Goal: Task Accomplishment & Management: Use online tool/utility

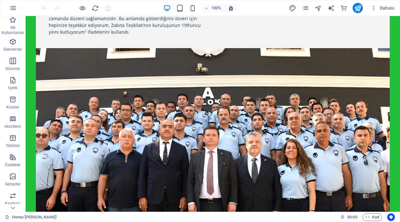
scroll to position [250, 0]
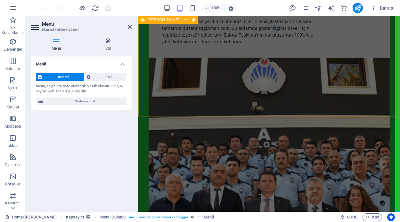
scroll to position [296, 0]
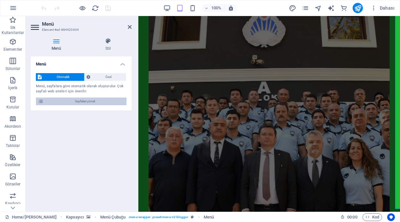
click at [84, 101] on span "Sayfaları yönet" at bounding box center [85, 101] width 79 height 8
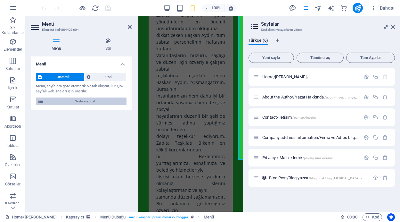
scroll to position [363, 0]
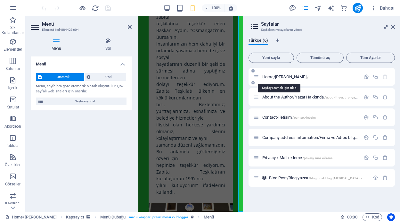
click at [290, 76] on span "Home/Ana Sayfa /" at bounding box center [286, 76] width 46 height 5
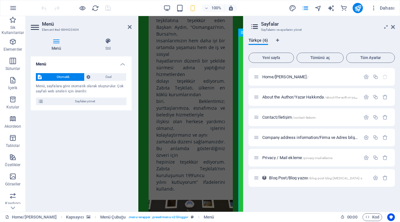
scroll to position [343, 0]
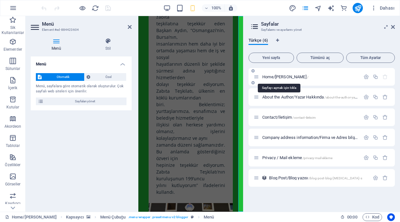
click at [279, 78] on span "Home/Ana Sayfa /" at bounding box center [286, 76] width 46 height 5
click at [365, 76] on icon "button" at bounding box center [366, 76] width 5 height 5
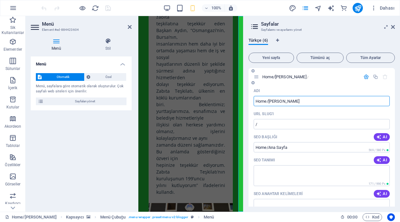
scroll to position [343, 0]
drag, startPoint x: 396, startPoint y: 103, endPoint x: 397, endPoint y: 109, distance: 6.2
click at [397, 109] on div "Türkçe (6) Yeni sayfa Tümünü aç Tüm Ayarlar Home/Ana Sayfa / Adı Home/Ana Sayfa…" at bounding box center [322, 122] width 157 height 179
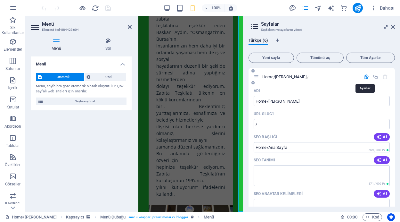
scroll to position [363, 0]
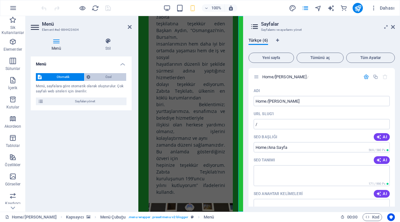
click at [100, 77] on span "Özel" at bounding box center [108, 77] width 32 height 8
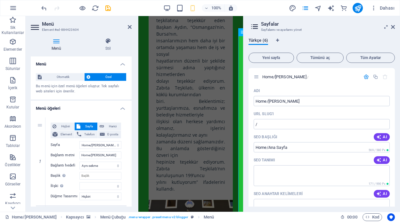
scroll to position [343, 0]
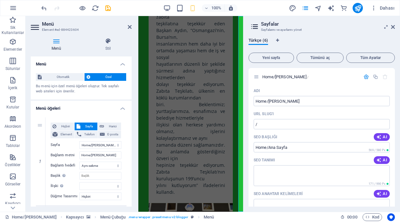
drag, startPoint x: 395, startPoint y: 76, endPoint x: 399, endPoint y: 98, distance: 23.1
click at [399, 98] on div "Türkçe (6) Yeni sayfa Tümünü aç Tüm Ayarlar Home/Ana Sayfa / Adı Home/Ana Sayfa…" at bounding box center [322, 122] width 157 height 179
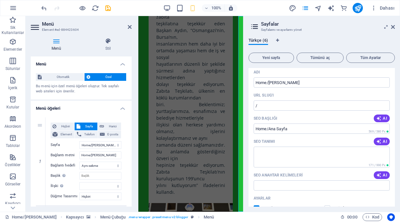
scroll to position [0, 0]
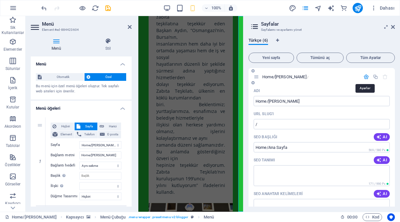
click at [366, 75] on icon "button" at bounding box center [366, 76] width 5 height 5
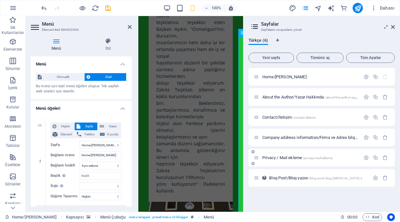
scroll to position [343, 0]
drag, startPoint x: 341, startPoint y: 157, endPoint x: 344, endPoint y: 155, distance: 4.1
click at [344, 155] on div "Privacy / Mail ekleme /privacy-mail-ekleme" at bounding box center [307, 157] width 107 height 7
click at [253, 164] on icon at bounding box center [253, 164] width 3 height 4
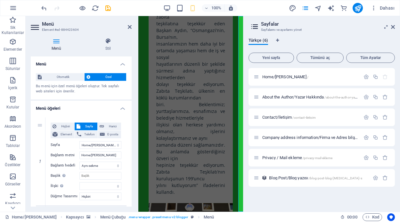
select select "1"
select select "2"
select select "3"
select select "4"
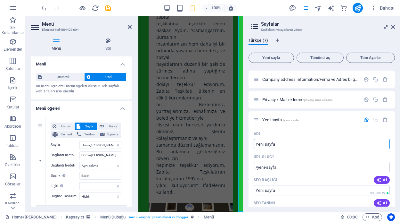
scroll to position [66, 0]
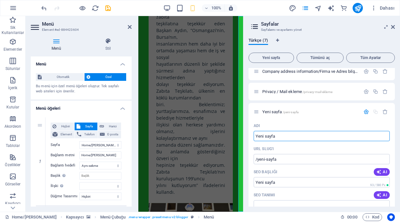
click at [385, 111] on icon "button" at bounding box center [385, 111] width 5 height 5
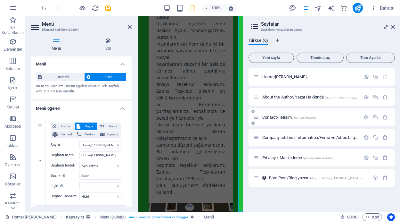
select select "1"
select select "2"
select select "3"
click at [372, 217] on span "Kod" at bounding box center [373, 217] width 14 height 8
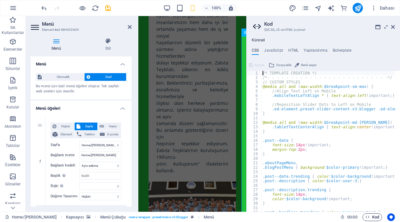
scroll to position [336, 0]
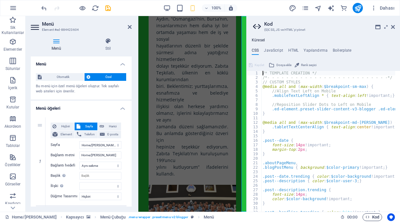
click at [372, 217] on span "Kod" at bounding box center [373, 217] width 14 height 8
click at [368, 217] on icon "button" at bounding box center [368, 217] width 4 height 4
click at [393, 26] on icon at bounding box center [393, 26] width 4 height 5
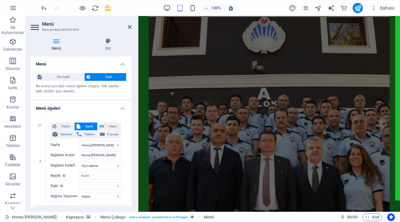
scroll to position [312, 0]
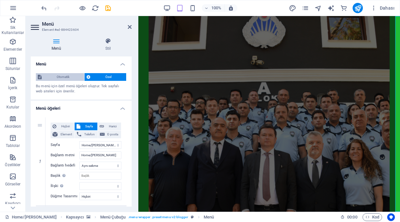
click at [71, 78] on span "Otomatik" at bounding box center [63, 77] width 39 height 8
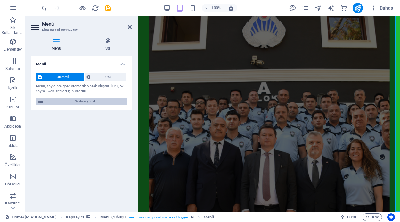
click at [96, 101] on span "Sayfaları yönet" at bounding box center [85, 101] width 79 height 8
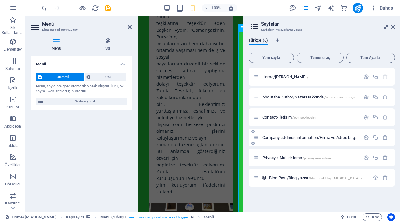
scroll to position [343, 0]
click at [323, 179] on span "/blog-post-blog-[MEDICAL_DATA]-s" at bounding box center [335, 178] width 53 height 4
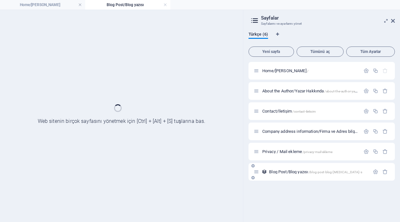
scroll to position [0, 0]
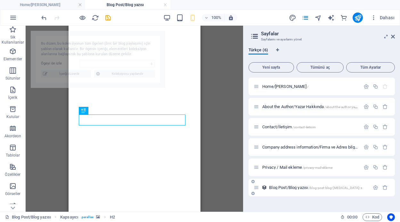
select select "68b03ba16973788afe056082"
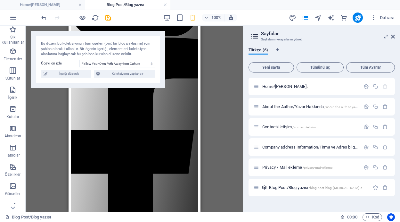
scroll to position [223, 0]
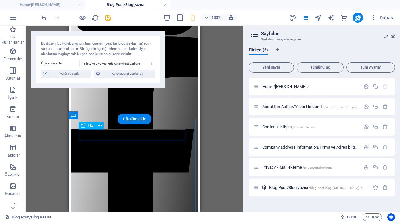
drag, startPoint x: 104, startPoint y: 134, endPoint x: 181, endPoint y: 164, distance: 83.0
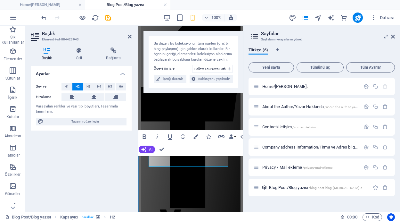
click at [131, 36] on icon at bounding box center [130, 36] width 4 height 5
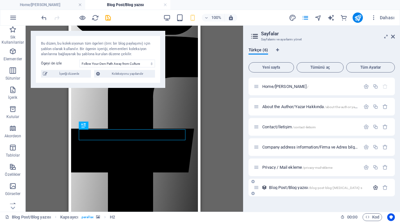
click at [377, 187] on icon "button" at bounding box center [375, 187] width 5 height 5
drag, startPoint x: 394, startPoint y: 133, endPoint x: 397, endPoint y: 167, distance: 34.2
click at [397, 167] on div "Türkçe (6) Yeni sayfa Tümünü aç Tüm Ayarlar Home/[PERSON_NAME] / About the Auth…" at bounding box center [322, 126] width 157 height 169
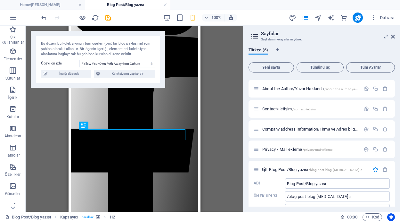
scroll to position [36, 0]
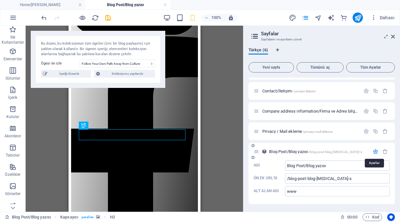
click at [375, 150] on icon "button" at bounding box center [375, 151] width 5 height 5
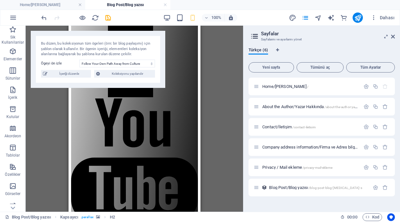
scroll to position [437, 0]
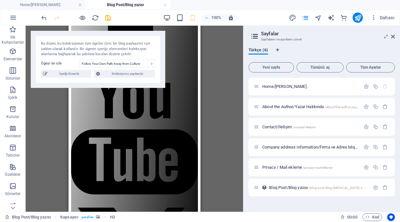
drag, startPoint x: 197, startPoint y: 107, endPoint x: 275, endPoint y: 173, distance: 101.9
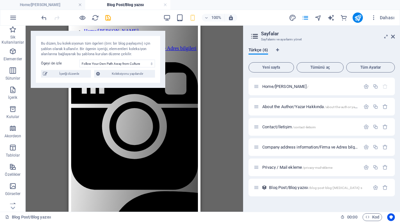
scroll to position [0, 0]
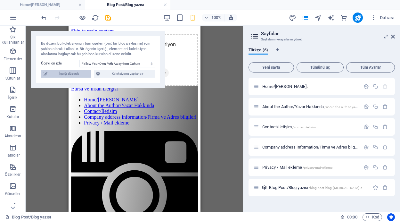
click at [70, 73] on span "İçeriği düzenle" at bounding box center [69, 74] width 40 height 8
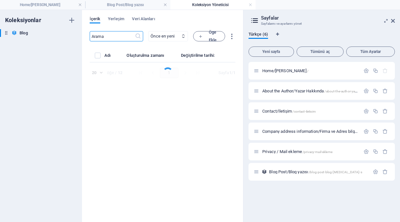
select select "Fashion"
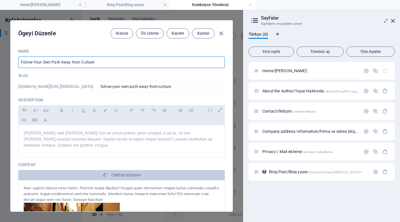
drag, startPoint x: 95, startPoint y: 63, endPoint x: 18, endPoint y: 61, distance: 76.9
click at [18, 61] on input "Follow Your Own Path Away from Culture" at bounding box center [121, 62] width 207 height 12
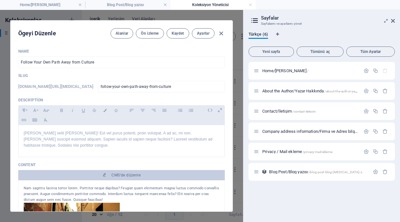
drag, startPoint x: 230, startPoint y: 59, endPoint x: 230, endPoint y: 70, distance: 11.2
click at [230, 70] on div "Name Follow Your Own Path Away from Culture ​ Slug www.example.com/blog-post-bl…" at bounding box center [122, 128] width 222 height 168
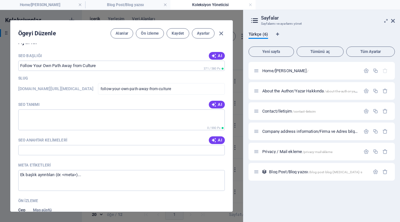
scroll to position [425, 0]
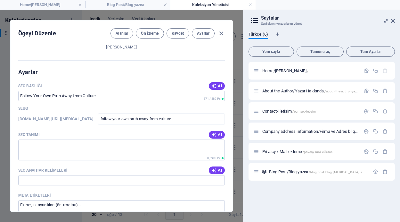
drag, startPoint x: 246, startPoint y: 128, endPoint x: 227, endPoint y: 141, distance: 23.2
click at [227, 141] on div "Home/Ana Sayfa Blog Post/Blog yazısı Koleksiyon Yöneticisi Sik Kullanilanlar El…" at bounding box center [200, 116] width 400 height 212
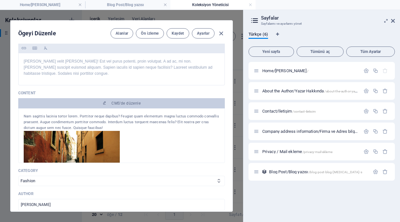
scroll to position [0, 0]
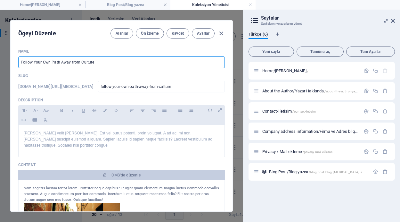
drag, startPoint x: 93, startPoint y: 62, endPoint x: 21, endPoint y: 59, distance: 72.2
click at [21, 59] on input "Follow Your Own Path Away from Culture" at bounding box center [121, 62] width 207 height 12
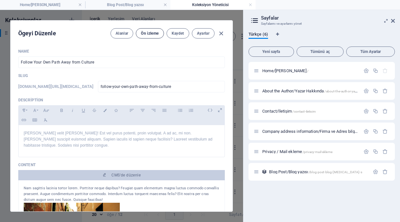
click at [144, 32] on span "Ön izleme" at bounding box center [150, 33] width 18 height 5
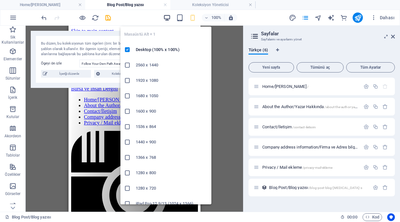
click at [166, 17] on icon "button" at bounding box center [166, 17] width 7 height 7
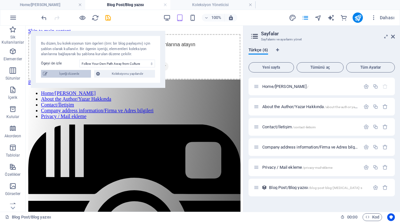
click at [76, 77] on span "İçeriği düzenle" at bounding box center [69, 74] width 40 height 8
type input "2022-04-14"
checkbox input "true"
type input "follow-your-own-path-away-from-culture"
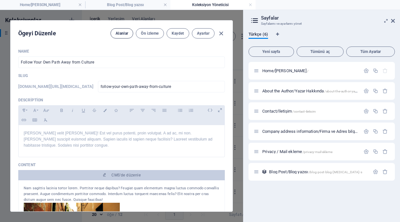
click at [121, 33] on span "Alanlar" at bounding box center [122, 33] width 13 height 5
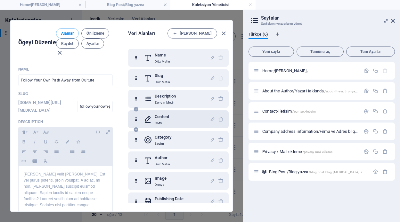
drag, startPoint x: 229, startPoint y: 100, endPoint x: 226, endPoint y: 116, distance: 16.5
click at [226, 116] on div "Name Düz Metin Slug Düz Metin Description Zengin Metin Content CMS Category Seç…" at bounding box center [179, 124] width 103 height 158
click at [168, 35] on h6 "Veri Alanları" at bounding box center [147, 33] width 39 height 8
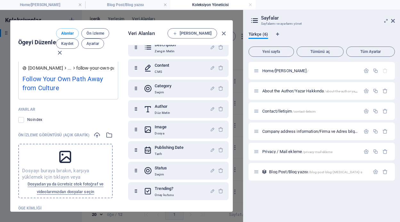
scroll to position [699, 0]
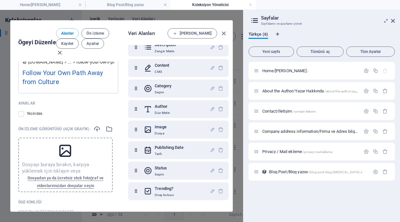
drag, startPoint x: 230, startPoint y: 160, endPoint x: 231, endPoint y: 178, distance: 18.0
click at [231, 181] on div "Veri Alanları Alan Ekle Name Düz Metin Slug Düz Metin Description Zengin Metin …" at bounding box center [177, 116] width 112 height 191
drag, startPoint x: 231, startPoint y: 178, endPoint x: 229, endPoint y: 182, distance: 4.6
click at [229, 183] on div "Name Düz Metin Slug Düz Metin Description Zengin Metin Content CMS Category Seç…" at bounding box center [179, 124] width 103 height 158
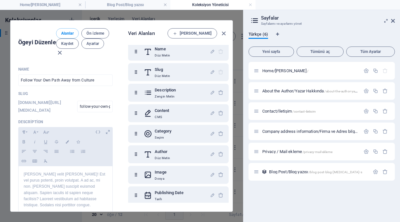
scroll to position [0, 0]
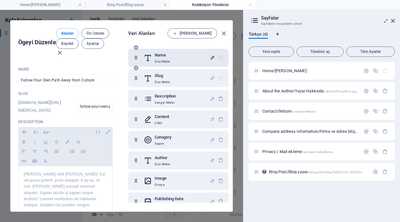
click at [211, 56] on icon "button" at bounding box center [212, 57] width 5 height 5
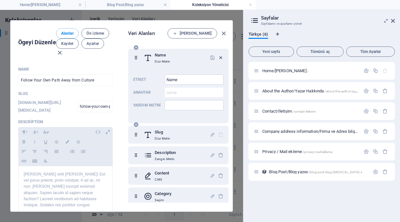
click at [218, 57] on icon "button" at bounding box center [220, 57] width 5 height 5
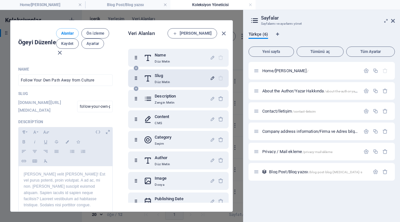
click at [210, 79] on icon "button" at bounding box center [212, 77] width 5 height 5
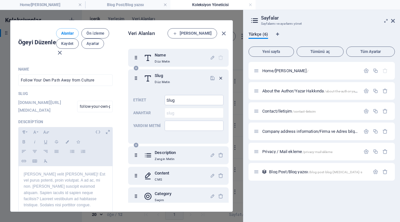
click at [219, 78] on icon "button" at bounding box center [220, 77] width 5 height 5
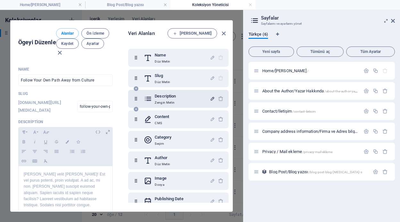
click at [210, 98] on icon "button" at bounding box center [212, 98] width 5 height 5
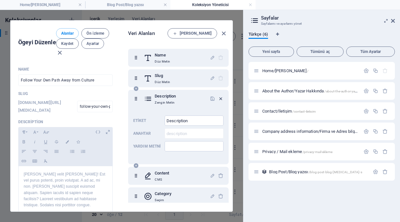
click at [218, 97] on icon "button" at bounding box center [220, 98] width 5 height 5
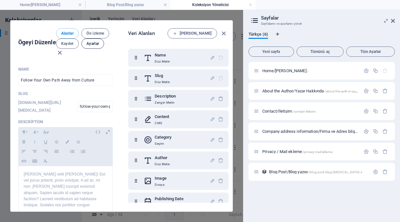
click at [94, 46] on span "Ayarlar" at bounding box center [93, 43] width 13 height 5
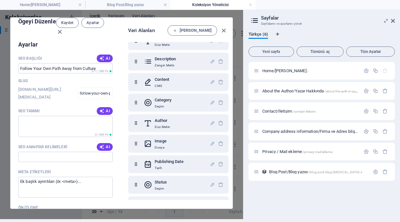
scroll to position [56, 0]
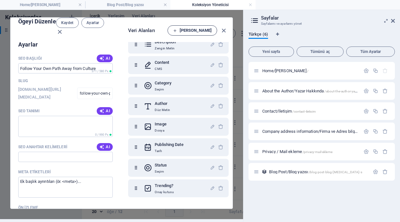
click at [177, 29] on icon "button" at bounding box center [175, 31] width 4 height 4
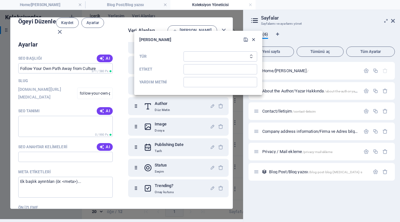
click at [254, 39] on icon "button" at bounding box center [253, 39] width 5 height 5
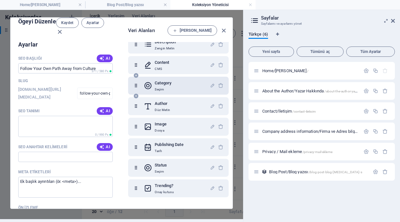
click at [144, 79] on icon at bounding box center [148, 85] width 8 height 13
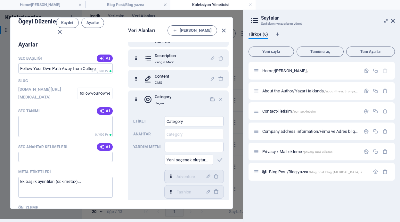
scroll to position [36, 0]
click at [218, 98] on icon "button" at bounding box center [220, 100] width 5 height 5
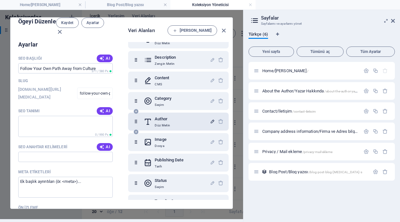
click at [210, 119] on icon "button" at bounding box center [212, 121] width 5 height 5
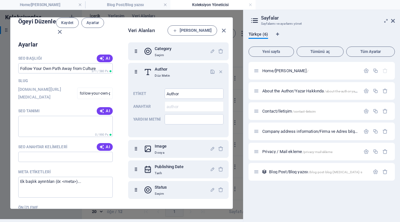
scroll to position [68, 0]
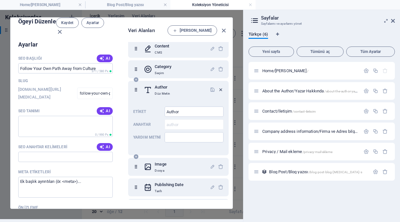
click at [218, 87] on icon "button" at bounding box center [220, 89] width 5 height 5
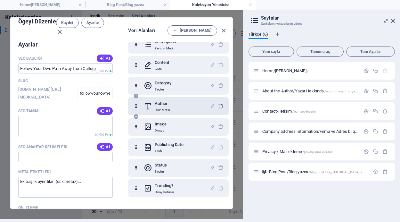
scroll to position [56, 0]
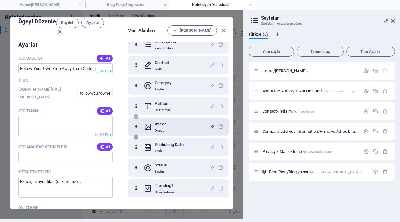
click at [210, 124] on icon "button" at bounding box center [212, 126] width 5 height 5
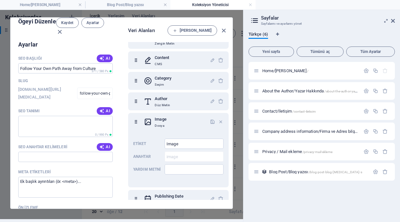
drag, startPoint x: 229, startPoint y: 113, endPoint x: 230, endPoint y: 131, distance: 19.0
click at [230, 131] on div "Name Düz Metin Slug Düz Metin Description Zengin Metin Content CMS Category Seç…" at bounding box center [179, 121] width 103 height 158
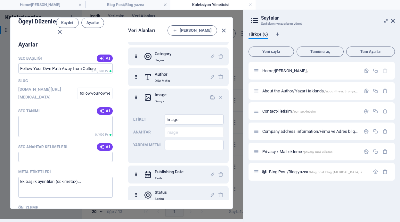
scroll to position [81, 0]
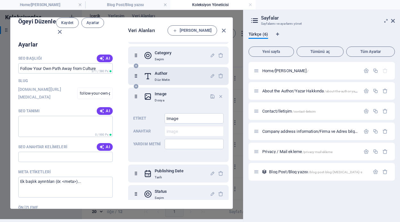
click at [218, 94] on icon "button" at bounding box center [220, 96] width 5 height 5
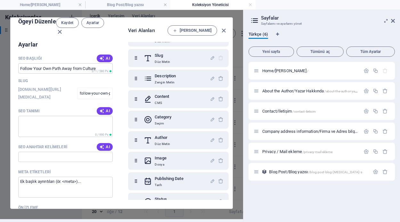
scroll to position [0, 0]
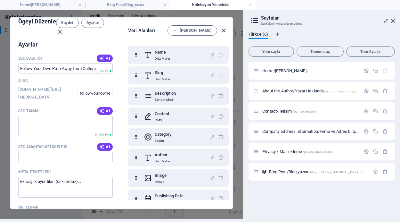
click at [222, 27] on icon "button" at bounding box center [223, 30] width 7 height 7
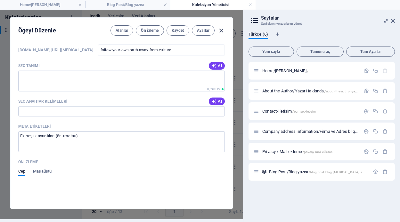
click at [220, 27] on icon "button" at bounding box center [221, 30] width 7 height 7
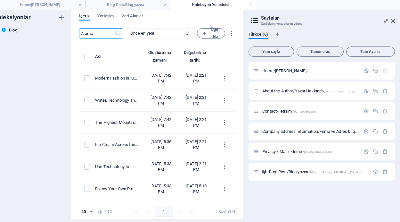
scroll to position [8, 35]
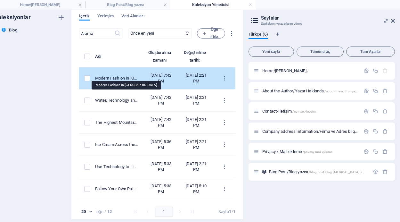
click at [117, 75] on div "Modern Fashion in Italy" at bounding box center [116, 78] width 43 height 6
select select "Fashion"
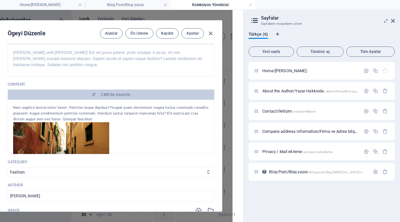
scroll to position [224, 0]
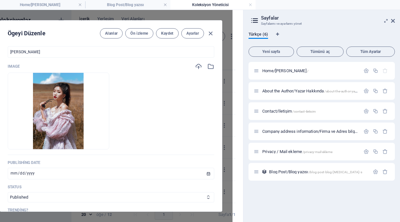
drag, startPoint x: 96, startPoint y: 25, endPoint x: 132, endPoint y: 24, distance: 35.9
click at [132, 24] on div "Ögeyi Düzenle Alanlar Ön izleme Kaydet Ayarlar" at bounding box center [111, 32] width 222 height 23
drag, startPoint x: 127, startPoint y: 25, endPoint x: 182, endPoint y: 27, distance: 54.5
click at [180, 26] on div "Ögeyi Düzenle Alanlar Ön izleme Kaydet Ayarlar" at bounding box center [111, 32] width 222 height 23
drag, startPoint x: 183, startPoint y: 25, endPoint x: 199, endPoint y: 25, distance: 16.0
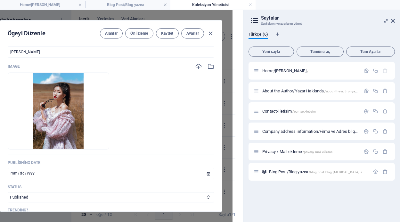
click at [199, 25] on div "Ögeyi Düzenle Alanlar Ön izleme Kaydet Ayarlar Name Modern Fashion in Italy ​ S…" at bounding box center [110, 116] width 243 height 212
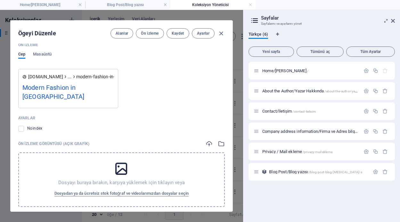
scroll to position [613, 0]
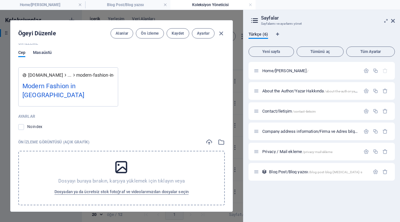
click at [42, 52] on span "Masaüstü" at bounding box center [42, 53] width 19 height 9
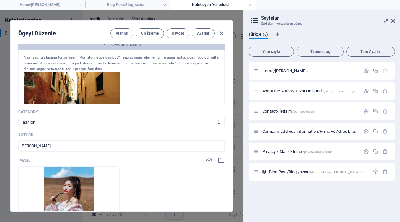
scroll to position [138, 0]
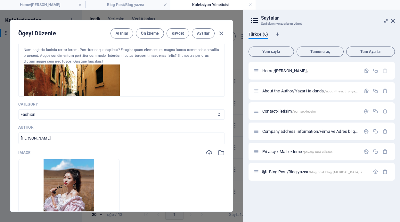
click at [67, 117] on select "Adventure Fashion Technology Travel" at bounding box center [121, 114] width 207 height 10
click at [137, 113] on select "Adventure Fashion Technology Travel" at bounding box center [121, 114] width 207 height 10
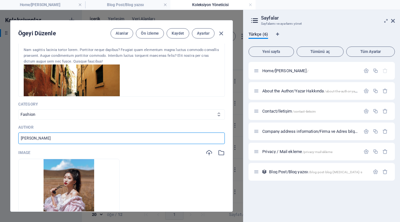
click at [137, 138] on input "Conrad Rutkowski" at bounding box center [121, 138] width 207 height 12
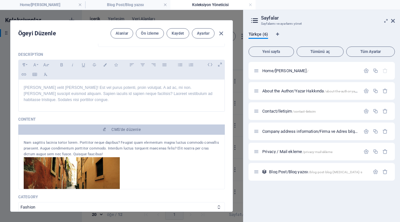
scroll to position [0, 0]
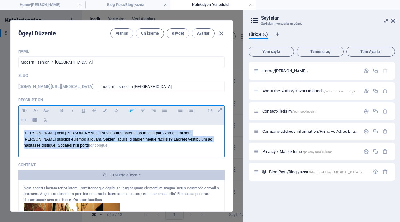
drag, startPoint x: 51, startPoint y: 146, endPoint x: 23, endPoint y: 132, distance: 31.4
click at [23, 132] on div "Fusce velit justo ullamcorper! Est vel purus potenti, proin volutpat. A ad ac, …" at bounding box center [122, 139] width 206 height 29
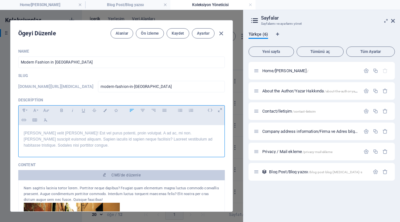
click at [132, 153] on div "Fusce velit justo ullamcorper! Est vel purus potenti, proin volutpat. A ad ac, …" at bounding box center [122, 139] width 206 height 29
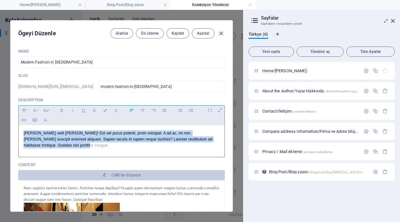
drag, startPoint x: 55, startPoint y: 148, endPoint x: 23, endPoint y: 132, distance: 36.4
click at [23, 132] on div "Fusce velit justo ullamcorper! Est vel purus potenti, proin volutpat. A ad ac, …" at bounding box center [122, 139] width 206 height 29
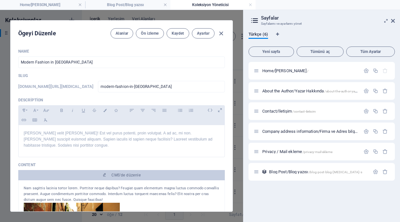
drag, startPoint x: 231, startPoint y: 65, endPoint x: 234, endPoint y: 84, distance: 19.0
click at [234, 84] on div "Ögeyi Düzenle Alanlar Ön izleme Kaydet Ayarlar Name Modern Fashion in Italy ​ S…" at bounding box center [121, 116] width 243 height 212
click at [77, 38] on div "Ögeyi Düzenle Alanlar Ön izleme Kaydet Ayarlar" at bounding box center [122, 32] width 222 height 23
drag, startPoint x: 231, startPoint y: 62, endPoint x: 231, endPoint y: 69, distance: 7.4
click at [231, 69] on div "Ögeyi Düzenle Alanlar Ön izleme Kaydet Ayarlar Name Modern Fashion in Italy ​ S…" at bounding box center [121, 115] width 223 height 191
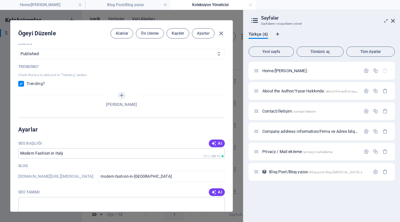
scroll to position [371, 0]
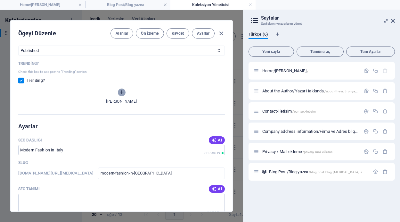
click at [121, 94] on icon "Alan Ekle" at bounding box center [121, 91] width 5 height 5
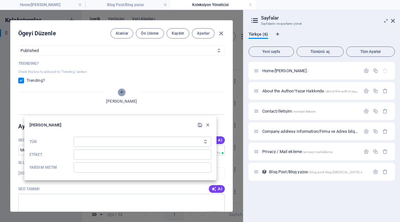
scroll to position [8, 0]
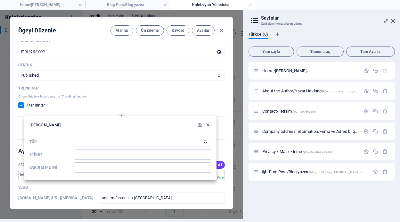
click at [208, 125] on icon "button" at bounding box center [207, 124] width 5 height 5
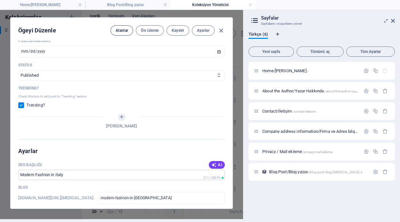
click at [118, 28] on span "Alanlar" at bounding box center [122, 30] width 13 height 5
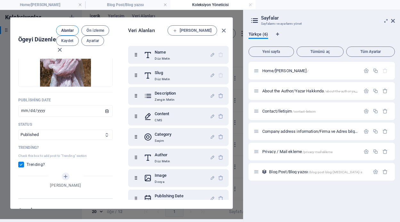
scroll to position [385, 0]
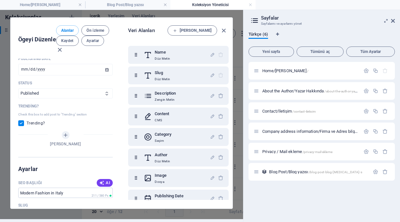
drag, startPoint x: 230, startPoint y: 92, endPoint x: 231, endPoint y: 117, distance: 25.0
click at [231, 117] on div "Ögeyi Düzenle Alanlar Ön izleme Kaydet Ayarlar Name Modern Fashion in Italy ​ S…" at bounding box center [121, 112] width 223 height 191
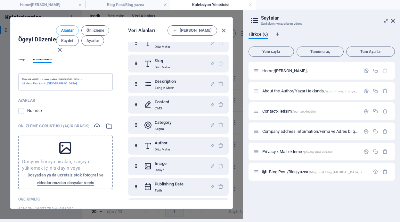
scroll to position [0, 0]
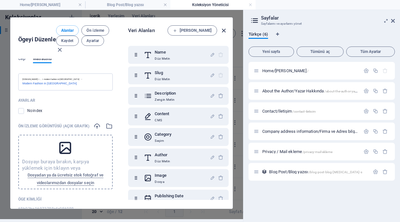
click at [222, 27] on icon "button" at bounding box center [223, 30] width 7 height 7
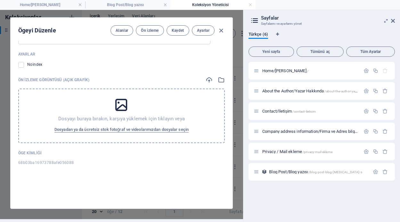
scroll to position [662, 0]
click at [220, 27] on icon "button" at bounding box center [221, 30] width 7 height 7
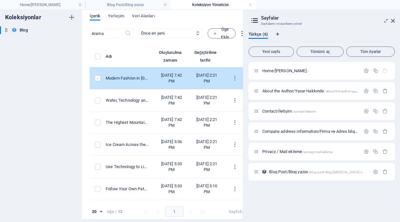
click at [98, 75] on label "items list" at bounding box center [98, 78] width 6 height 6
click at [0, 0] on input "items list" at bounding box center [0, 0] width 0 height 0
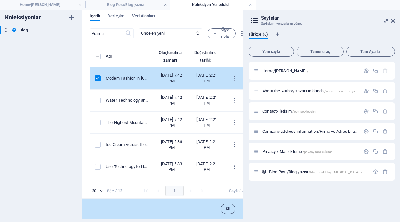
click at [229, 204] on button "Sil" at bounding box center [228, 209] width 15 height 10
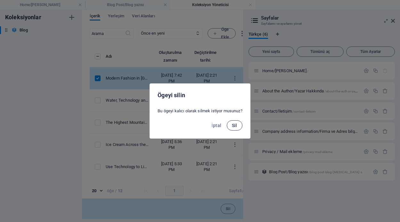
click at [235, 124] on span "Sil" at bounding box center [234, 125] width 5 height 5
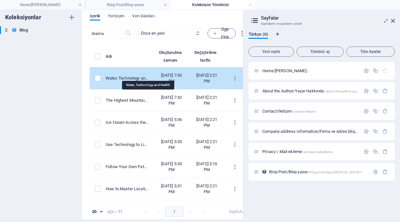
click at [149, 75] on div "Water, Technology and Health" at bounding box center [127, 78] width 43 height 6
select select "Technology"
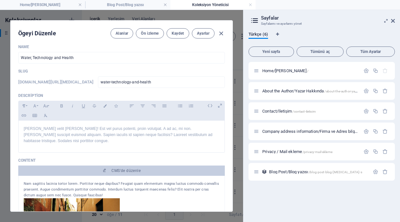
scroll to position [0, 0]
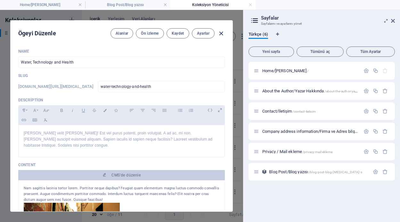
click at [220, 32] on icon "button" at bounding box center [221, 33] width 7 height 7
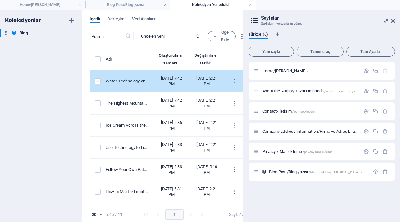
click at [97, 80] on label "items list" at bounding box center [98, 81] width 6 height 6
click at [0, 0] on input "items list" at bounding box center [0, 0] width 0 height 0
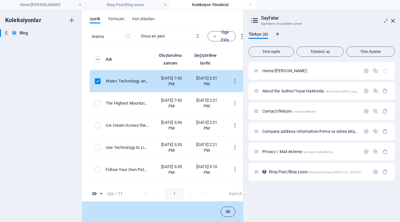
click at [226, 210] on span "Sil" at bounding box center [228, 212] width 4 height 4
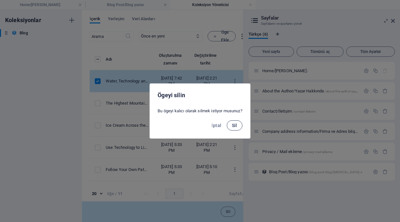
click at [238, 126] on span "Sil" at bounding box center [234, 125] width 5 height 5
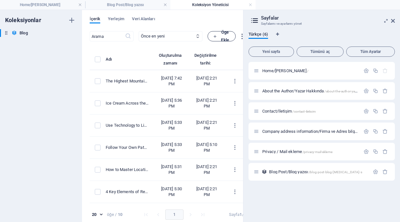
click at [217, 37] on icon "button" at bounding box center [215, 36] width 4 height 4
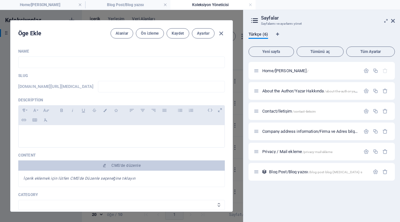
drag, startPoint x: 230, startPoint y: 54, endPoint x: 231, endPoint y: 70, distance: 15.5
click at [231, 70] on div "Öge Ekle Alanlar Ön izleme Kaydet Ayarlar Name ​ Slug www.example.com/blog-post…" at bounding box center [121, 115] width 223 height 191
drag, startPoint x: 42, startPoint y: 98, endPoint x: 17, endPoint y: 99, distance: 25.0
click at [17, 99] on div "Name ​ Slug www.example.com/blog-post-blog-yaz-s/ ​ Description Paragraph Forma…" at bounding box center [122, 128] width 222 height 168
click at [146, 33] on span "Ön izleme" at bounding box center [150, 33] width 18 height 5
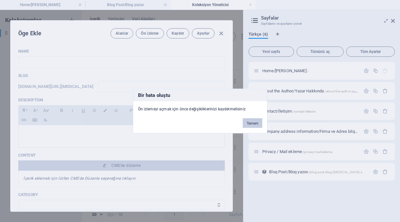
click at [252, 121] on button "Tamam" at bounding box center [252, 123] width 19 height 10
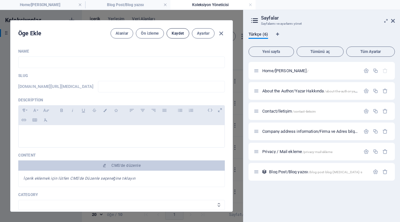
click at [182, 31] on span "Kaydet" at bounding box center [178, 33] width 13 height 5
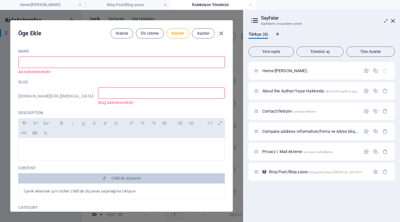
drag, startPoint x: 110, startPoint y: 104, endPoint x: 101, endPoint y: 103, distance: 9.1
click at [101, 103] on div "www.example.com/blog-post-blog-yaz-s/ ​ Slug belirlenmelidir" at bounding box center [121, 96] width 207 height 18
click at [218, 34] on icon "button" at bounding box center [221, 33] width 7 height 7
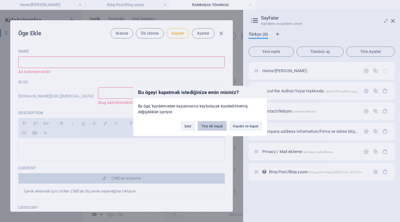
click at [217, 127] on button "Yine de kapat" at bounding box center [212, 126] width 29 height 10
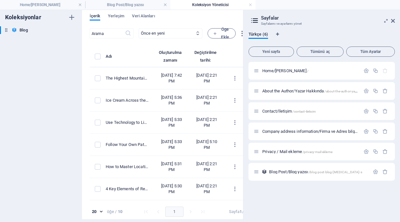
scroll to position [8, 0]
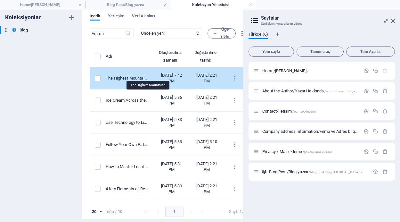
click at [149, 75] on div "The Highest Mountains" at bounding box center [127, 78] width 43 height 6
select select "Adventure"
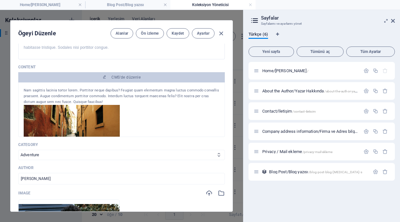
scroll to position [0, 0]
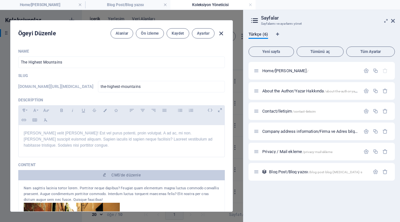
click at [220, 33] on icon "button" at bounding box center [221, 33] width 7 height 7
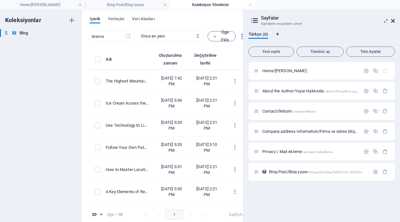
click at [394, 19] on icon at bounding box center [393, 20] width 4 height 5
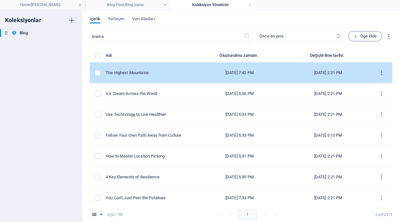
click at [380, 69] on button "items list" at bounding box center [381, 73] width 11 height 10
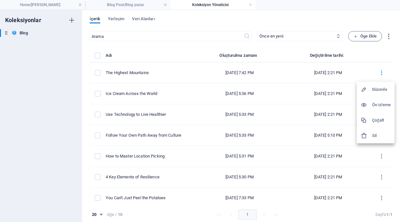
click at [377, 106] on h6 "Ön izleme" at bounding box center [381, 105] width 19 height 8
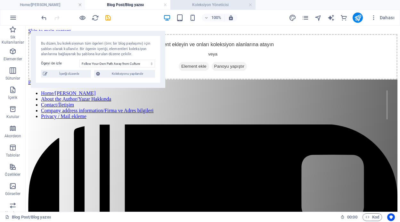
click at [211, 3] on h4 "Koleksiyon Yöneticisi" at bounding box center [213, 4] width 85 height 7
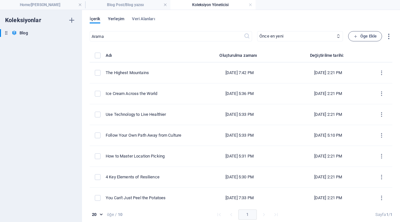
click at [117, 20] on span "Yerleşim" at bounding box center [116, 19] width 16 height 9
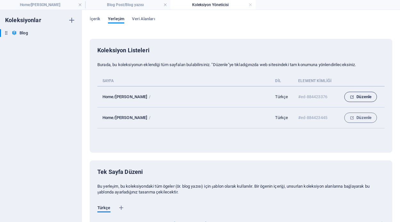
click at [364, 98] on span "Düzenle" at bounding box center [361, 97] width 22 height 8
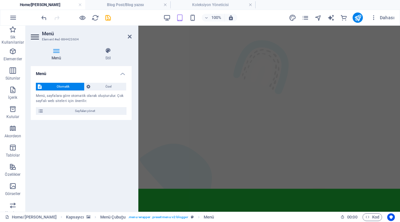
scroll to position [1491, 0]
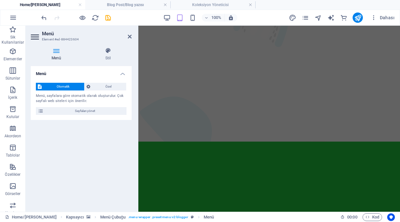
drag, startPoint x: 399, startPoint y: 140, endPoint x: 539, endPoint y: 238, distance: 170.9
click at [130, 37] on icon at bounding box center [130, 36] width 4 height 5
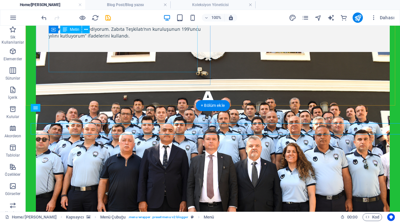
scroll to position [258, 0]
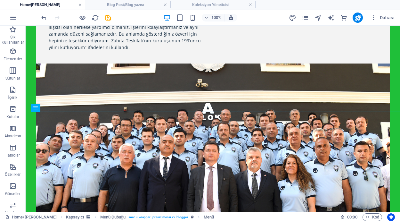
click at [80, 4] on link at bounding box center [80, 5] width 4 height 6
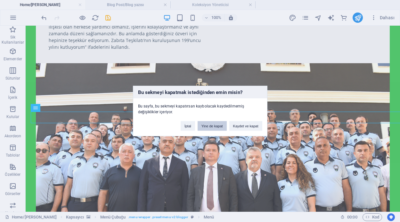
scroll to position [255, 0]
click at [191, 126] on button "İptal" at bounding box center [188, 126] width 14 height 10
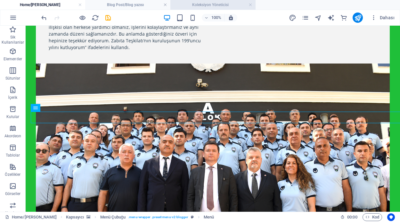
click at [211, 3] on h4 "Koleksiyon Yöneticisi" at bounding box center [213, 4] width 85 height 7
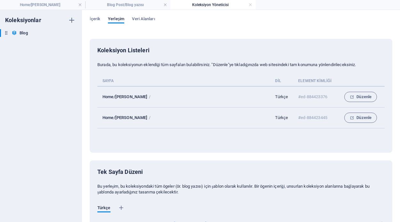
scroll to position [0, 0]
drag, startPoint x: 352, startPoint y: 117, endPoint x: 326, endPoint y: 92, distance: 36.0
click at [352, 117] on icon "collection list" at bounding box center [352, 118] width 4 height 4
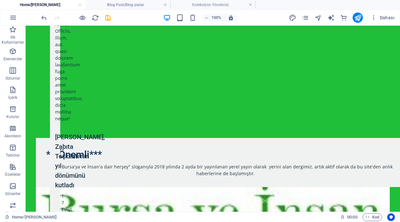
scroll to position [1306, 0]
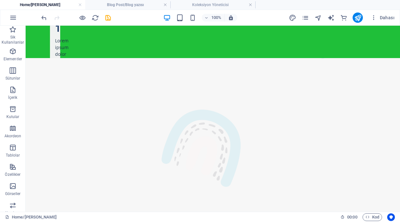
drag, startPoint x: 398, startPoint y: 181, endPoint x: 426, endPoint y: 247, distance: 71.9
click at [215, 4] on h4 "Koleksiyon Yöneticisi" at bounding box center [213, 4] width 85 height 7
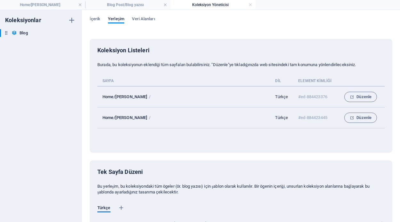
scroll to position [0, 0]
click at [140, 21] on span "Veri Alanları" at bounding box center [143, 19] width 23 height 9
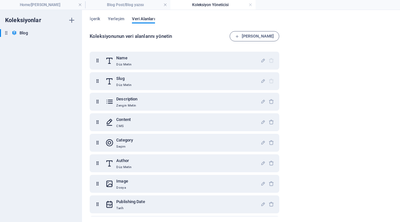
drag, startPoint x: 280, startPoint y: 68, endPoint x: 282, endPoint y: 88, distance: 19.9
click at [282, 88] on div "Name Düz Metin Slug Düz Metin Description Zengin Metin Content CMS Category Seç…" at bounding box center [186, 132] width 192 height 169
click at [96, 18] on span "İçerik" at bounding box center [95, 19] width 11 height 9
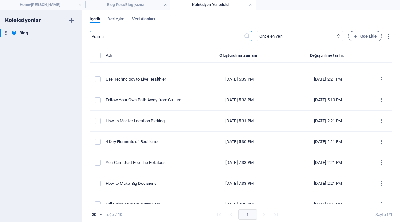
scroll to position [67, 0]
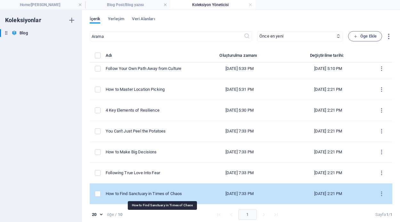
click at [178, 193] on div "How to Find Sanctuary in Times of Chaos" at bounding box center [147, 194] width 83 height 6
select select "Adventure"
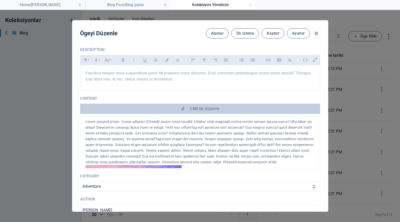
scroll to position [47, 0]
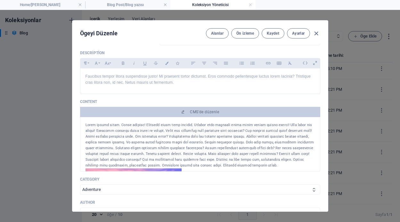
drag, startPoint x: 268, startPoint y: 165, endPoint x: 82, endPoint y: 121, distance: 190.3
click at [82, 121] on div "Habitasse consequat etiam lobortis taciti. Sollicitudin aliquet malesuada aliqu…" at bounding box center [200, 144] width 240 height 54
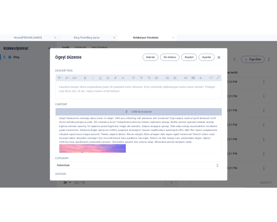
scroll to position [0, 0]
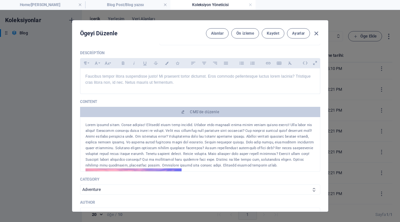
click at [99, 101] on p "Content" at bounding box center [200, 101] width 240 height 5
drag, startPoint x: 99, startPoint y: 100, endPoint x: 71, endPoint y: 100, distance: 27.9
click at [72, 100] on div "Name How to Find Sanctuary in Times of Chaos ​ Slug www.example.com/blog-post-b…" at bounding box center [200, 128] width 256 height 168
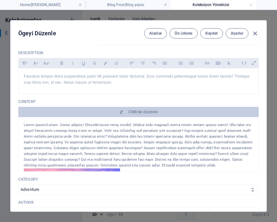
scroll to position [77, 0]
drag, startPoint x: 255, startPoint y: 128, endPoint x: 256, endPoint y: 133, distance: 5.5
click at [254, 142] on div "Habitasse consequat etiam lobortis taciti. Sollicitudin aliquet malesuada aliqu…" at bounding box center [138, 144] width 240 height 54
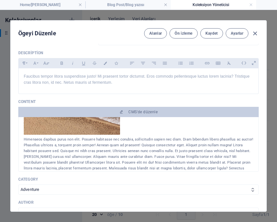
scroll to position [200, 0]
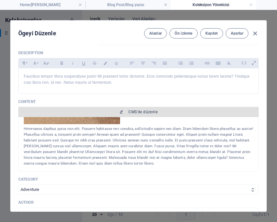
click at [132, 114] on span "CMS'de düzenle" at bounding box center [142, 111] width 29 height 5
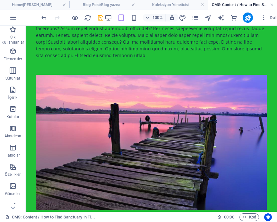
scroll to position [0, 0]
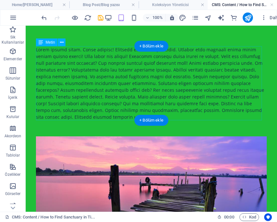
click at [110, 72] on div at bounding box center [151, 83] width 230 height 74
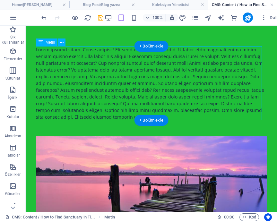
click at [78, 83] on div at bounding box center [151, 83] width 230 height 74
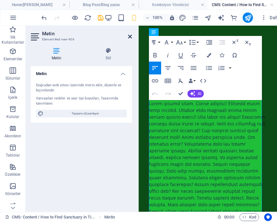
click at [130, 36] on icon at bounding box center [130, 36] width 4 height 5
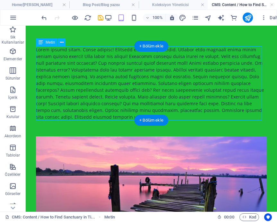
drag, startPoint x: 147, startPoint y: 68, endPoint x: 154, endPoint y: 102, distance: 34.5
click at [154, 102] on div at bounding box center [151, 83] width 230 height 74
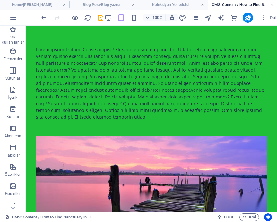
click at [272, 4] on link at bounding box center [272, 5] width 4 height 6
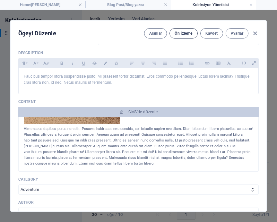
click at [181, 33] on span "Ön izleme" at bounding box center [183, 33] width 18 height 5
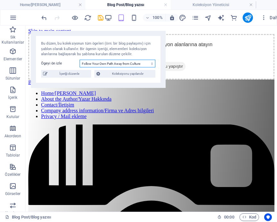
click at [151, 63] on select "Modern Fashion in Italy Water, Technology and Health The Highest Mountains Ice …" at bounding box center [117, 64] width 76 height 8
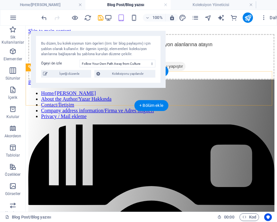
click at [226, 85] on div "Bursa ve İnsan Dergisi" at bounding box center [151, 82] width 246 height 6
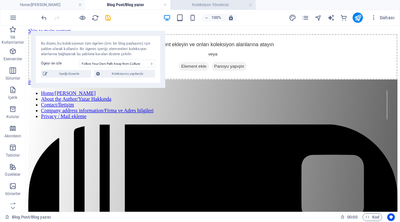
click at [203, 5] on h4 "Koleksiyon Yöneticisi" at bounding box center [213, 4] width 85 height 7
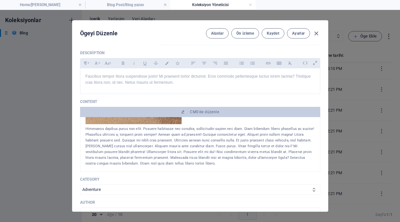
scroll to position [67, 0]
click at [315, 32] on icon "button" at bounding box center [316, 33] width 7 height 7
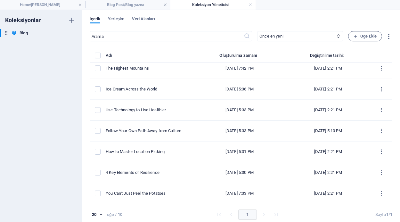
scroll to position [0, 0]
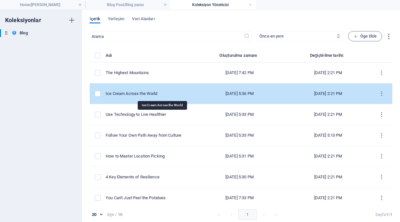
click at [165, 93] on div "Ice Cream Across the World" at bounding box center [147, 94] width 83 height 6
select select "Adventure"
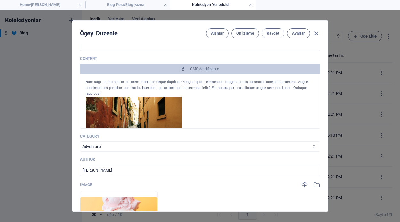
scroll to position [102, 0]
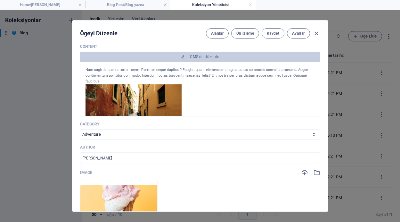
drag, startPoint x: 318, startPoint y: 70, endPoint x: 319, endPoint y: 81, distance: 11.9
click at [319, 81] on div "Name Ice Cream Across the World ​ Slug www.example.com/blog-post-blog-yaz-s/ ic…" at bounding box center [200, 128] width 256 height 168
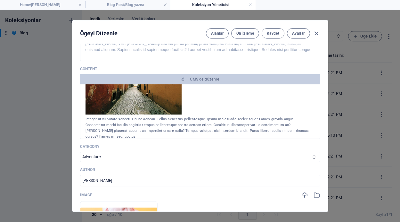
scroll to position [0, 0]
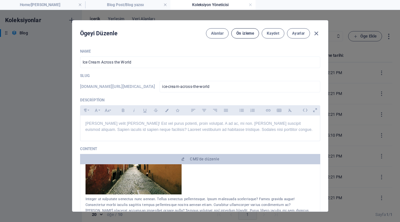
click at [240, 33] on span "Ön izleme" at bounding box center [246, 33] width 18 height 5
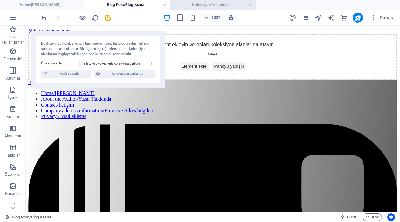
click at [210, 4] on h4 "Koleksiyon Yöneticisi" at bounding box center [213, 4] width 85 height 7
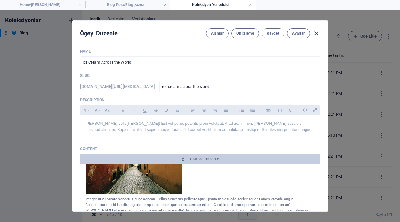
click at [317, 32] on icon "button" at bounding box center [316, 33] width 7 height 7
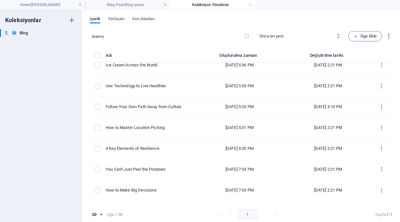
scroll to position [67, 0]
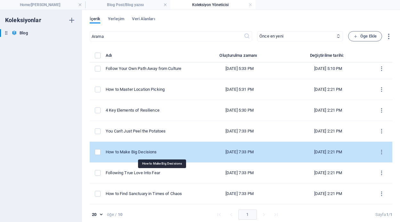
click at [168, 153] on div "How to Make Big Decisions" at bounding box center [147, 152] width 83 height 6
select select "Technology"
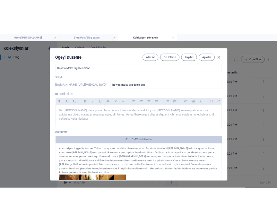
scroll to position [4, 0]
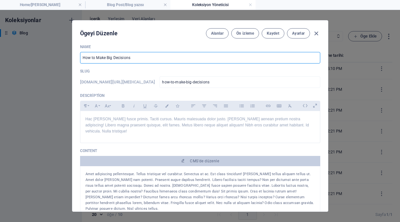
drag, startPoint x: 133, startPoint y: 57, endPoint x: 81, endPoint y: 57, distance: 52.3
click at [81, 57] on input "How to Make Big Decisions" at bounding box center [200, 58] width 240 height 12
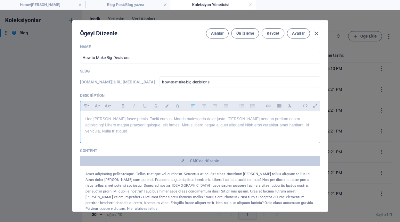
click at [205, 118] on p "Hac leo fusce primis. Taciti cursus. Mauris malesuada dolor justo. Scelerisque …" at bounding box center [201, 125] width 230 height 19
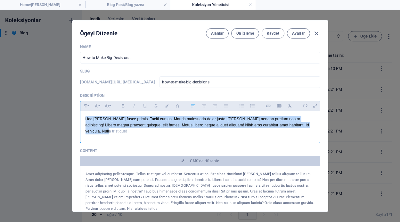
drag, startPoint x: 84, startPoint y: 119, endPoint x: 310, endPoint y: 134, distance: 225.9
click at [310, 134] on div "Paragraph Format Normal Heading 1 Heading 2 Heading 3 Heading 4 Heading 5 Headi…" at bounding box center [200, 122] width 240 height 42
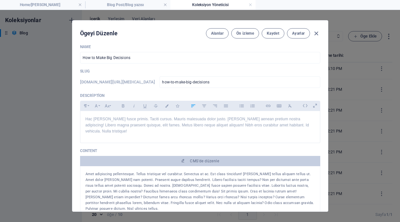
click at [96, 95] on p "Description" at bounding box center [200, 95] width 240 height 5
drag, startPoint x: 105, startPoint y: 95, endPoint x: 76, endPoint y: 97, distance: 29.6
click at [76, 97] on div "Name How to Make Big Decisions ​ Slug www.example.com/blog-post-blog-yaz-s/ how…" at bounding box center [200, 128] width 256 height 168
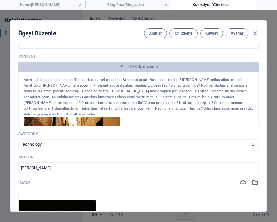
scroll to position [0, 0]
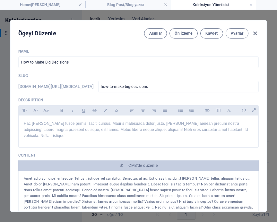
click at [253, 31] on icon "button" at bounding box center [254, 33] width 7 height 7
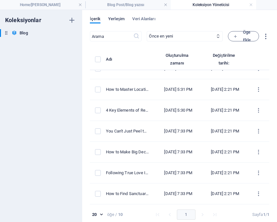
click at [118, 19] on span "Yerleşim" at bounding box center [116, 19] width 16 height 9
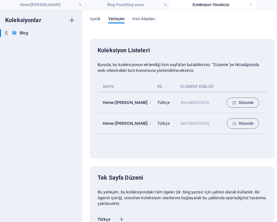
drag, startPoint x: 275, startPoint y: 63, endPoint x: 275, endPoint y: 102, distance: 39.1
click at [275, 102] on div "İçerik Yerleşim Veri Alanları Koleksiyon Listeleri Burada, bu koleksiyonun ekle…" at bounding box center [182, 116] width 200 height 212
drag, startPoint x: 275, startPoint y: 102, endPoint x: 236, endPoint y: 25, distance: 86.4
click at [236, 25] on div "İçerik Yerleşim Veri Alanları" at bounding box center [182, 22] width 184 height 12
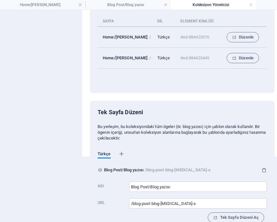
scroll to position [79, 0]
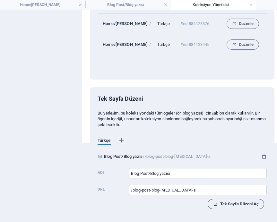
click at [222, 205] on span "Tek Sayfa Düzeni Aç" at bounding box center [236, 204] width 46 height 8
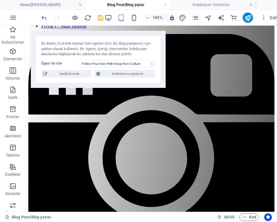
scroll to position [0, 0]
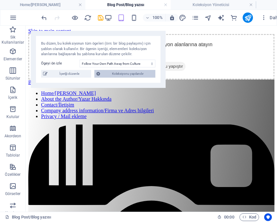
click at [127, 74] on span "Koleksiyonu yapılandır" at bounding box center [127, 74] width 51 height 8
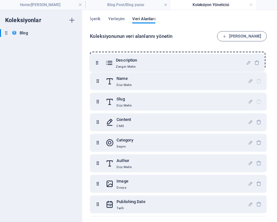
click at [97, 64] on div "Name Düz Metin Slug Düz Metin Description Zengin Metin Content CMS Category Seç…" at bounding box center [178, 153] width 177 height 203
click at [96, 65] on div "Description Zengin Metin Name Düz Metin Slug Düz Metin Content CMS Category Seç…" at bounding box center [178, 153] width 177 height 203
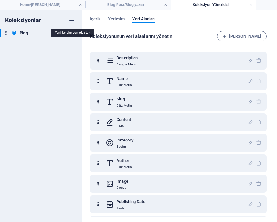
click at [73, 20] on icon "button" at bounding box center [72, 20] width 8 height 8
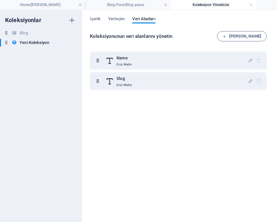
drag, startPoint x: 13, startPoint y: 42, endPoint x: 5, endPoint y: 95, distance: 53.9
click at [5, 95] on div "Koleksiyonlar Blog Blog Yeni Koleksiyon Yeni Koleksiyon" at bounding box center [41, 116] width 82 height 212
click at [72, 42] on icon "button" at bounding box center [72, 42] width 4 height 4
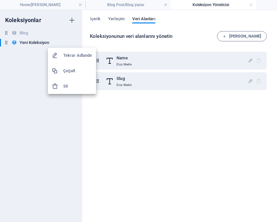
click at [66, 86] on h6 "Sil" at bounding box center [77, 86] width 29 height 8
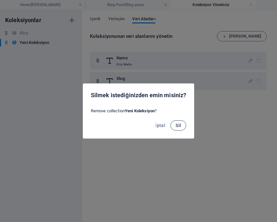
click at [177, 125] on span "Sil" at bounding box center [177, 125] width 5 height 5
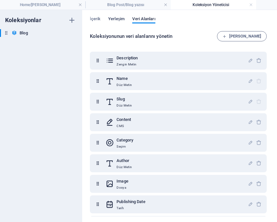
click at [118, 17] on span "Yerleşim" at bounding box center [116, 19] width 16 height 9
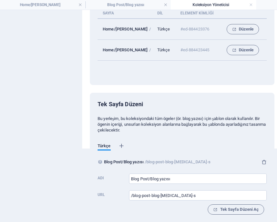
scroll to position [79, 0]
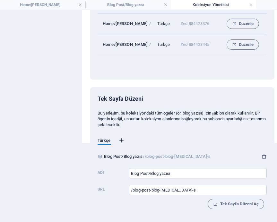
click at [121, 141] on icon "button" at bounding box center [121, 140] width 6 height 6
select select "165"
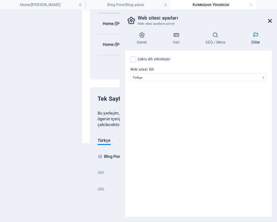
click at [269, 20] on icon at bounding box center [270, 20] width 4 height 5
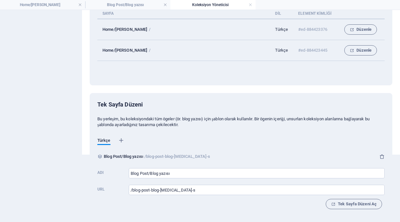
scroll to position [0, 0]
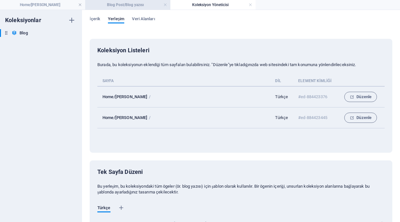
click at [141, 5] on h4 "Blog Post/Blog yazısı" at bounding box center [127, 4] width 85 height 7
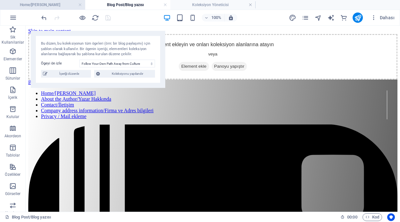
click at [58, 4] on h4 "Home/Ana Sayfa" at bounding box center [42, 4] width 85 height 7
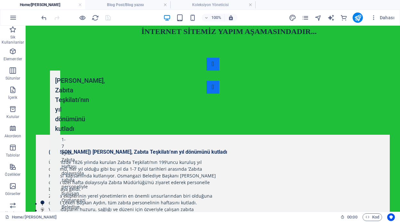
scroll to position [1306, 0]
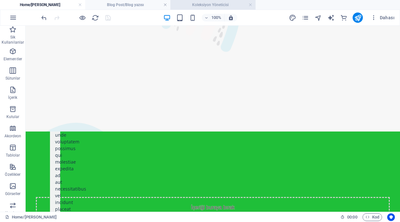
click at [200, 4] on h4 "Koleksiyon Yöneticisi" at bounding box center [213, 4] width 85 height 7
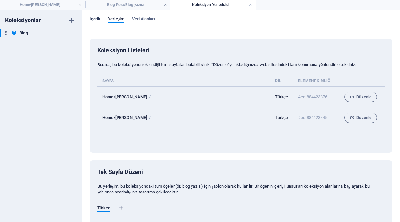
click at [96, 19] on span "İçerik" at bounding box center [95, 19] width 11 height 9
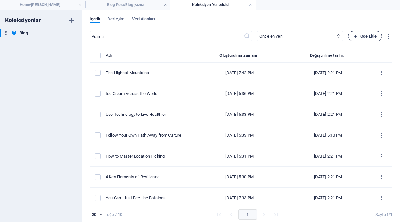
click at [355, 36] on icon "button" at bounding box center [356, 36] width 4 height 4
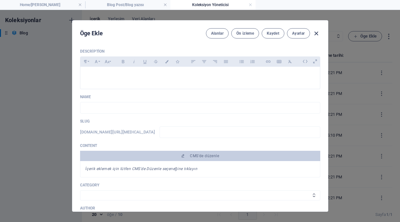
click at [317, 32] on icon "button" at bounding box center [316, 33] width 7 height 7
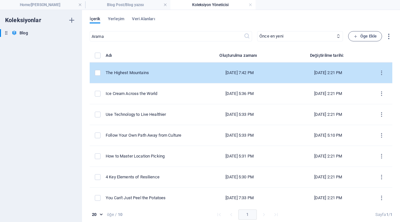
click at [162, 75] on div "The Highest Mountains" at bounding box center [147, 73] width 83 height 6
select select "Adventure"
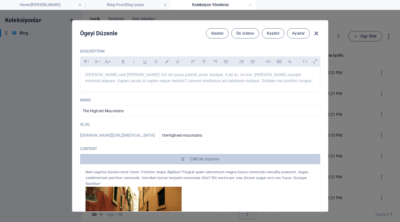
click at [315, 31] on icon "button" at bounding box center [316, 33] width 7 height 7
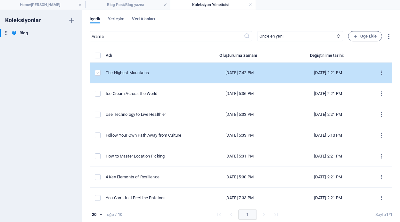
click at [97, 72] on label "items list" at bounding box center [98, 73] width 6 height 6
click at [0, 0] on input "items list" at bounding box center [0, 0] width 0 height 0
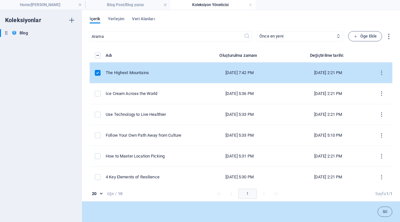
scroll to position [3, 0]
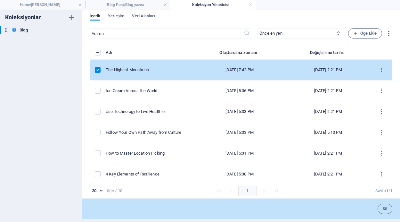
click at [98, 69] on label "items list" at bounding box center [98, 70] width 6 height 6
click at [0, 0] on input "items list" at bounding box center [0, 0] width 0 height 0
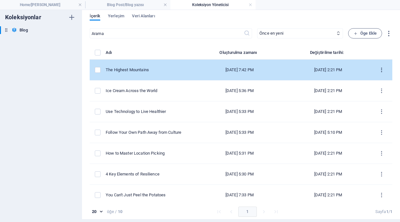
click at [379, 68] on icon "items list" at bounding box center [382, 70] width 6 height 6
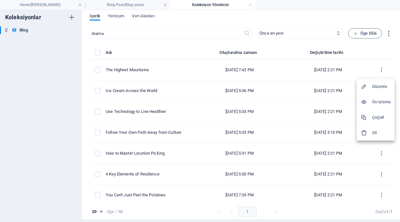
click at [377, 100] on h6 "Ön izleme" at bounding box center [381, 102] width 19 height 8
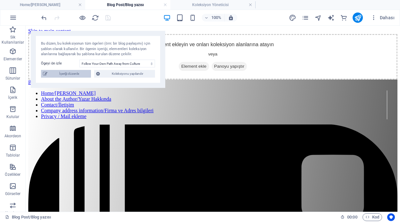
click at [72, 76] on span "İçeriği düzenle" at bounding box center [69, 74] width 40 height 8
select select "Fashion"
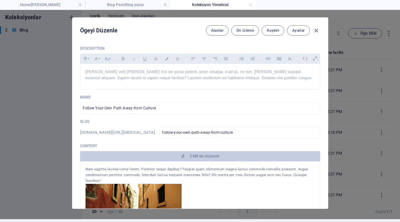
scroll to position [0, 0]
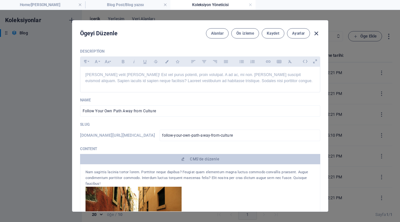
click at [317, 33] on icon "button" at bounding box center [316, 33] width 7 height 7
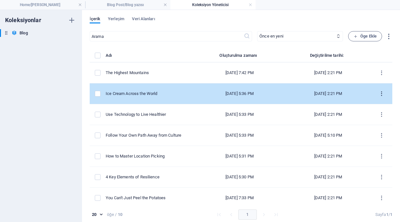
click at [379, 93] on icon "items list" at bounding box center [382, 94] width 6 height 6
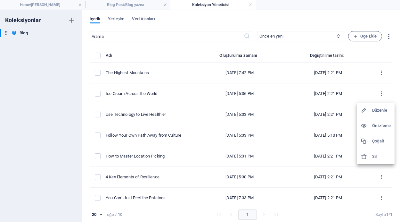
click at [375, 124] on h6 "Ön izleme" at bounding box center [381, 126] width 19 height 8
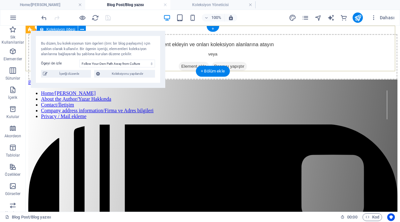
click at [181, 66] on icon at bounding box center [181, 66] width 0 height 0
click at [184, 46] on div "Element ekleyin ve onları koleksiyon alanlarına atayın veya Element ekle Panoyu…" at bounding box center [213, 57] width 370 height 46
click at [179, 62] on span "Element ekle" at bounding box center [194, 66] width 30 height 9
click at [221, 41] on div "Element ekleyin ve onları koleksiyon alanlarına atayın veya Element ekle Panoyu…" at bounding box center [213, 57] width 370 height 46
click at [218, 62] on span "Panoyu yapıştır" at bounding box center [229, 66] width 35 height 9
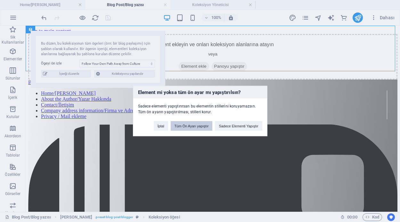
click at [198, 126] on button "Tüm Ön Ayarı yapıştır" at bounding box center [192, 126] width 42 height 10
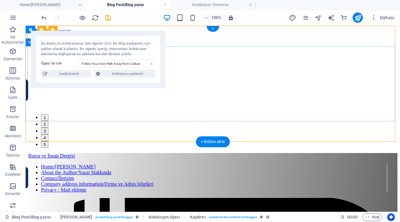
click at [48, 121] on button "2" at bounding box center [44, 124] width 7 height 7
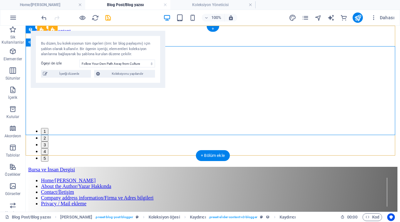
click at [48, 141] on button "3" at bounding box center [44, 144] width 7 height 7
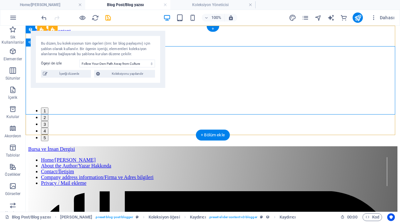
click at [48, 128] on button "4" at bounding box center [44, 131] width 7 height 7
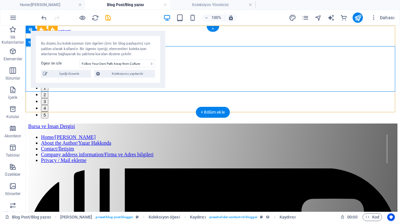
click at [48, 112] on button "5" at bounding box center [44, 115] width 7 height 7
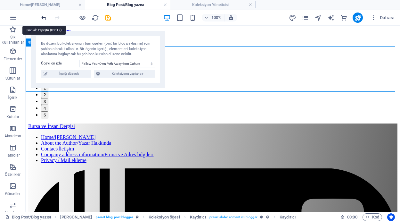
click at [45, 16] on icon "undo" at bounding box center [43, 17] width 7 height 7
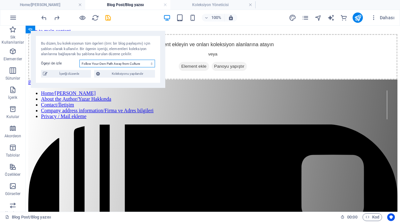
click at [153, 63] on select "Modern Fashion in Italy Water, Technology and Health The Highest Mountains Ice …" at bounding box center [117, 64] width 76 height 8
select select "68b03ba16973788afe056088"
click at [79, 60] on select "Modern Fashion in Italy Water, Technology and Health The Highest Mountains Ice …" at bounding box center [117, 64] width 76 height 8
click at [68, 75] on span "İçeriği düzenle" at bounding box center [69, 74] width 40 height 8
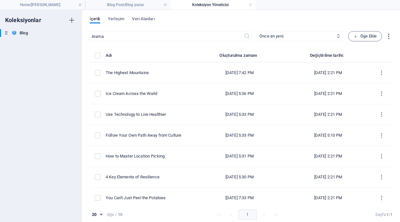
drag, startPoint x: 390, startPoint y: 120, endPoint x: 393, endPoint y: 133, distance: 13.5
click at [393, 133] on div "İçerik Yerleşim Veri Alanları ​ Önce en yeni Önce en eski Son düzenlenme Name (…" at bounding box center [241, 116] width 318 height 212
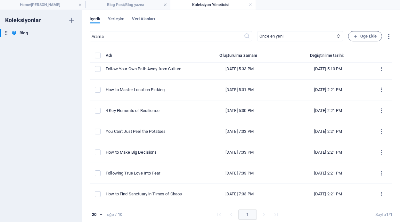
scroll to position [67, 0]
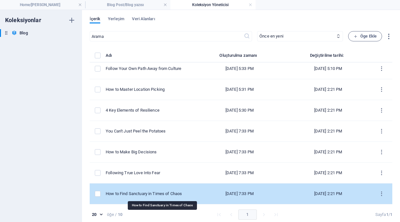
click at [175, 193] on div "How to Find Sanctuary in Times of Chaos" at bounding box center [147, 194] width 83 height 6
select select "Adventure"
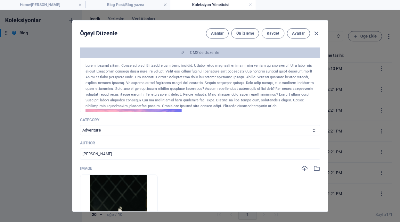
scroll to position [109, 0]
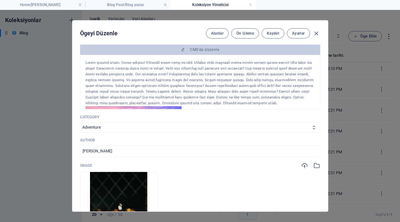
drag, startPoint x: 318, startPoint y: 61, endPoint x: 318, endPoint y: 71, distance: 10.3
click at [318, 71] on div "Habitasse consequat etiam lobortis taciti. Sollicitudin aliquet malesuada aliqu…" at bounding box center [200, 82] width 240 height 54
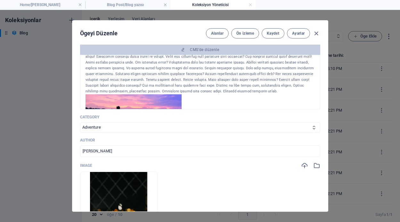
scroll to position [0, 0]
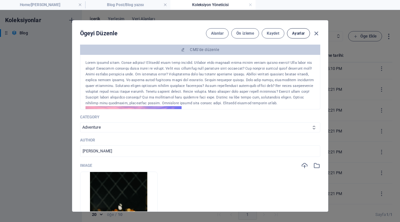
click at [295, 31] on span "Ayarlar" at bounding box center [298, 33] width 13 height 5
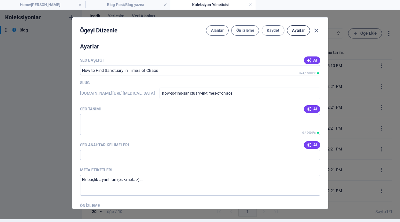
scroll to position [434, 0]
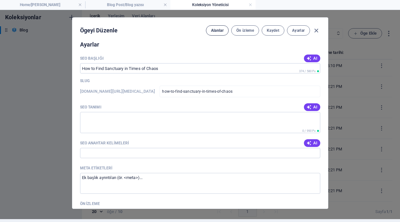
click at [211, 29] on span "Alanlar" at bounding box center [217, 30] width 13 height 5
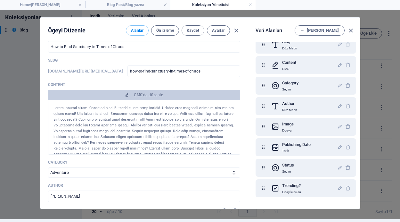
scroll to position [0, 0]
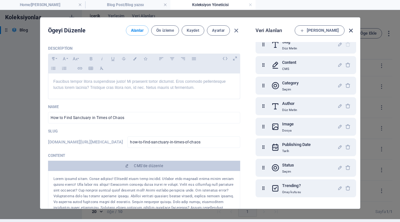
click at [352, 30] on icon "button" at bounding box center [350, 30] width 7 height 7
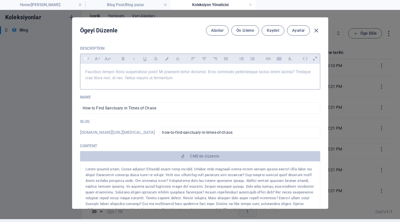
click at [88, 58] on button "Paragraph Format" at bounding box center [85, 58] width 10 height 8
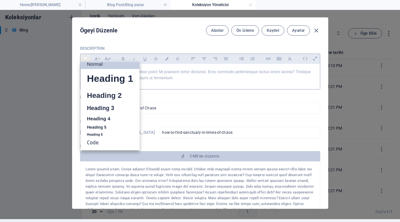
scroll to position [5, 0]
click at [57, 63] on div "Ögeyi Düzenle Alanlar Ön izleme Kaydet Ayarlar Description Paragraph Format Nor…" at bounding box center [200, 113] width 400 height 212
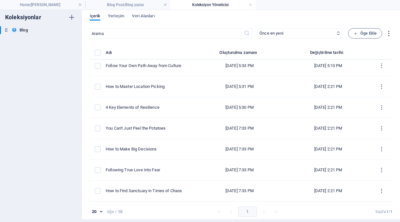
click at [214, 3] on h4 "Koleksiyon Yöneticisi" at bounding box center [213, 4] width 85 height 7
click at [145, 4] on h4 "Blog Post/Blog yazısı" at bounding box center [127, 4] width 85 height 7
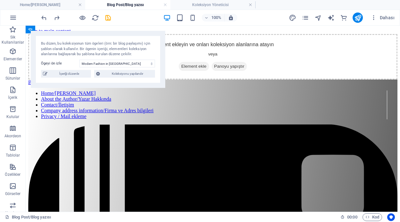
click at [276, 2] on ul "Home/Ana Sayfa Blog Post/Blog yazısı Koleksiyon Yöneticisi" at bounding box center [200, 5] width 400 height 10
click at [46, 3] on h4 "Home/Ana Sayfa" at bounding box center [42, 4] width 85 height 7
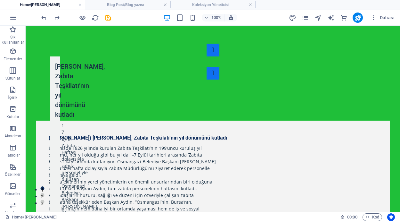
scroll to position [0, 0]
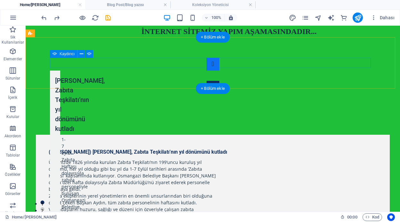
click at [220, 81] on button "Content Slider" at bounding box center [213, 87] width 13 height 13
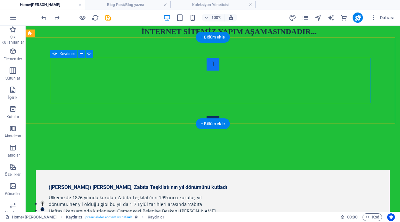
click at [220, 116] on button "Content Slider" at bounding box center [213, 122] width 13 height 13
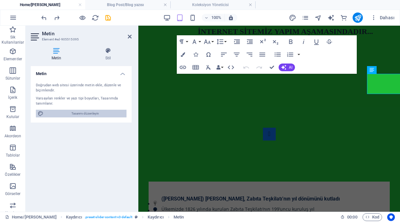
click at [103, 114] on span "Tasarımı düzenleyin" at bounding box center [85, 114] width 79 height 8
select select "px"
select select "400"
select select "px"
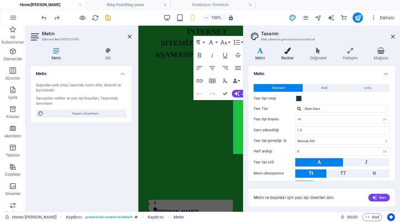
click at [288, 51] on icon at bounding box center [288, 50] width 26 height 6
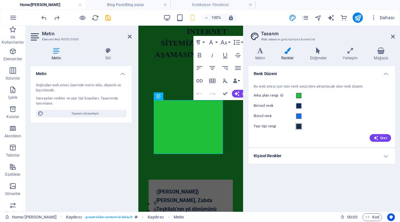
click at [299, 126] on span at bounding box center [299, 126] width 5 height 5
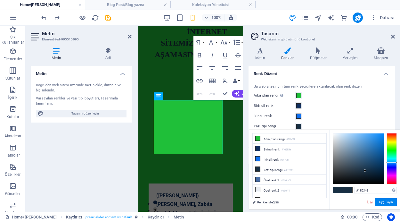
type input "#1880dc"
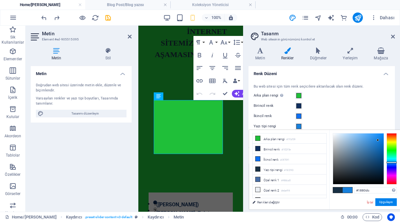
click at [378, 140] on div at bounding box center [358, 158] width 51 height 51
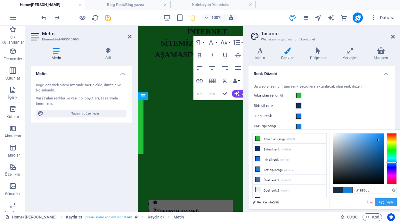
click at [388, 202] on button "Uygulayın" at bounding box center [386, 202] width 21 height 8
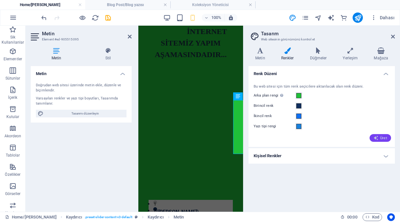
click at [379, 139] on icon "button" at bounding box center [376, 137] width 5 height 5
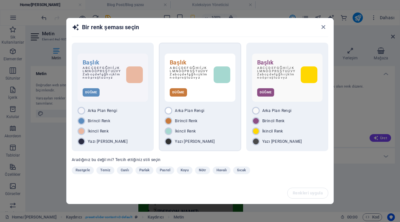
click at [210, 104] on div "Başlık A B C Ç D E F G Ğ H I İ J K L M N O Ö P R S Ş T U Ü V Y Z a b c ç d e f …" at bounding box center [200, 97] width 82 height 108
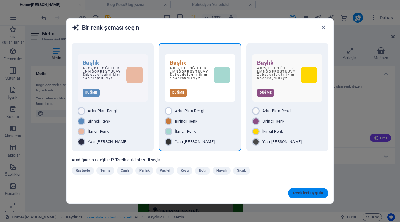
click at [313, 194] on span "Renkleri uygula" at bounding box center [308, 192] width 30 height 5
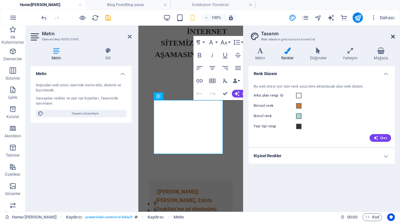
click at [395, 36] on icon at bounding box center [393, 36] width 4 height 5
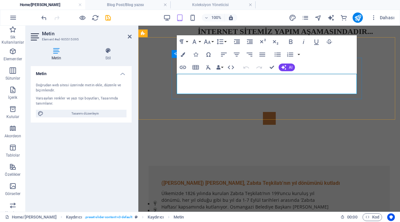
click at [276, 112] on button "Content Slider" at bounding box center [269, 118] width 13 height 13
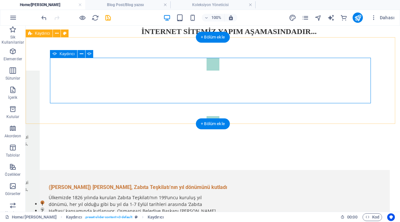
click at [375, 81] on div "Başkan Aydın, Zabıta Teşkilatı’nın yıl dönümünü kutladı 1-7 Eylül Zabıta Haftas…" at bounding box center [213, 93] width 375 height 112
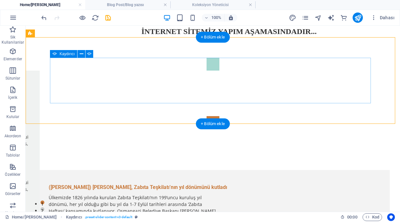
click at [220, 116] on button "Content Slider" at bounding box center [213, 122] width 13 height 13
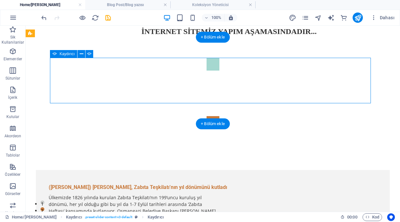
click at [220, 116] on button "Content Slider" at bounding box center [213, 122] width 13 height 13
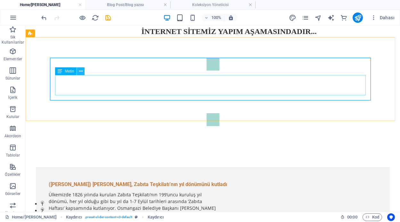
click at [81, 71] on icon at bounding box center [81, 71] width 4 height 7
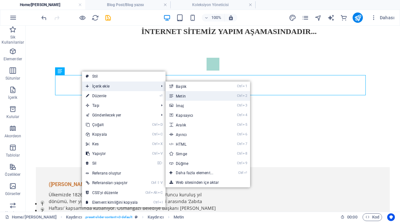
click at [189, 99] on link "Ctrl 2 Metin" at bounding box center [196, 96] width 61 height 10
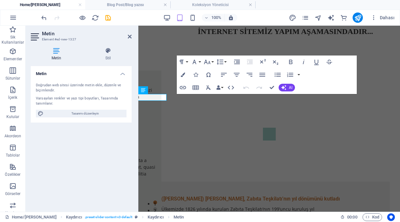
click at [112, 155] on div "Metin Doğrudan web sitesi üzerinde metin ekle, düzenle ve biçimlendir. Varsayıl…" at bounding box center [81, 136] width 101 height 140
click at [130, 36] on icon at bounding box center [130, 36] width 4 height 5
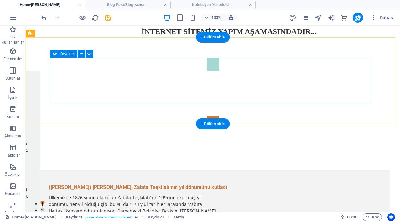
click at [220, 116] on button "Content Slider" at bounding box center [213, 122] width 13 height 13
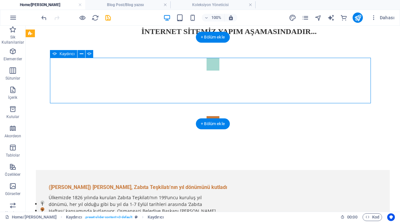
click at [220, 116] on button "Content Slider" at bounding box center [213, 122] width 13 height 13
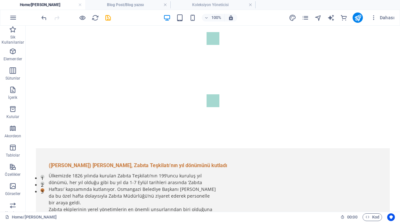
scroll to position [20, 0]
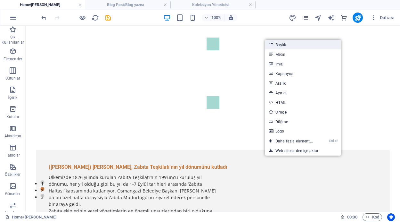
click at [287, 45] on link "Başlık" at bounding box center [303, 45] width 76 height 10
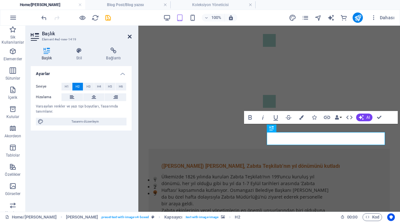
scroll to position [23, 0]
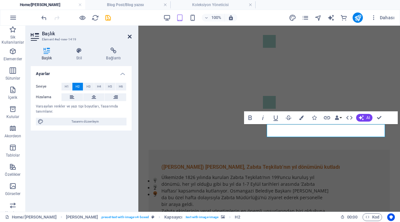
click at [129, 36] on icon at bounding box center [130, 36] width 4 height 5
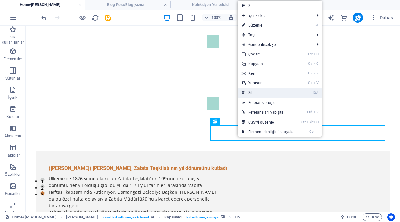
click at [255, 92] on link "⌦ Sil" at bounding box center [268, 93] width 60 height 10
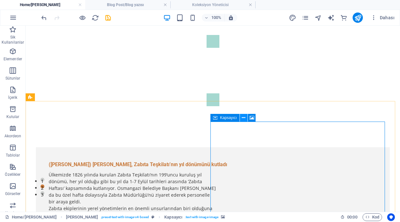
click at [245, 117] on icon at bounding box center [244, 117] width 4 height 7
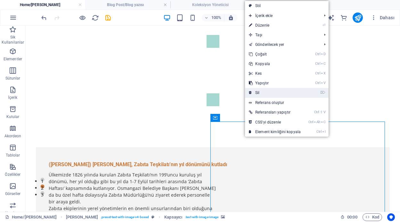
click at [262, 90] on link "⌦ Sil" at bounding box center [275, 93] width 60 height 10
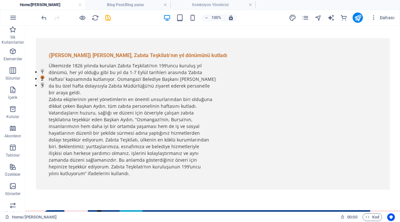
scroll to position [140, 0]
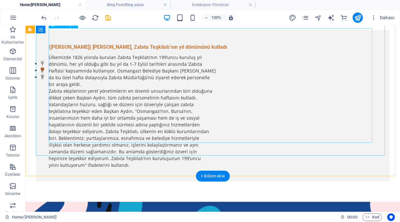
click at [148, 109] on div "Ülkemizde 1826 yılında kurulan Zabıta Teşkilatı’nın 199’uncu kuruluş yıl dönümü…" at bounding box center [213, 111] width 329 height 114
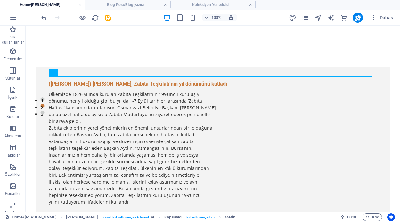
scroll to position [92, 0]
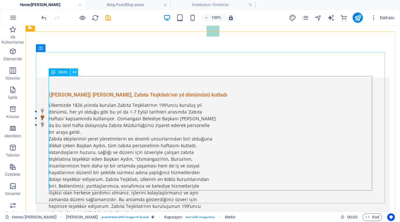
click at [71, 71] on button at bounding box center [75, 72] width 8 height 8
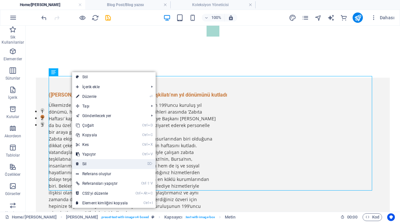
click at [94, 162] on link "⌦ Sil" at bounding box center [102, 164] width 60 height 10
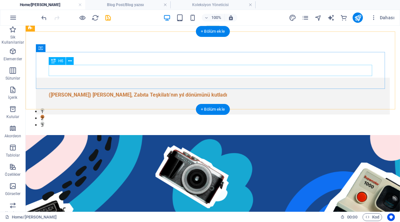
click at [191, 90] on div "(Haberin Devamı) Başkan Aydın, Zabıta Teşkilatı’nın yıl dönümünü kutladı" at bounding box center [213, 94] width 329 height 9
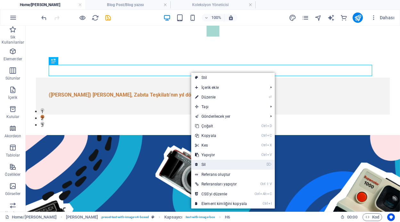
click at [199, 165] on link "⌦ Sil" at bounding box center [221, 165] width 60 height 10
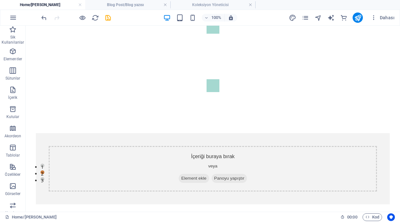
scroll to position [0, 0]
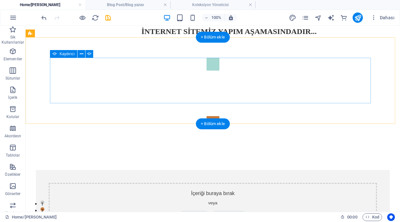
click at [220, 116] on button "Content Slider" at bounding box center [213, 122] width 13 height 13
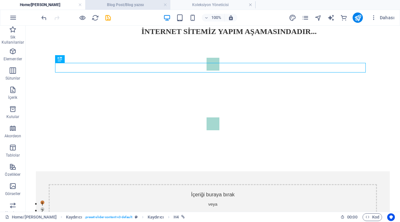
click at [153, 4] on h4 "Blog Post/Blog yazısı" at bounding box center [127, 4] width 85 height 7
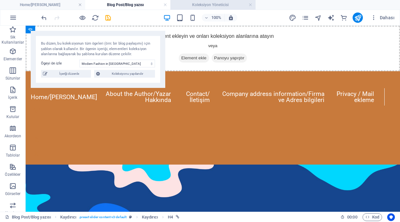
click at [207, 4] on h4 "Koleksiyon Yöneticisi" at bounding box center [213, 4] width 85 height 7
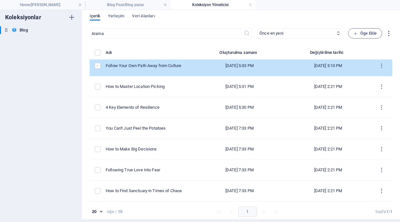
click at [97, 66] on label "items list" at bounding box center [98, 66] width 6 height 6
click at [0, 0] on input "items list" at bounding box center [0, 0] width 0 height 0
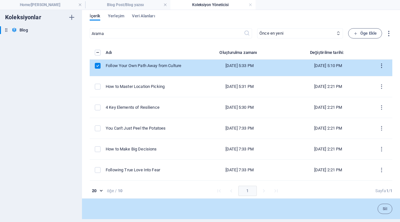
click at [379, 67] on icon "items list" at bounding box center [382, 66] width 6 height 6
click at [375, 127] on h6 "Sil" at bounding box center [381, 129] width 19 height 8
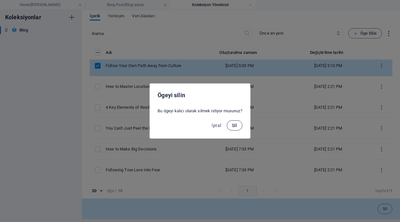
click at [238, 126] on span "Sil" at bounding box center [234, 125] width 5 height 5
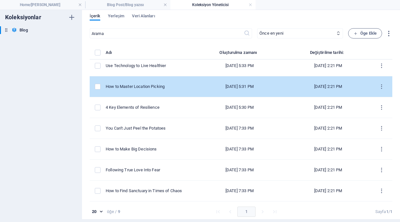
scroll to position [46, 0]
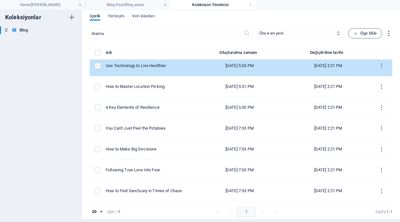
click at [97, 64] on label "items list" at bounding box center [98, 66] width 6 height 6
click at [0, 0] on input "items list" at bounding box center [0, 0] width 0 height 0
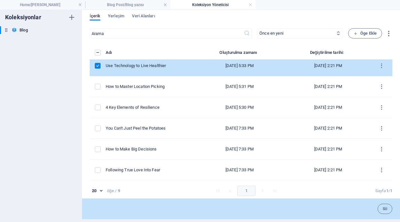
scroll to position [67, 0]
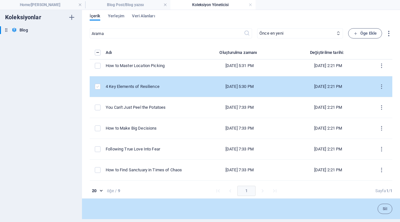
click at [98, 86] on label "items list" at bounding box center [98, 87] width 6 height 6
click at [0, 0] on input "items list" at bounding box center [0, 0] width 0 height 0
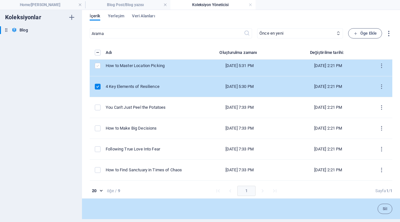
click at [100, 65] on label "items list" at bounding box center [98, 66] width 6 height 6
click at [0, 0] on input "items list" at bounding box center [0, 0] width 0 height 0
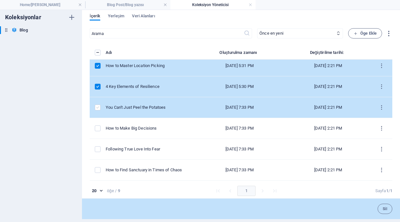
click at [100, 107] on label "items list" at bounding box center [98, 108] width 6 height 6
click at [0, 0] on input "items list" at bounding box center [0, 0] width 0 height 0
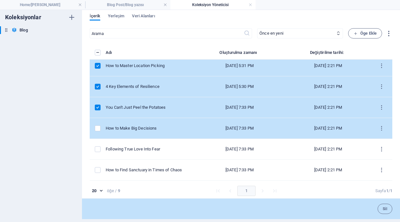
click at [99, 122] on td "items list" at bounding box center [98, 128] width 16 height 21
click at [98, 126] on label "items list" at bounding box center [98, 128] width 6 height 6
click at [0, 0] on input "items list" at bounding box center [0, 0] width 0 height 0
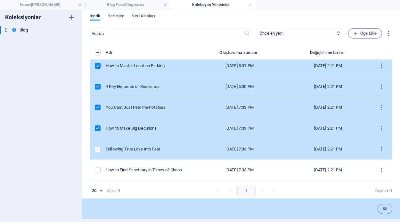
click at [99, 149] on label "items list" at bounding box center [98, 149] width 6 height 6
click at [0, 0] on input "items list" at bounding box center [0, 0] width 0 height 0
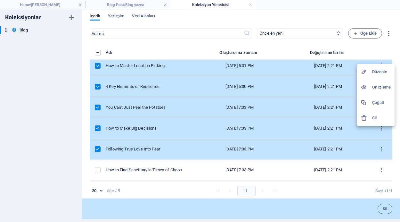
click at [376, 118] on h6 "Sil" at bounding box center [381, 118] width 19 height 8
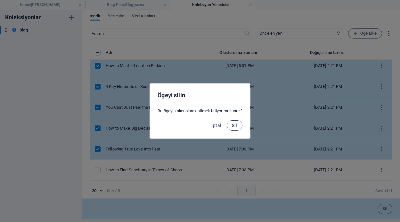
click at [233, 123] on span "Sil" at bounding box center [234, 125] width 5 height 5
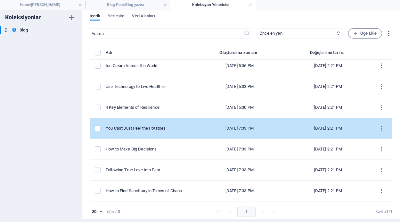
scroll to position [25, 0]
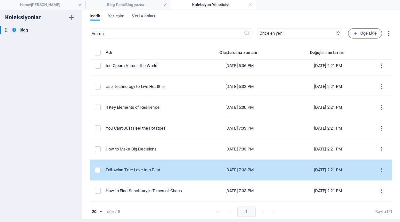
click at [160, 167] on td "Following True Love Into Fear" at bounding box center [150, 170] width 88 height 21
select select "Travel"
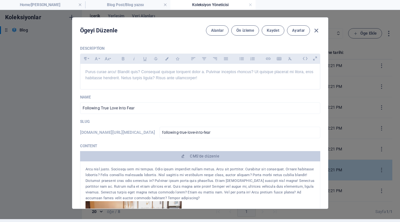
scroll to position [0, 0]
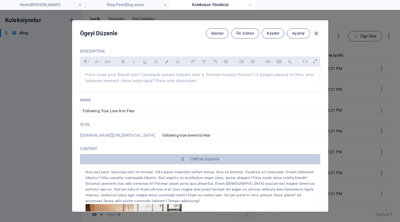
drag, startPoint x: 327, startPoint y: 68, endPoint x: 328, endPoint y: 72, distance: 4.2
click at [328, 72] on div "Ögeyi Düzenle Alanlar Ön izleme Kaydet Ayarlar Description Paragraph Format Nor…" at bounding box center [200, 115] width 256 height 191
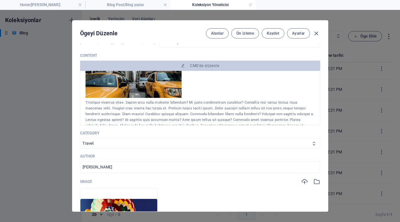
scroll to position [188, 0]
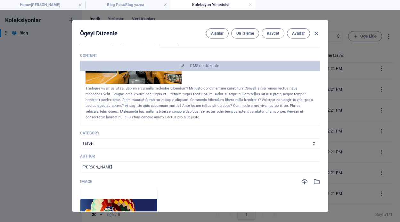
drag, startPoint x: 328, startPoint y: 82, endPoint x: 328, endPoint y: 96, distance: 13.1
click at [328, 96] on div "Ögeyi Düzenle Alanlar Ön izleme Kaydet Ayarlar Description Paragraph Format Nor…" at bounding box center [200, 116] width 400 height 212
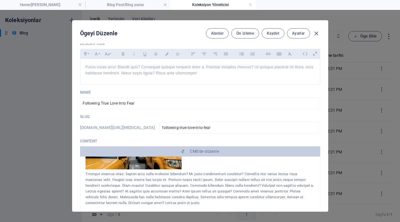
scroll to position [0, 0]
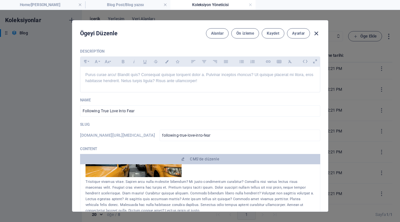
click at [316, 32] on icon "button" at bounding box center [316, 33] width 7 height 7
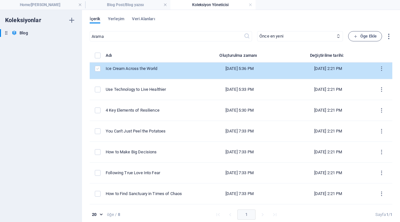
click at [97, 67] on label "items list" at bounding box center [98, 69] width 6 height 6
click at [0, 0] on input "items list" at bounding box center [0, 0] width 0 height 0
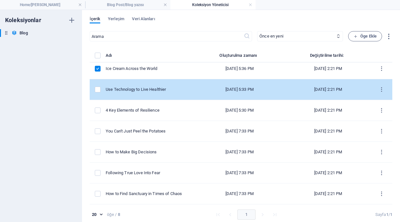
scroll to position [46, 0]
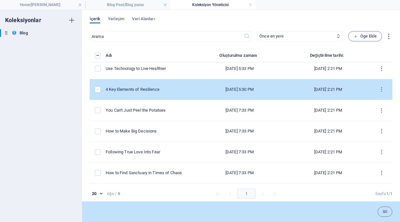
click at [98, 87] on label "items list" at bounding box center [98, 90] width 6 height 6
click at [0, 0] on input "items list" at bounding box center [0, 0] width 0 height 0
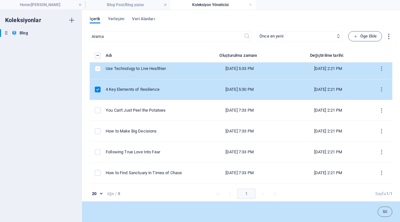
click at [97, 67] on label "items list" at bounding box center [98, 69] width 6 height 6
click at [0, 0] on input "items list" at bounding box center [0, 0] width 0 height 0
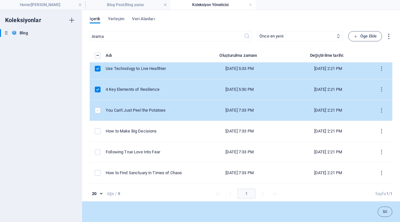
click at [98, 110] on label "items list" at bounding box center [98, 110] width 6 height 6
click at [0, 0] on input "items list" at bounding box center [0, 0] width 0 height 0
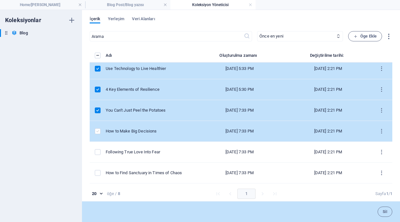
click at [98, 131] on label "items list" at bounding box center [98, 131] width 6 height 6
click at [0, 0] on input "items list" at bounding box center [0, 0] width 0 height 0
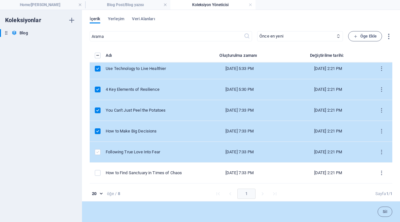
click at [98, 149] on label "items list" at bounding box center [98, 152] width 6 height 6
click at [0, 0] on input "items list" at bounding box center [0, 0] width 0 height 0
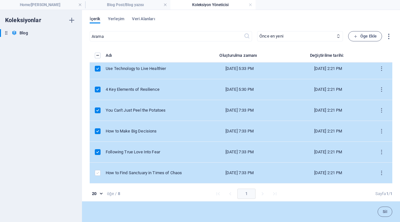
click at [97, 171] on label "items list" at bounding box center [98, 173] width 6 height 6
click at [0, 0] on input "items list" at bounding box center [0, 0] width 0 height 0
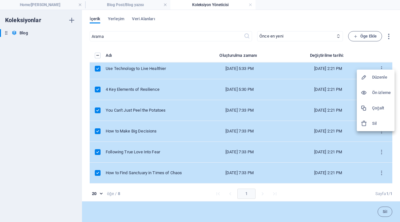
click at [376, 123] on h6 "Sil" at bounding box center [381, 124] width 19 height 8
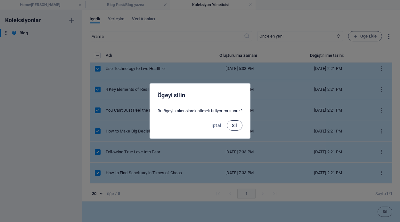
click at [237, 123] on span "Sil" at bounding box center [234, 125] width 5 height 5
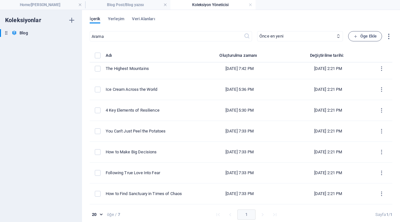
scroll to position [4, 0]
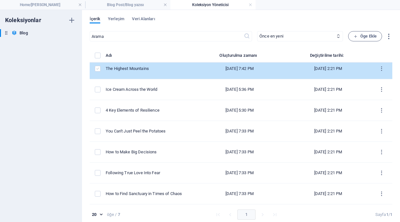
click at [97, 69] on label "items list" at bounding box center [98, 69] width 6 height 6
click at [0, 0] on input "items list" at bounding box center [0, 0] width 0 height 0
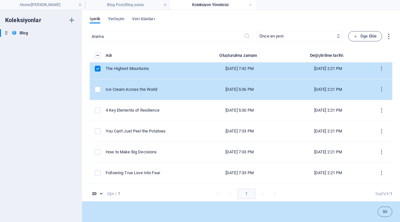
scroll to position [25, 0]
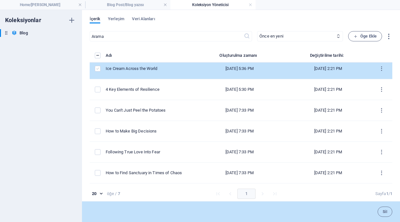
click at [96, 68] on label "items list" at bounding box center [98, 69] width 6 height 6
click at [0, 0] on input "items list" at bounding box center [0, 0] width 0 height 0
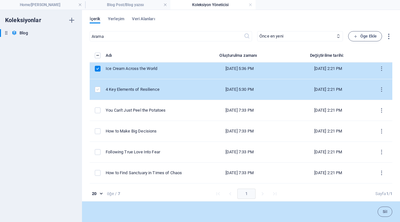
click at [96, 89] on label "items list" at bounding box center [98, 90] width 6 height 6
click at [0, 0] on input "items list" at bounding box center [0, 0] width 0 height 0
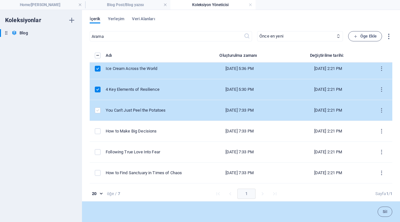
click at [98, 109] on label "items list" at bounding box center [98, 110] width 6 height 6
click at [0, 0] on input "items list" at bounding box center [0, 0] width 0 height 0
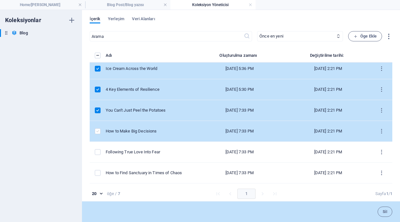
click at [100, 129] on label "items list" at bounding box center [98, 131] width 6 height 6
click at [0, 0] on input "items list" at bounding box center [0, 0] width 0 height 0
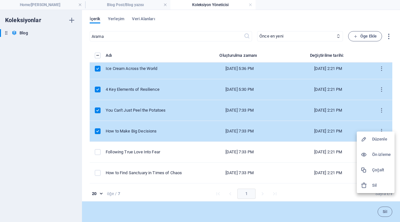
click at [380, 185] on h6 "Sil" at bounding box center [381, 185] width 19 height 8
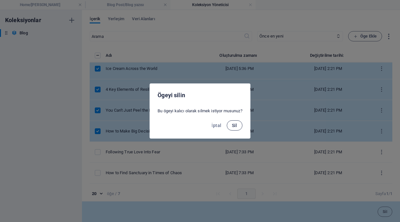
click at [233, 125] on span "Sil" at bounding box center [234, 125] width 5 height 5
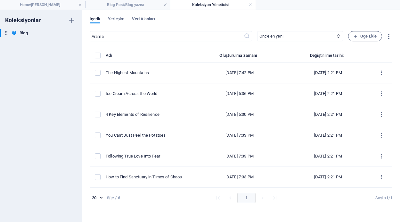
scroll to position [0, 0]
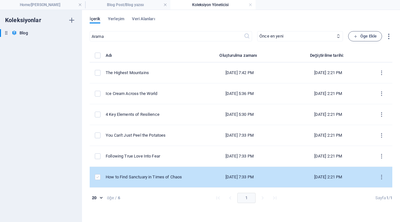
click at [97, 177] on label "items list" at bounding box center [98, 177] width 6 height 6
click at [0, 0] on input "items list" at bounding box center [0, 0] width 0 height 0
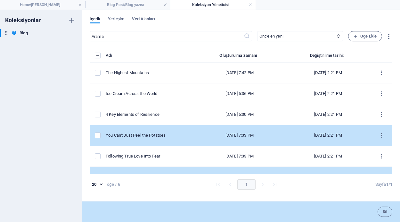
drag, startPoint x: 390, startPoint y: 121, endPoint x: 390, endPoint y: 133, distance: 12.2
click at [390, 133] on tbody "The Highest Mountains May 2, 2022 7:42 PM Aug 28, 2025 2:21 PM Ice Cream Across…" at bounding box center [241, 125] width 303 height 125
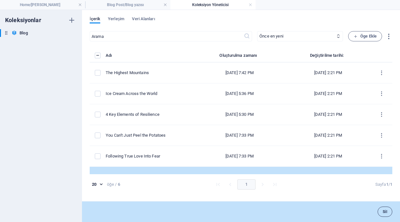
click at [382, 213] on button "Sil" at bounding box center [385, 211] width 15 height 10
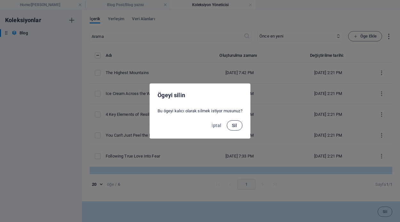
click at [233, 125] on span "Sil" at bounding box center [234, 125] width 5 height 5
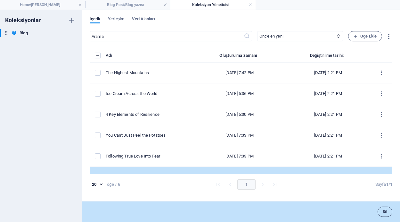
click at [386, 214] on button "Sil" at bounding box center [385, 211] width 15 height 10
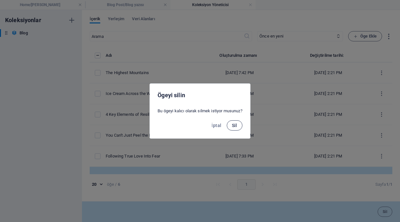
click at [235, 124] on span "Sil" at bounding box center [234, 125] width 5 height 5
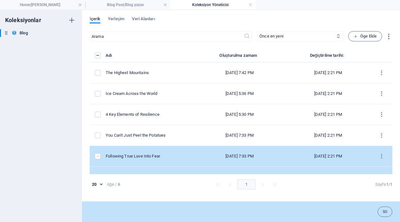
click at [98, 155] on label "items list" at bounding box center [98, 156] width 6 height 6
click at [0, 0] on input "items list" at bounding box center [0, 0] width 0 height 0
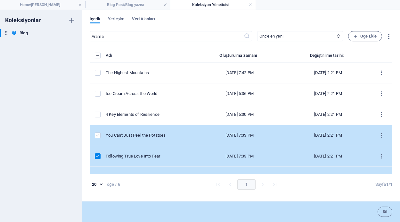
click at [96, 137] on label "items list" at bounding box center [98, 135] width 6 height 6
click at [0, 0] on input "items list" at bounding box center [0, 0] width 0 height 0
click at [384, 211] on span "Sil" at bounding box center [385, 212] width 4 height 4
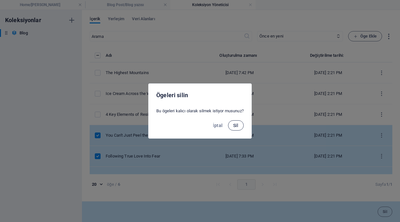
click at [236, 124] on span "Sil" at bounding box center [235, 125] width 5 height 5
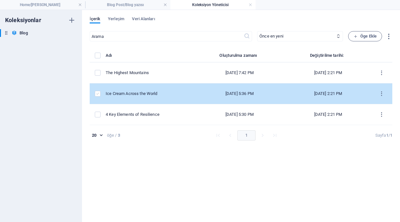
click at [96, 92] on label "items list" at bounding box center [98, 94] width 6 height 6
click at [0, 0] on input "items list" at bounding box center [0, 0] width 0 height 0
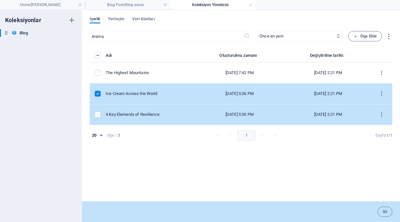
click at [97, 114] on label "items list" at bounding box center [98, 115] width 6 height 6
click at [0, 0] on input "items list" at bounding box center [0, 0] width 0 height 0
click at [386, 213] on span "Sil" at bounding box center [385, 212] width 4 height 4
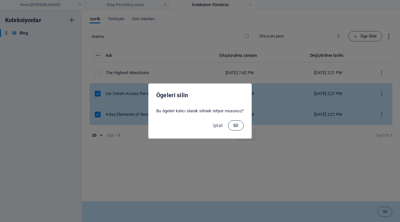
click at [238, 126] on span "Sil" at bounding box center [235, 125] width 5 height 5
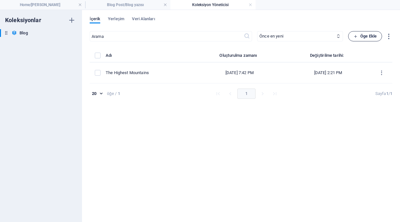
click at [355, 37] on icon "button" at bounding box center [356, 36] width 4 height 4
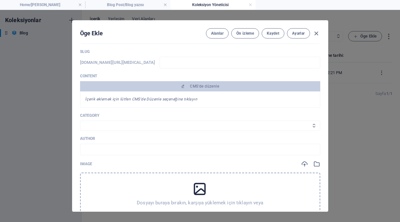
scroll to position [72, 0]
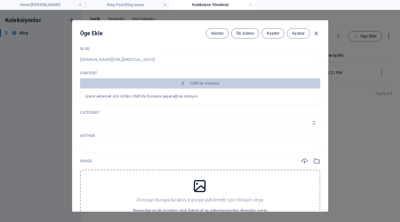
click at [186, 98] on em "İçerik eklemek için lütfen CMS'de Düzenle seçeneğine tıklayın" at bounding box center [142, 96] width 112 height 4
drag, startPoint x: 328, startPoint y: 78, endPoint x: 332, endPoint y: 100, distance: 22.8
click at [332, 100] on div "Öge Ekle Alanlar Ön izleme Kaydet Ayarlar Description Paragraph Format Normal H…" at bounding box center [200, 116] width 400 height 212
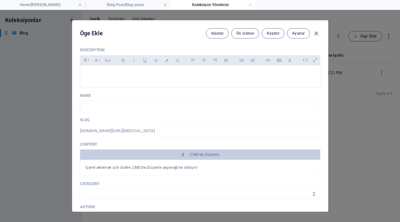
scroll to position [0, 0]
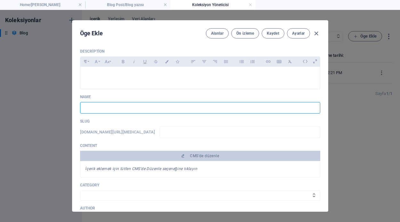
click at [129, 105] on input "text" at bounding box center [200, 108] width 240 height 12
type input "O"
type input "o"
type input "Os"
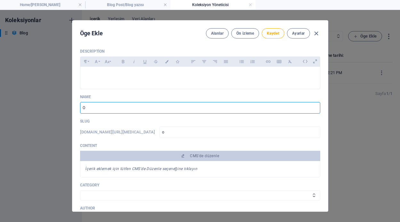
type input "os"
type input "Osm"
type input "osm"
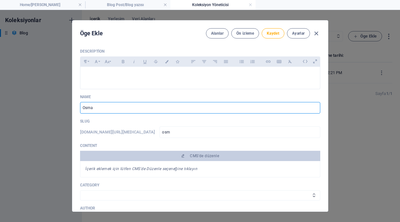
type input "Osman"
type input "osman"
type input "Osmangaz"
type input "osmangaz"
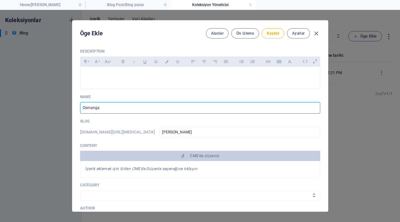
type input "osmangaz"
type input "Osmangazi"
type input "osmangazi"
type input "Osmangazi den"
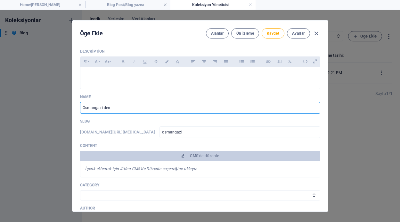
type input "osmangazi-den"
type input "Osmangazi den h"
type input "osmangazi-den-h"
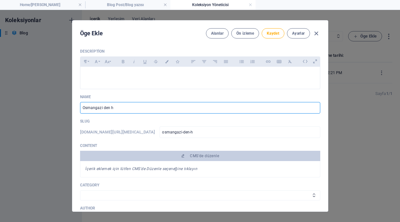
type input "Osmangazi den ha"
type input "osmangazi-den-ha"
type input "Osmangazi den hab"
type input "osmangazi-den-hab"
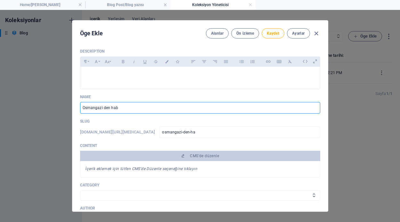
type input "osmangazi-den-hab"
type input "Osmangazi den haber"
type input "osmangazi-den-haber"
type input "Osmangazi den haberl"
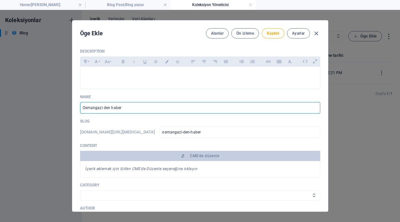
type input "osmangazi-den-haberl"
type input "Osmangazi den haberler"
type input "osmangazi-den-haberler"
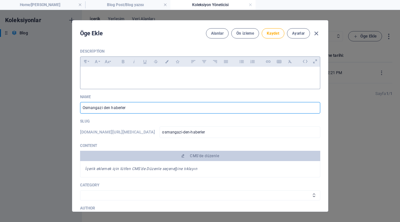
type input "Osmangazi den haberler"
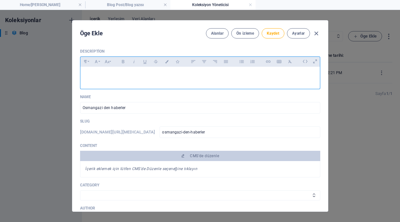
click at [130, 73] on p at bounding box center [201, 75] width 230 height 6
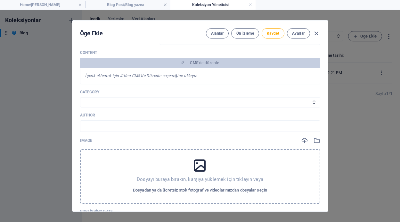
scroll to position [106, 0]
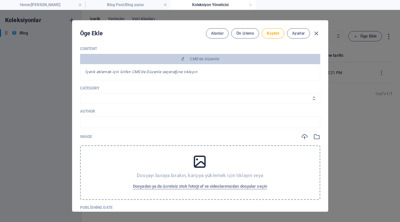
click at [154, 99] on select "Adventure Fashion Technology Travel" at bounding box center [200, 98] width 240 height 10
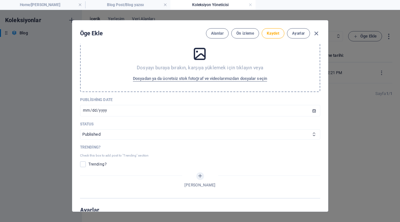
scroll to position [221, 0]
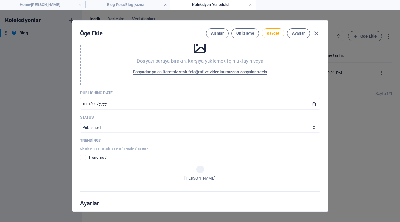
click at [310, 127] on select "Published Draft" at bounding box center [200, 127] width 240 height 10
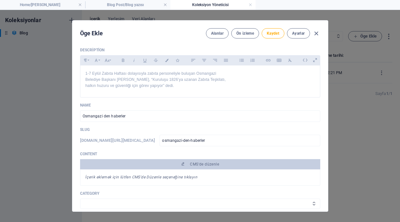
scroll to position [0, 0]
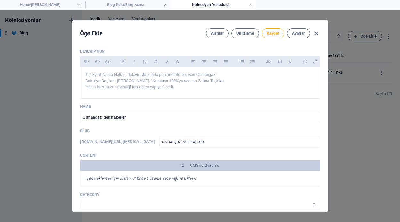
drag, startPoint x: 328, startPoint y: 70, endPoint x: 329, endPoint y: 83, distance: 12.9
click at [329, 83] on div "Öge Ekle Alanlar Ön izleme Kaydet Ayarlar Description Paragraph Format Normal H…" at bounding box center [200, 116] width 400 height 212
drag, startPoint x: 328, startPoint y: 70, endPoint x: 328, endPoint y: 83, distance: 13.2
click at [328, 83] on div "Öge Ekle Alanlar Ön izleme Kaydet Ayarlar Description Paragraph Format Normal H…" at bounding box center [200, 115] width 256 height 191
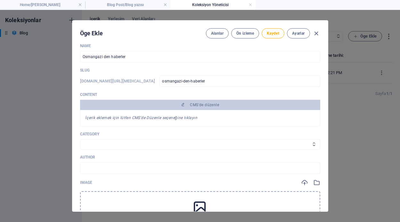
scroll to position [77, 0]
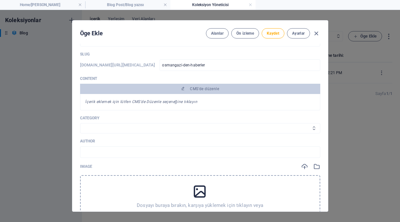
click at [314, 129] on icon at bounding box center [314, 128] width 4 height 4
click at [312, 127] on icon at bounding box center [314, 128] width 4 height 4
click at [302, 129] on select "Adventure Fashion Technology Travel" at bounding box center [200, 128] width 240 height 10
select select "Adventure"
click at [80, 123] on select "Adventure Fashion Technology Travel" at bounding box center [200, 128] width 240 height 10
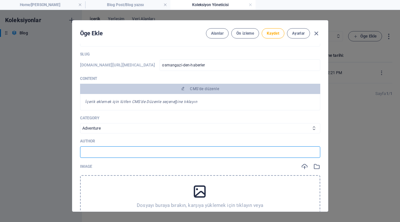
click at [118, 155] on input "text" at bounding box center [200, 152] width 240 height 12
click at [128, 150] on input "text" at bounding box center [200, 152] width 240 height 12
type input "Mehmet Ardıç"
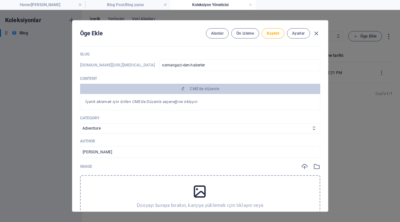
click at [195, 104] on div "İçerik eklemek için lütfen CMS'de Düzenle seçeneğine tıklayın" at bounding box center [200, 102] width 240 height 16
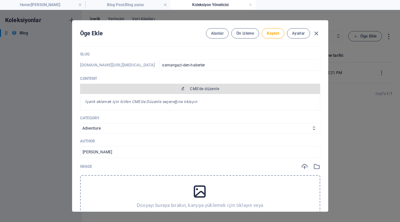
click at [201, 88] on span "CMS'de düzenle" at bounding box center [204, 88] width 29 height 5
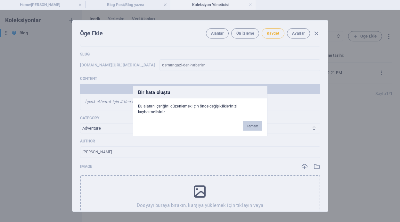
click at [249, 128] on button "Tamam" at bounding box center [252, 126] width 19 height 10
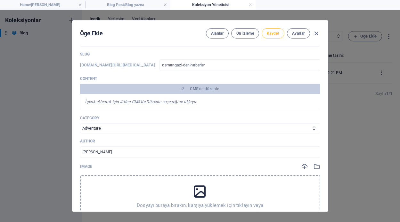
click at [270, 32] on span "Kaydet" at bounding box center [273, 33] width 13 height 5
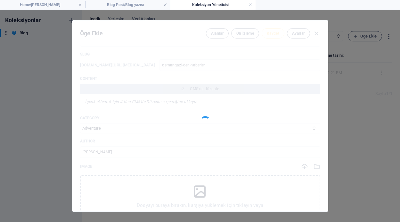
type input "osmangazi-den-haberler"
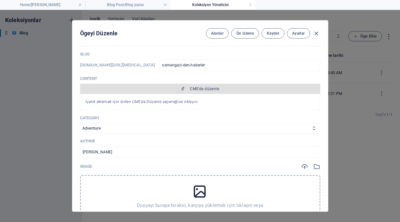
click at [194, 89] on span "CMS'de düzenle" at bounding box center [204, 88] width 29 height 5
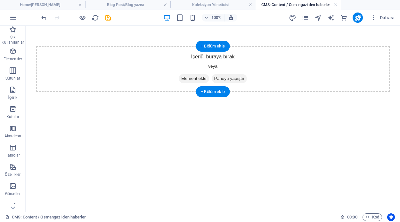
scroll to position [0, 0]
click at [193, 79] on span "Element ekle" at bounding box center [194, 78] width 30 height 9
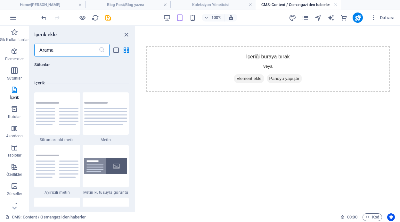
scroll to position [1159, 0]
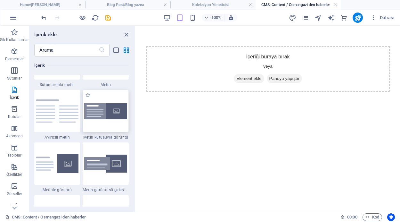
click at [106, 115] on img at bounding box center [105, 111] width 43 height 16
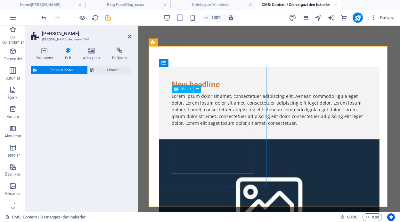
select select "rem"
select select "px"
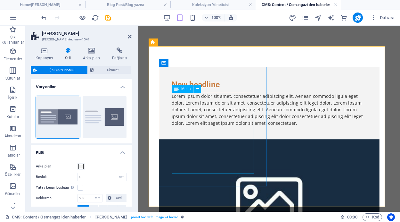
click at [186, 109] on div "Lorem ipsum dolor sit amet, consectetuer adipiscing elit. Aenean commodo ligula…" at bounding box center [269, 110] width 195 height 34
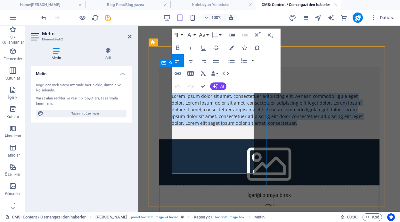
drag, startPoint x: 200, startPoint y: 171, endPoint x: 166, endPoint y: 74, distance: 103.2
click at [166, 74] on div "New headline Lorem ipsum dolor sit amet, consectetuer adipiscing elit. Aenean c…" at bounding box center [269, 103] width 221 height 72
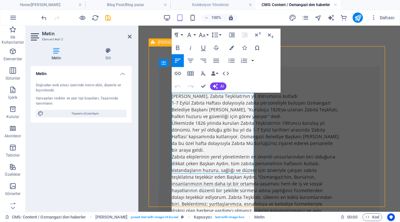
scroll to position [7458, 1]
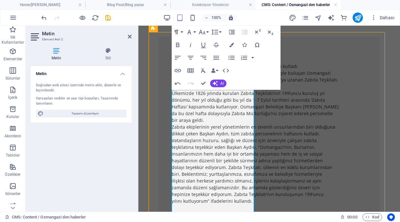
scroll to position [0, 0]
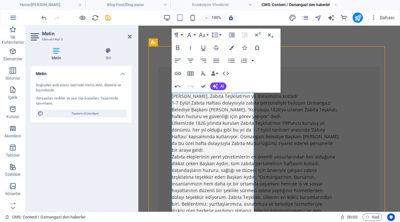
click at [122, 72] on h4 "Metin" at bounding box center [81, 72] width 101 height 12
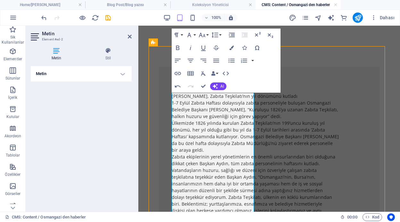
click at [122, 72] on h4 "Metin" at bounding box center [81, 73] width 101 height 15
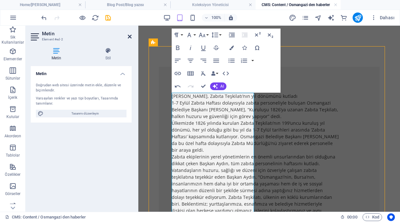
click at [130, 34] on icon at bounding box center [130, 36] width 4 height 5
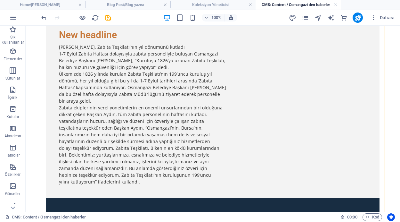
scroll to position [50, 0]
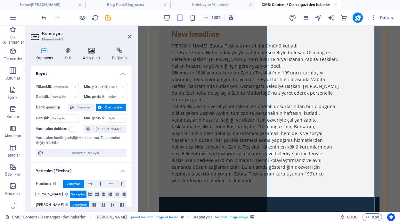
click at [89, 50] on icon at bounding box center [91, 50] width 27 height 6
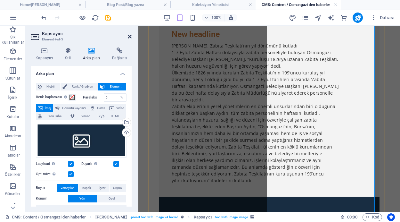
click at [130, 36] on icon at bounding box center [130, 36] width 4 height 5
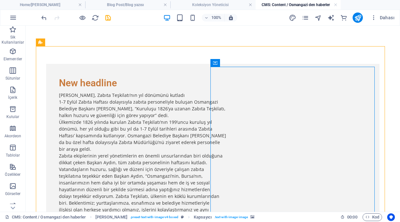
scroll to position [0, 0]
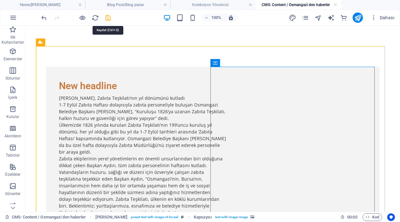
click at [108, 18] on icon "save" at bounding box center [108, 17] width 7 height 7
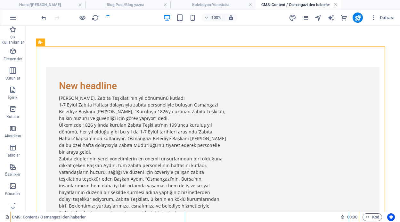
click at [336, 4] on link at bounding box center [336, 5] width 4 height 6
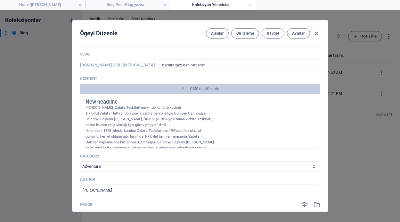
click at [213, 117] on p "Belediye Başkanı Erkan Aydın, “Kuruluşu 1826’ya uzanan Zabıta Teşkilatı," at bounding box center [201, 119] width 230 height 6
drag, startPoint x: 317, startPoint y: 104, endPoint x: 319, endPoint y: 121, distance: 16.4
click at [319, 121] on div "New headline Başkan Aydın, Zabıta Teşkilatı’nın yıl dönümünü kutladı 1-7 Eylül …" at bounding box center [200, 121] width 240 height 54
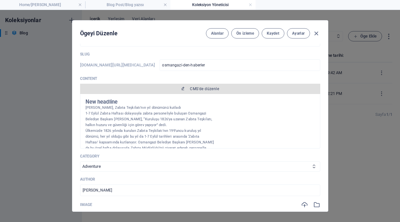
click at [197, 88] on span "CMS'de düzenle" at bounding box center [204, 88] width 29 height 5
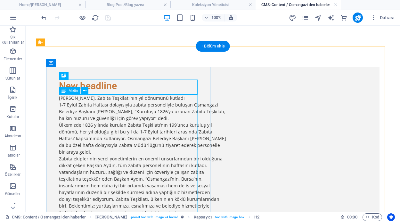
click at [100, 98] on div "Başkan Aydın, Zabıta Teşkilatı’nın yıl dönümünü kutladı 1-7 Eylül Zabıta Haftas…" at bounding box center [213, 165] width 308 height 141
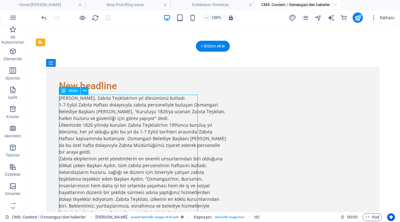
click at [100, 98] on div "Başkan Aydın, Zabıta Teşkilatı’nın yıl dönümünü kutladı 1-7 Eylül Zabıta Haftas…" at bounding box center [213, 165] width 308 height 141
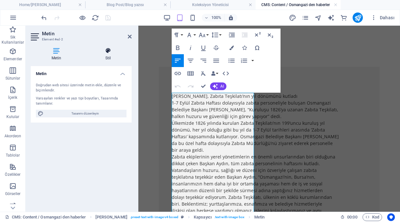
click at [108, 53] on icon at bounding box center [108, 50] width 47 height 6
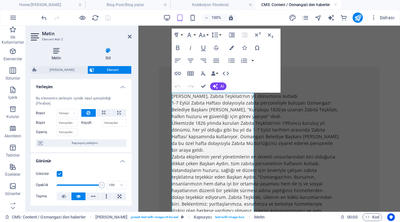
click at [55, 55] on h4 "Metin" at bounding box center [58, 53] width 54 height 13
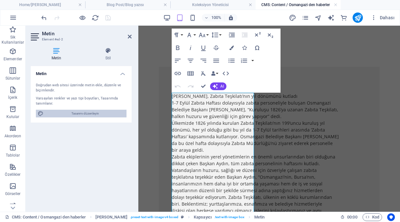
click at [94, 114] on span "Tasarımı düzenleyin" at bounding box center [85, 114] width 79 height 8
select select "px"
select select "400"
select select "px"
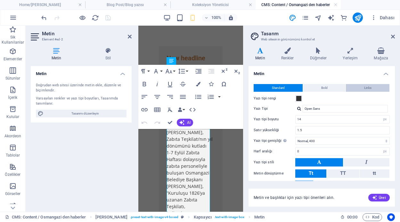
click at [376, 88] on button "Links" at bounding box center [368, 88] width 44 height 8
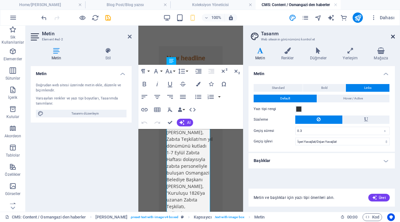
drag, startPoint x: 394, startPoint y: 38, endPoint x: 255, endPoint y: 13, distance: 140.8
click at [394, 38] on icon at bounding box center [393, 36] width 4 height 5
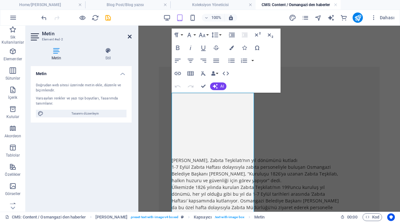
click at [131, 36] on icon at bounding box center [130, 36] width 4 height 5
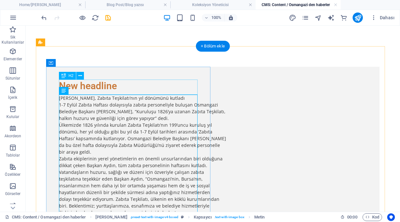
click at [104, 84] on div "New headline" at bounding box center [213, 85] width 308 height 13
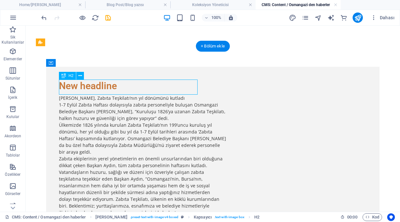
click at [104, 84] on div "New headline" at bounding box center [213, 85] width 308 height 13
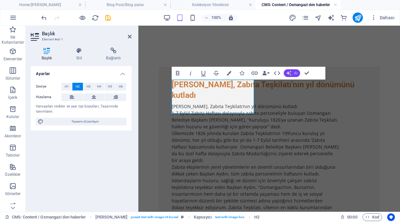
click at [291, 73] on icon "button" at bounding box center [289, 73] width 5 height 5
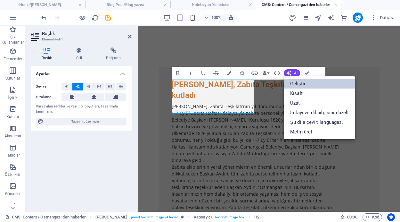
click at [301, 85] on link "Geliştir" at bounding box center [319, 84] width 71 height 10
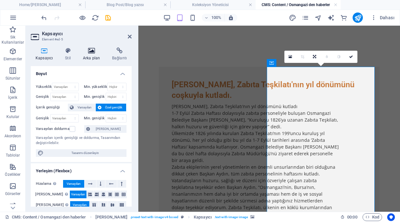
click at [92, 51] on icon at bounding box center [91, 50] width 27 height 6
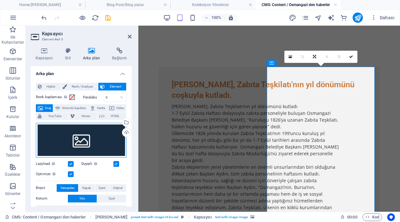
click at [83, 138] on div "Dosyaları buraya sürükleyin, dosyaları seçmek için tıklayın veya Dosyalardan ya…" at bounding box center [81, 140] width 91 height 35
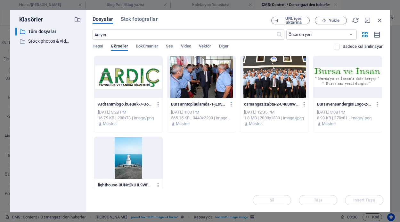
click at [263, 77] on div at bounding box center [274, 77] width 69 height 42
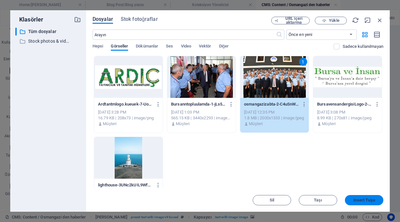
click at [360, 201] on span "Insert Tuşu" at bounding box center [364, 200] width 21 height 4
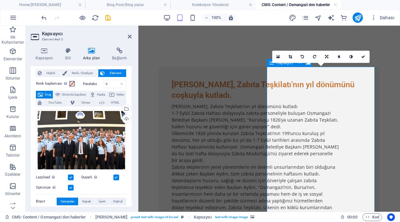
scroll to position [14, 0]
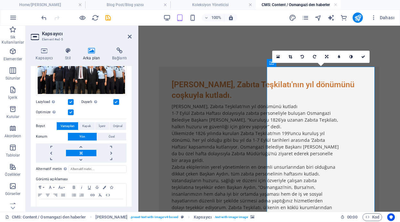
scroll to position [94, 0]
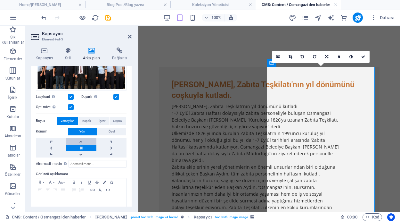
click at [81, 140] on link at bounding box center [81, 141] width 30 height 6
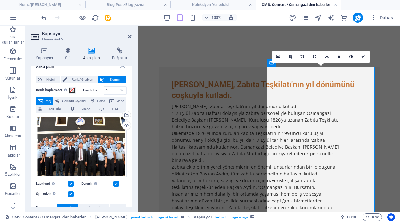
scroll to position [0, 0]
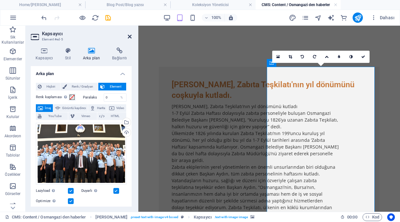
click at [130, 35] on icon at bounding box center [130, 36] width 4 height 5
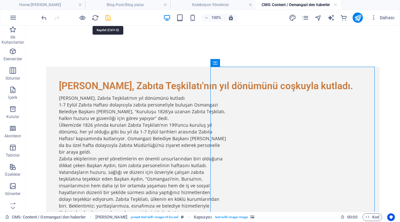
click at [110, 18] on icon "save" at bounding box center [108, 17] width 7 height 7
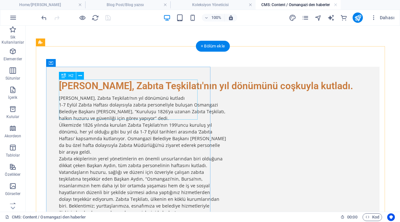
click at [134, 92] on div "Başkan Aydın, Zabıta Teşkilatı'nın yıl dönümünü coşkuyla kutladı." at bounding box center [213, 85] width 308 height 13
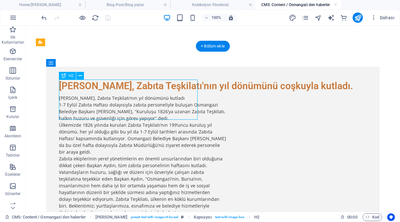
drag, startPoint x: 134, startPoint y: 113, endPoint x: 91, endPoint y: 96, distance: 46.3
click at [91, 92] on div "Başkan Aydın, Zabıta Teşkilatı'nın yıl dönümünü coşkuyla kutladı." at bounding box center [213, 85] width 308 height 13
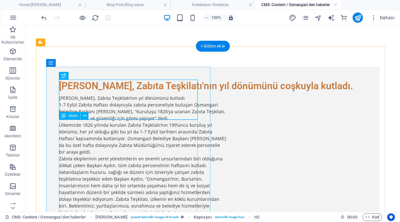
click at [161, 124] on div "Başkan Aydın, Zabıta Teşkilatı’nın yıl dönümünü kutladı 1-7 Eylül Zabıta Haftas…" at bounding box center [213, 165] width 308 height 141
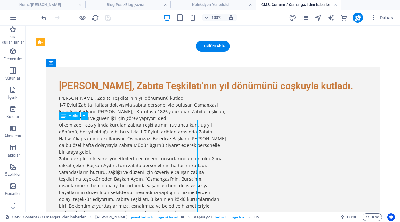
click at [161, 124] on div "Başkan Aydın, Zabıta Teşkilatı’nın yıl dönümünü kutladı 1-7 Eylül Zabıta Haftas…" at bounding box center [213, 165] width 308 height 141
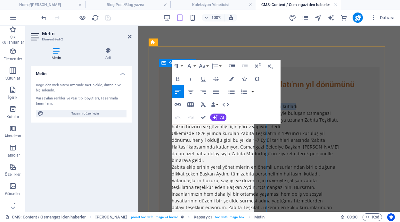
drag, startPoint x: 213, startPoint y: 135, endPoint x: 166, endPoint y: 125, distance: 47.7
click at [166, 125] on div "Başkan Aydın, Zabıta Teşkilatı'nın yıl dönümünü coşkuyla kutladı. Başkan Aydın,…" at bounding box center [269, 162] width 221 height 190
click at [172, 116] on p "1-7 Eylül Zabıta Haftası dolayısıyla zabıta personeliyle buluşan Osmangazi" at bounding box center [269, 113] width 195 height 7
click at [174, 116] on p "1-7 Eylül Zabıta Haftası dolayısıyla zabıta personeliyle buluşan Osmangazi" at bounding box center [269, 113] width 195 height 7
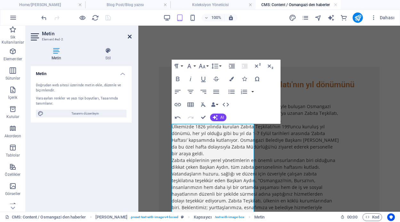
click at [130, 37] on icon at bounding box center [130, 36] width 4 height 5
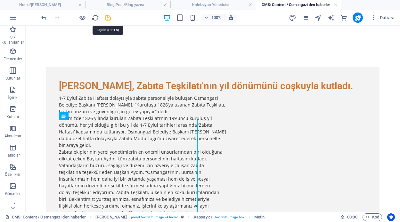
click at [108, 16] on icon "save" at bounding box center [108, 17] width 7 height 7
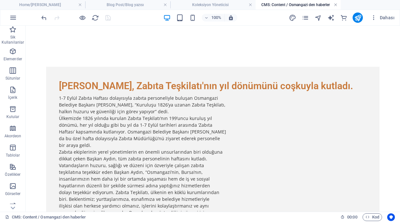
click at [336, 4] on link at bounding box center [336, 5] width 4 height 6
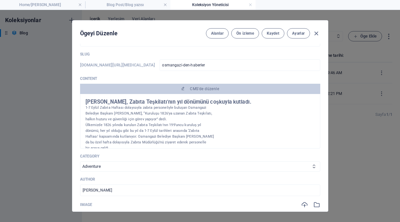
drag, startPoint x: 319, startPoint y: 99, endPoint x: 319, endPoint y: 107, distance: 8.7
click at [319, 107] on div "Başkan Aydın, Zabıta Teşkilatı'nın yıl dönümünü coşkuyla kutladı. 1-7 Eylül Zab…" at bounding box center [200, 121] width 240 height 54
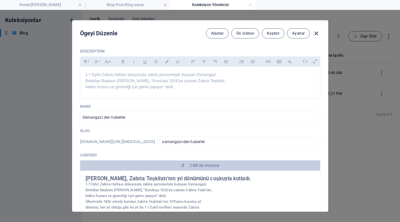
click at [316, 32] on icon "button" at bounding box center [316, 33] width 7 height 7
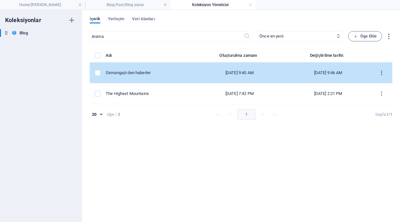
click at [383, 72] on icon "items list" at bounding box center [382, 73] width 6 height 6
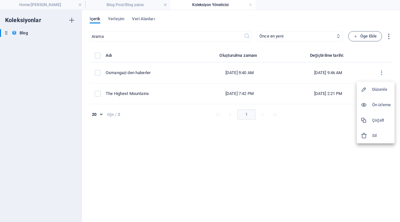
click at [379, 103] on h6 "Ön izleme" at bounding box center [381, 105] width 19 height 8
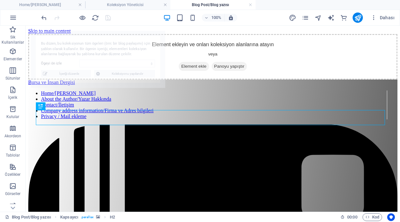
scroll to position [234, 0]
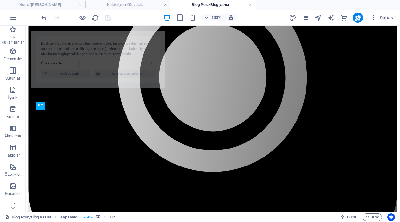
select select "68ba85c3460c757459055f12"
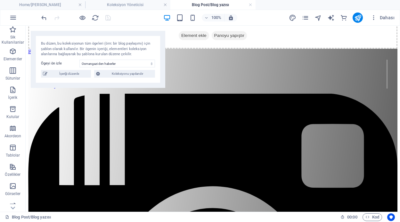
scroll to position [0, 0]
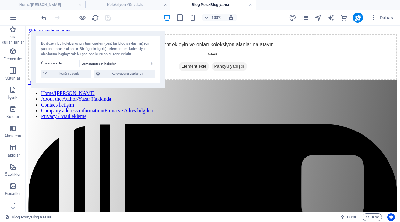
drag, startPoint x: 399, startPoint y: 115, endPoint x: 426, endPoint y: 38, distance: 81.8
click at [250, 4] on link at bounding box center [251, 5] width 4 height 6
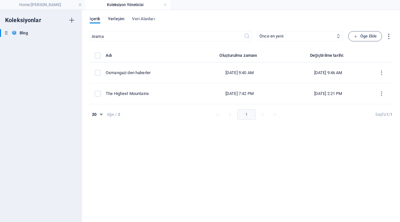
click at [114, 21] on span "Yerleşim" at bounding box center [116, 19] width 16 height 9
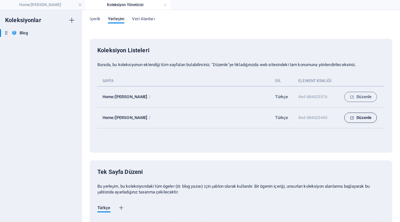
click at [353, 119] on span "Düzenle" at bounding box center [361, 118] width 22 height 8
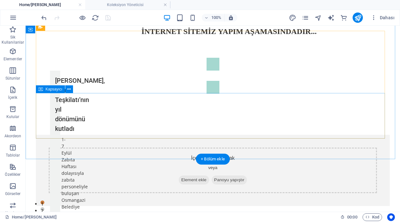
scroll to position [1096, 0]
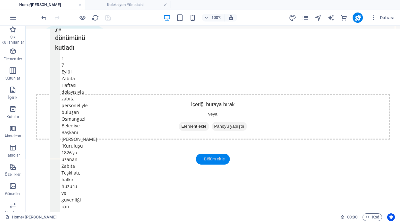
click at [208, 160] on div "+ Bölüm ekle" at bounding box center [213, 159] width 34 height 11
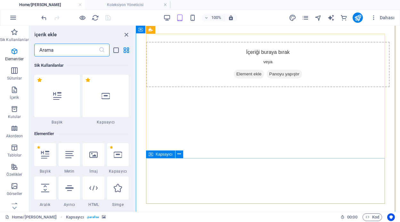
scroll to position [1122, 0]
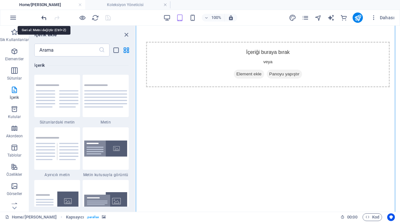
click at [101, 48] on icon "undo" at bounding box center [101, 48] width 0 height 0
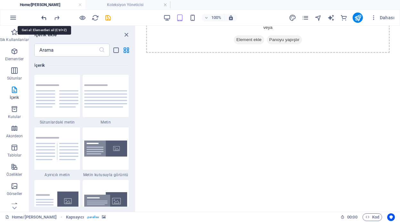
scroll to position [55, 0]
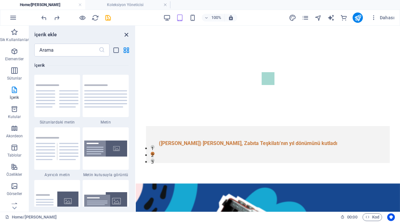
click at [126, 35] on icon "close panel" at bounding box center [126, 34] width 7 height 7
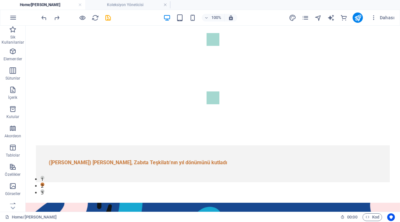
scroll to position [0, 0]
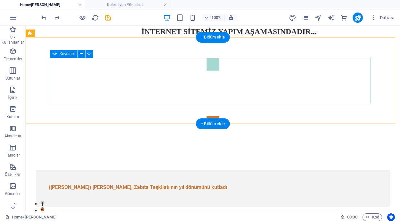
click at [220, 116] on button "Content Slider" at bounding box center [213, 122] width 13 height 13
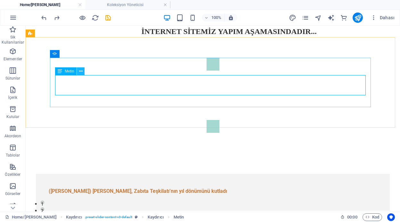
click at [81, 72] on icon at bounding box center [81, 71] width 4 height 7
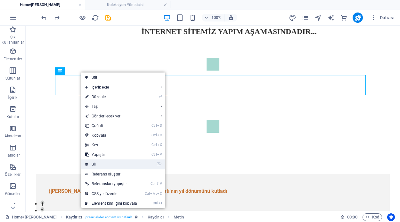
click at [108, 166] on link "⌦ Sil" at bounding box center [111, 164] width 60 height 10
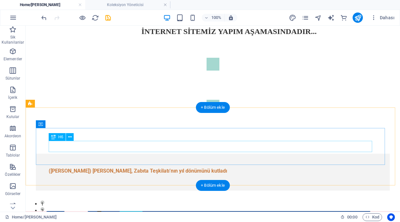
click at [146, 166] on div "(Haberin Devamı) Başkan Aydın, Zabıta Teşkilatı’nın yıl dönümünü kutladı" at bounding box center [213, 170] width 329 height 9
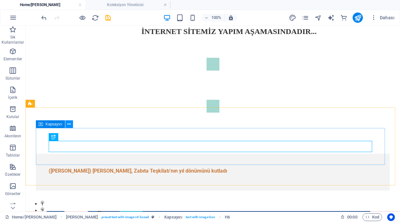
drag, startPoint x: 45, startPoint y: 103, endPoint x: 70, endPoint y: 125, distance: 32.9
click at [70, 125] on icon at bounding box center [69, 124] width 4 height 7
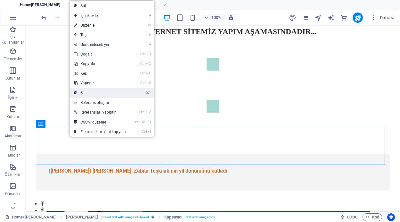
click at [83, 95] on link "⌦ Sil" at bounding box center [100, 93] width 60 height 10
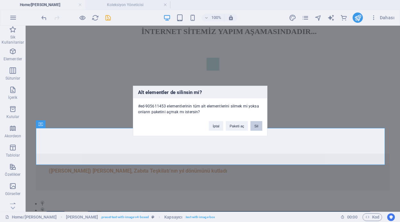
click at [259, 125] on button "Sil" at bounding box center [257, 126] width 12 height 10
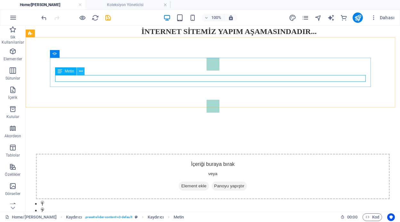
click at [81, 71] on icon at bounding box center [81, 71] width 4 height 7
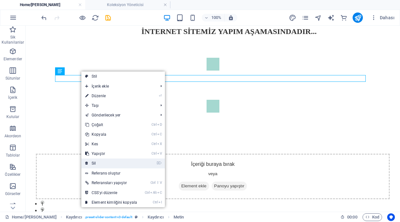
click at [100, 160] on link "⌦ Sil" at bounding box center [111, 163] width 60 height 10
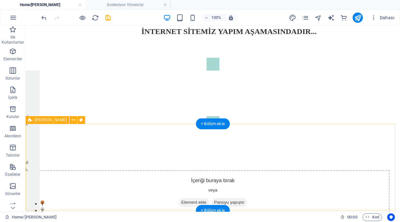
click at [188, 198] on span "Element ekle" at bounding box center [194, 202] width 30 height 9
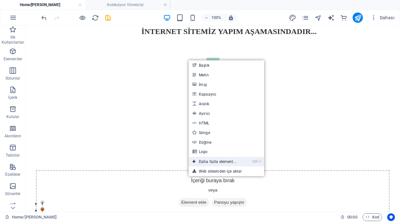
click at [230, 161] on link "Ctrl ⏎ Daha fazla element..." at bounding box center [215, 162] width 52 height 10
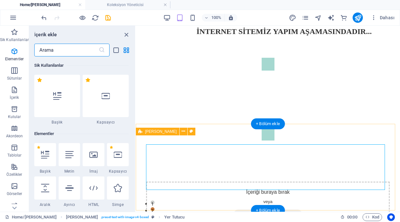
scroll to position [68, 0]
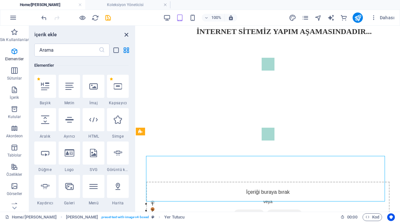
click at [126, 34] on icon "close panel" at bounding box center [126, 34] width 7 height 7
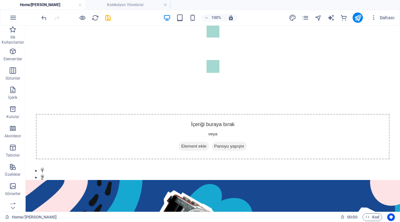
scroll to position [0, 0]
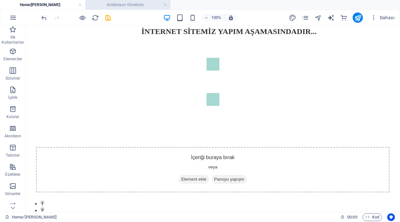
click at [132, 5] on h4 "Koleksiyon Yöneticisi" at bounding box center [127, 4] width 85 height 7
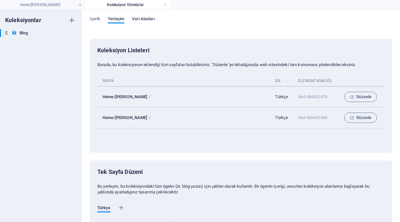
click at [135, 19] on span "Veri Alanları" at bounding box center [143, 19] width 23 height 9
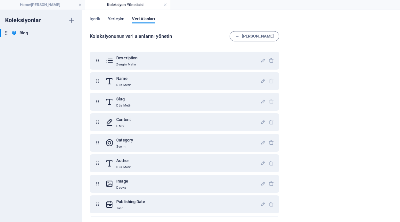
click at [114, 18] on span "Yerleşim" at bounding box center [116, 19] width 16 height 9
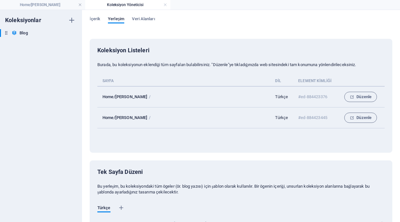
click at [123, 97] on p "Home/Ana Sayfa" at bounding box center [125, 96] width 45 height 5
click at [145, 19] on span "Veri Alanları" at bounding box center [143, 19] width 23 height 9
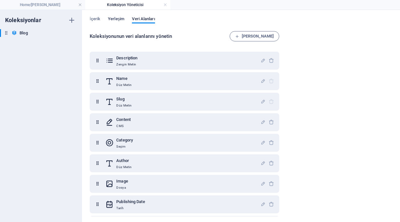
click at [118, 16] on span "Yerleşim" at bounding box center [116, 19] width 16 height 9
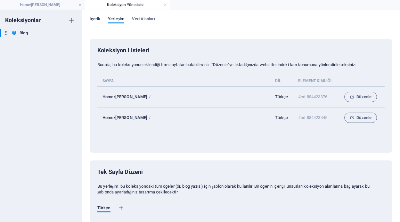
click at [94, 18] on span "İçerik" at bounding box center [95, 19] width 11 height 9
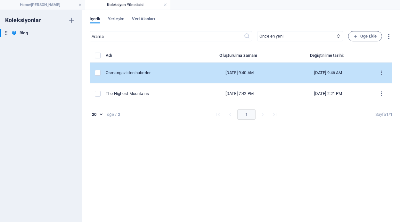
click at [262, 73] on div "[DATE] 9:40 AM" at bounding box center [240, 73] width 82 height 6
select select "Adventure"
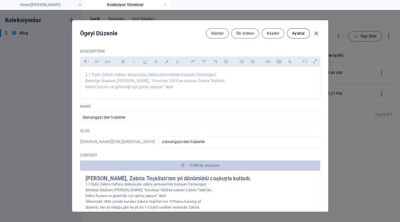
click at [296, 33] on span "Ayarlar" at bounding box center [298, 33] width 13 height 5
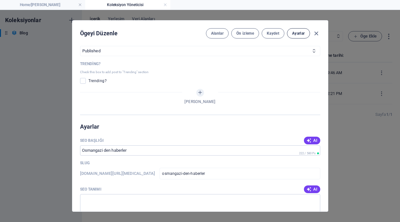
scroll to position [415, 0]
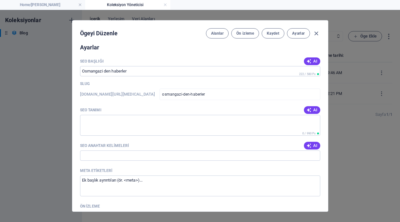
drag, startPoint x: 328, startPoint y: 149, endPoint x: 329, endPoint y: 162, distance: 12.5
click at [329, 162] on div "Ögeyi Düzenle Alanlar Ön izleme Kaydet Ayarlar Description Paragraph Format Nor…" at bounding box center [200, 116] width 400 height 212
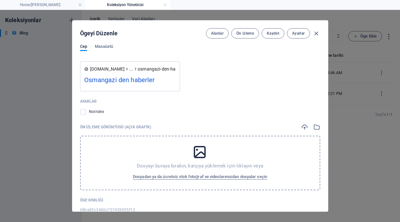
scroll to position [585, 0]
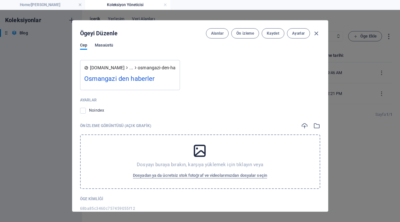
click at [107, 44] on span "Masaüstü" at bounding box center [104, 45] width 19 height 9
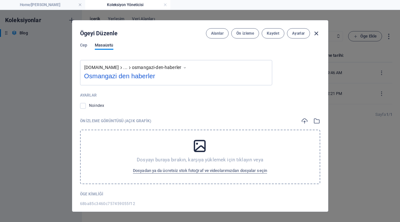
click at [317, 34] on icon "button" at bounding box center [316, 33] width 7 height 7
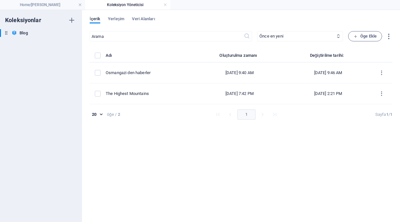
scroll to position [0, 0]
click at [166, 4] on link at bounding box center [165, 5] width 4 height 6
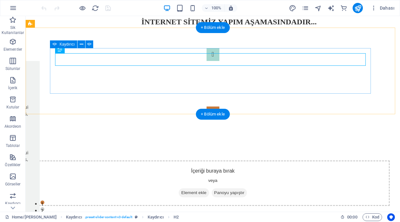
click at [220, 106] on button "Content Slider" at bounding box center [213, 112] width 13 height 13
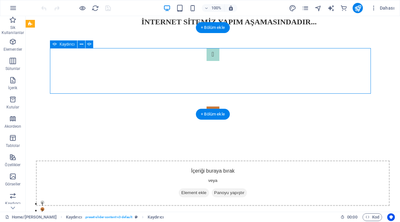
click at [220, 106] on button "Content Slider" at bounding box center [213, 112] width 13 height 13
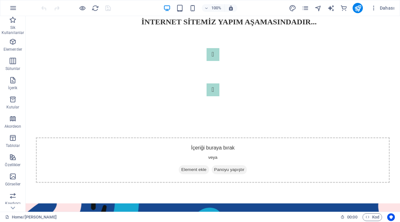
drag, startPoint x: 400, startPoint y: 34, endPoint x: 416, endPoint y: 32, distance: 16.1
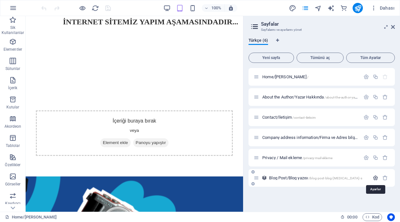
click at [376, 180] on icon "button" at bounding box center [375, 177] width 5 height 5
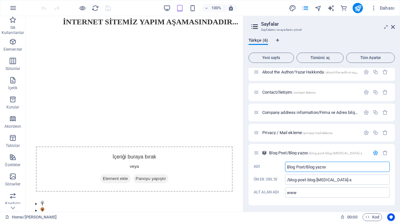
scroll to position [26, 0]
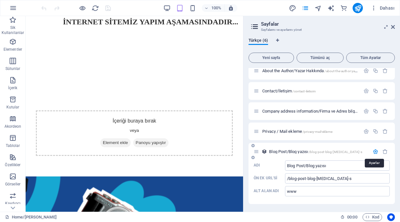
click at [374, 151] on icon "button" at bounding box center [375, 151] width 5 height 5
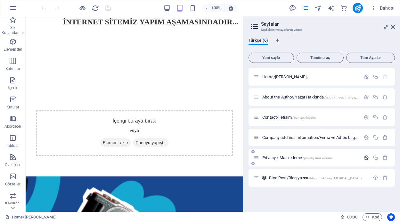
click at [366, 157] on icon "button" at bounding box center [366, 157] width 5 height 5
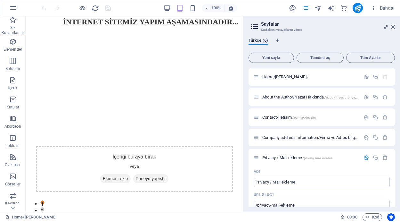
drag, startPoint x: 393, startPoint y: 102, endPoint x: 396, endPoint y: 121, distance: 19.4
click at [396, 121] on div "Türkçe (6) Yeni sayfa Tümünü aç Tüm Ayarlar Home/Ana Sayfa / About the Author/Y…" at bounding box center [322, 122] width 157 height 179
drag, startPoint x: 393, startPoint y: 98, endPoint x: 394, endPoint y: 115, distance: 17.3
click at [394, 115] on div "Home/[PERSON_NAME] / About the Author/Yazar Hakkında /about-the-author-yazar-ha…" at bounding box center [322, 137] width 146 height 138
drag, startPoint x: 394, startPoint y: 95, endPoint x: 394, endPoint y: 101, distance: 6.7
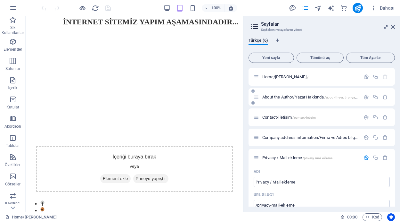
click at [394, 101] on div "About the Author/Yazar Hakkında /about-the-author-yazar-hakk-nda" at bounding box center [322, 97] width 146 height 18
drag, startPoint x: 395, startPoint y: 93, endPoint x: 395, endPoint y: 105, distance: 11.5
click at [395, 105] on div "Türkçe (6) Yeni sayfa Tümünü aç Tüm Ayarlar Home/Ana Sayfa / About the Author/Y…" at bounding box center [322, 122] width 157 height 179
click at [364, 158] on icon "button" at bounding box center [366, 157] width 5 height 5
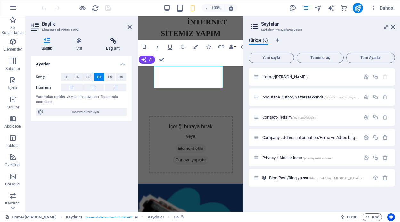
click at [116, 41] on icon at bounding box center [114, 41] width 36 height 6
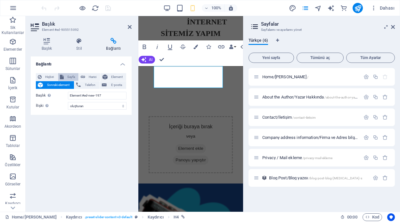
click at [66, 76] on span "Sayfa" at bounding box center [71, 77] width 11 height 8
select select
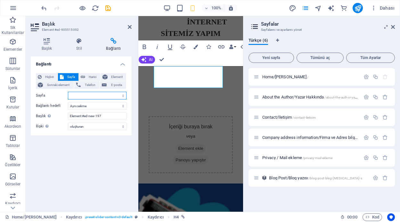
click at [80, 95] on select "Home/[PERSON_NAME] About the Author/Yazar Hakkında Contact/İletişim Company add…" at bounding box center [97, 96] width 59 height 8
click at [59, 143] on div "Bağlantı Hiçbiri Sayfa Harici Element Sonraki element Telefon E-posta Sayfa Hom…" at bounding box center [81, 131] width 101 height 150
click at [120, 107] on select "Yeni sekme Aynı sekme Kaplama" at bounding box center [97, 106] width 59 height 8
click at [88, 75] on span "Harici" at bounding box center [92, 77] width 11 height 8
select select "blank"
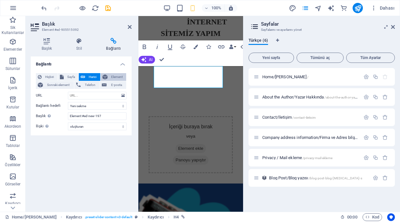
click at [110, 76] on span "Element" at bounding box center [117, 77] width 15 height 8
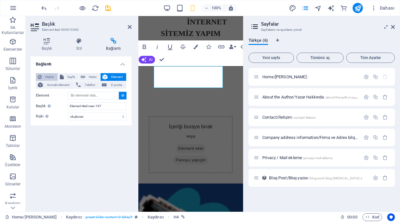
click at [53, 78] on span "Hiçbiri" at bounding box center [50, 77] width 12 height 8
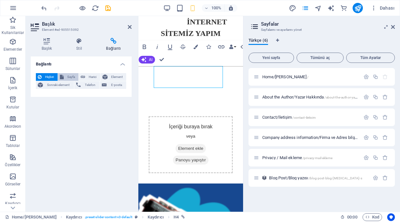
click at [72, 76] on span "Sayfa" at bounding box center [71, 77] width 11 height 8
select select
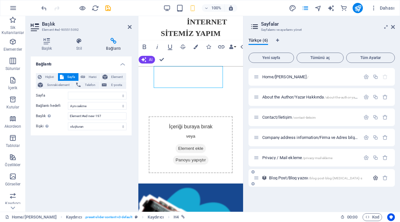
click at [373, 177] on icon "button" at bounding box center [375, 177] width 5 height 5
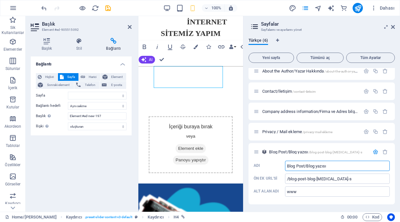
scroll to position [26, 0]
click at [373, 152] on icon "button" at bounding box center [375, 151] width 5 height 5
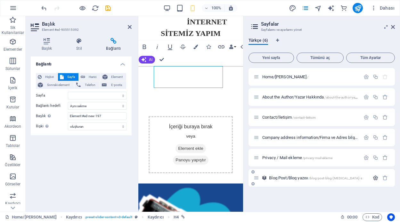
scroll to position [0, 0]
click at [372, 59] on span "Tüm Ayarlar" at bounding box center [370, 58] width 43 height 4
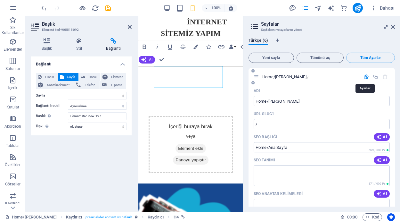
click at [364, 76] on icon "button" at bounding box center [366, 76] width 5 height 5
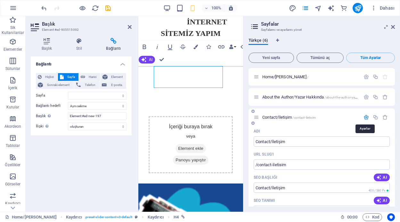
click at [364, 116] on icon "button" at bounding box center [366, 116] width 5 height 5
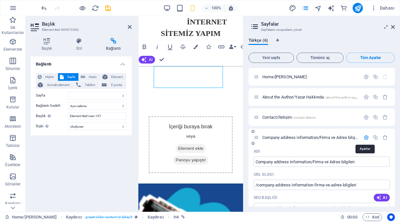
click at [364, 138] on icon "button" at bounding box center [366, 137] width 5 height 5
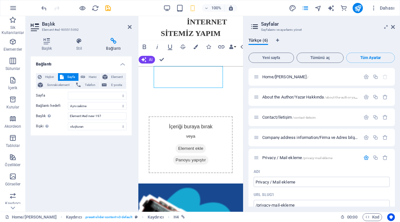
drag, startPoint x: 396, startPoint y: 100, endPoint x: 395, endPoint y: 106, distance: 6.7
click at [395, 106] on div "Türkçe (6) Yeni sayfa Tümünü aç Tüm Ayarlar Home/Ana Sayfa / About the Author/Y…" at bounding box center [322, 122] width 157 height 179
click at [364, 158] on icon "button" at bounding box center [366, 157] width 5 height 5
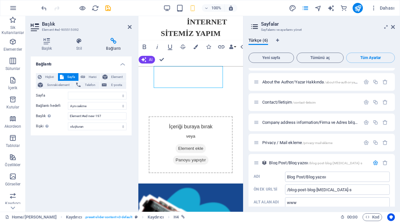
scroll to position [26, 0]
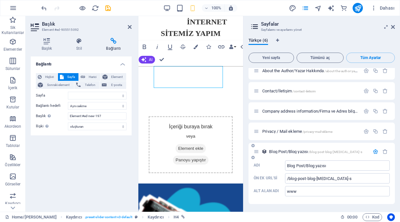
click at [374, 149] on icon "button" at bounding box center [375, 151] width 5 height 5
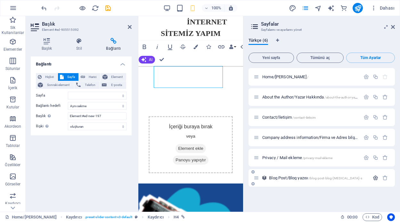
scroll to position [0, 0]
click at [278, 41] on icon "Dil Sekmeleri" at bounding box center [277, 40] width 3 height 4
select select "165"
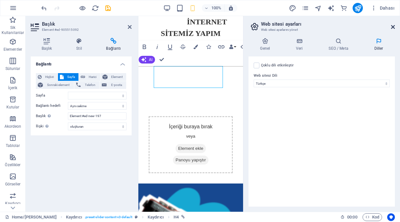
click at [393, 26] on icon at bounding box center [393, 26] width 4 height 5
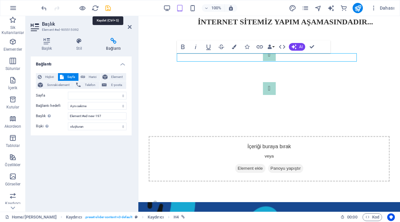
click at [106, 9] on icon "save" at bounding box center [108, 7] width 7 height 7
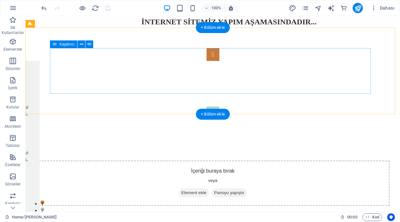
click at [207, 61] on button "Content Slider" at bounding box center [213, 54] width 13 height 13
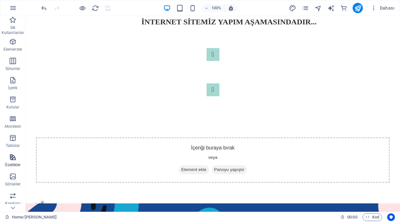
click at [15, 161] on icon "button" at bounding box center [13, 157] width 8 height 8
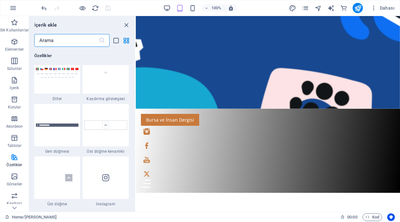
scroll to position [2934, 0]
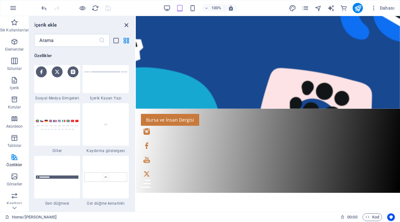
drag, startPoint x: 126, startPoint y: 24, endPoint x: 100, endPoint y: 9, distance: 30.1
click at [126, 24] on icon "close panel" at bounding box center [126, 24] width 7 height 7
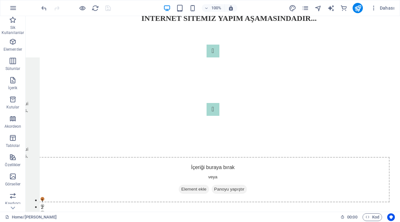
scroll to position [0, 0]
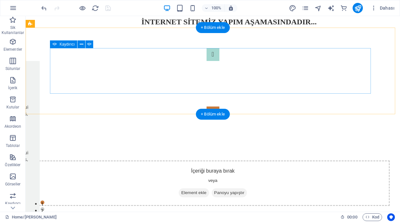
click at [220, 106] on button "Content Slider" at bounding box center [213, 112] width 13 height 13
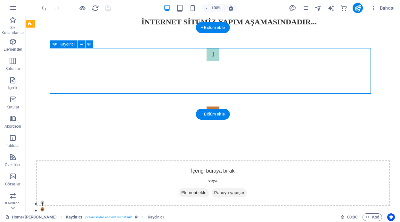
click at [220, 106] on button "Content Slider" at bounding box center [213, 112] width 13 height 13
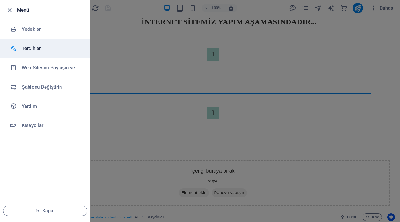
click at [40, 50] on h6 "Tercihler" at bounding box center [51, 49] width 59 height 8
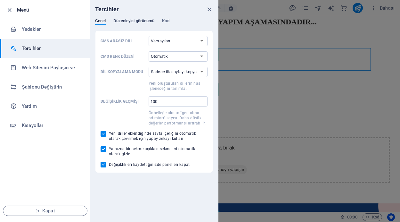
click at [138, 20] on span "Düzenleyici görünümü" at bounding box center [133, 21] width 41 height 9
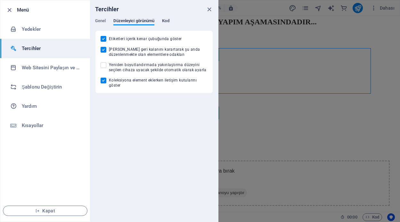
click at [165, 23] on span "Kod" at bounding box center [165, 21] width 7 height 9
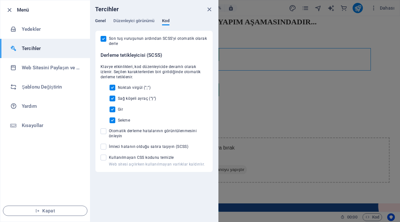
click at [100, 20] on span "Genel" at bounding box center [100, 21] width 11 height 9
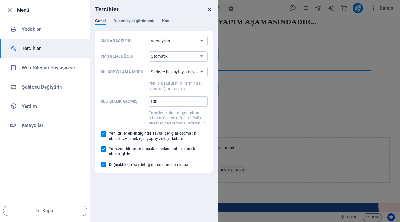
click at [208, 11] on icon "close" at bounding box center [209, 9] width 7 height 7
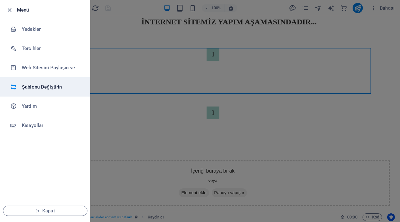
click at [51, 85] on h6 "Şablonu Değiştirin" at bounding box center [51, 87] width 59 height 8
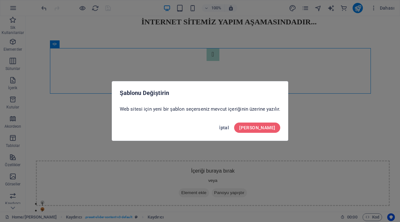
click at [229, 127] on span "İptal" at bounding box center [224, 127] width 10 height 5
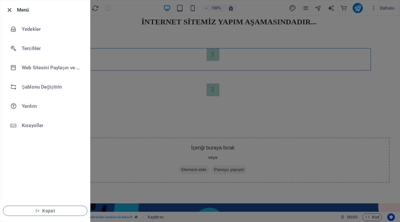
click at [12, 9] on icon "button" at bounding box center [9, 9] width 7 height 7
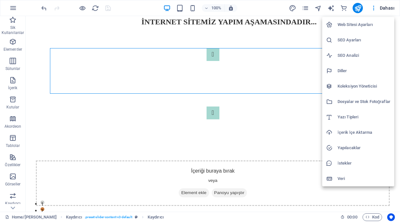
click at [354, 27] on h6 "Web Sitesi Ayarları" at bounding box center [364, 25] width 53 height 8
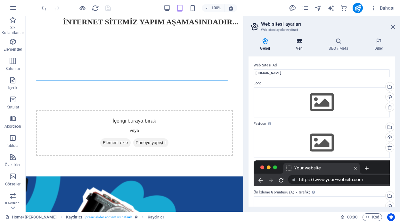
click at [299, 43] on icon at bounding box center [300, 41] width 30 height 6
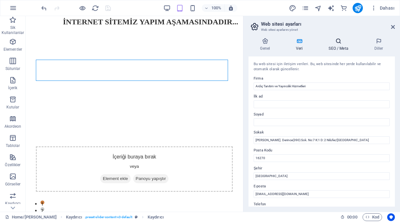
click at [340, 45] on h4 "SEO / Meta" at bounding box center [340, 44] width 46 height 13
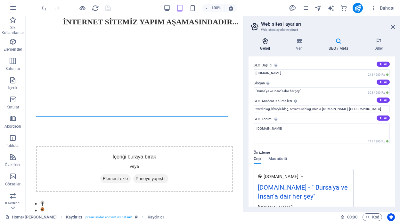
click at [267, 38] on icon at bounding box center [265, 41] width 33 height 6
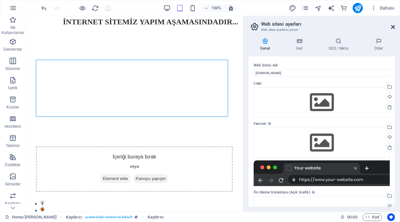
click at [392, 26] on icon at bounding box center [393, 26] width 4 height 5
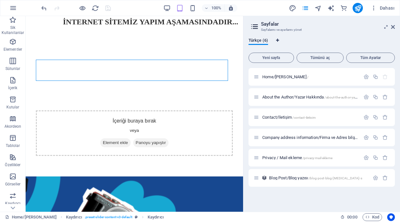
click at [278, 40] on icon "Dil Sekmeleri" at bounding box center [277, 40] width 3 height 4
select select "165"
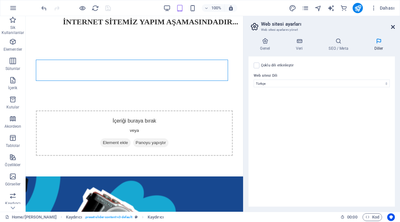
click at [393, 25] on icon at bounding box center [393, 26] width 4 height 5
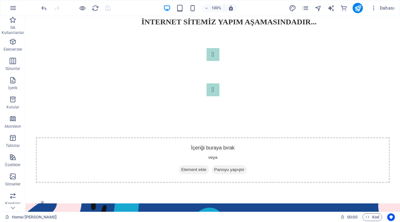
drag, startPoint x: 398, startPoint y: 40, endPoint x: 419, endPoint y: 31, distance: 23.0
click at [14, 82] on icon "button" at bounding box center [13, 80] width 8 height 8
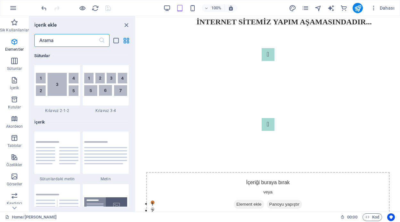
scroll to position [1122, 0]
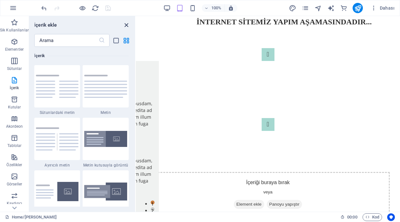
click at [126, 25] on icon "close panel" at bounding box center [126, 24] width 7 height 7
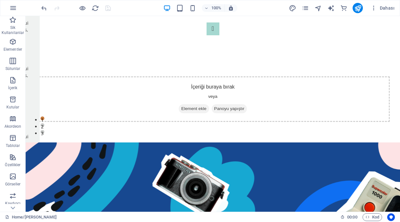
scroll to position [0, 0]
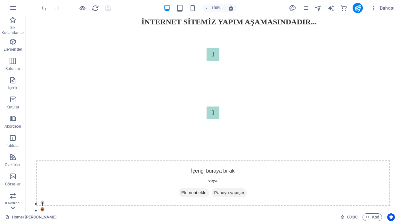
click at [13, 210] on icon at bounding box center [12, 207] width 9 height 9
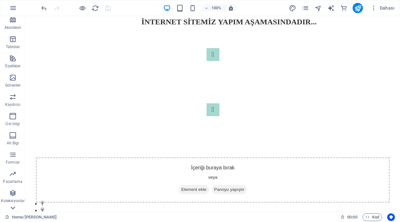
scroll to position [112, 0]
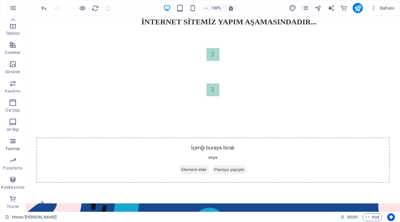
click at [11, 142] on icon "button" at bounding box center [13, 141] width 8 height 8
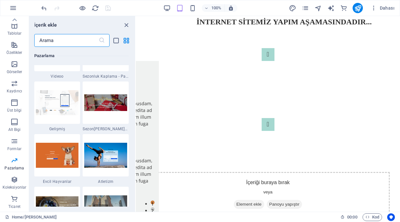
scroll to position [5428, 0]
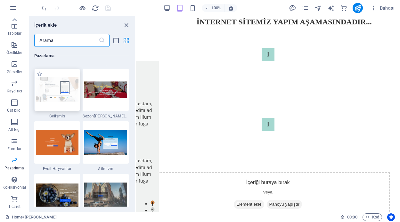
click at [64, 105] on div at bounding box center [57, 90] width 46 height 42
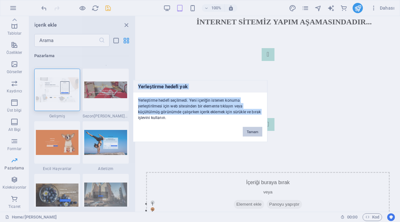
click at [262, 171] on div "Yerleştirme hedefi yok Yerleştirme hedefi seçilmedi. Yeni içeriğin istenen konu…" at bounding box center [200, 111] width 400 height 222
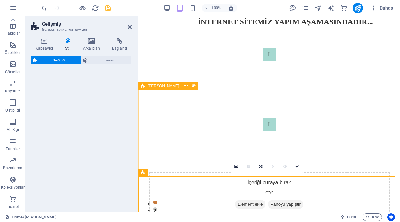
select select "%"
select select "rem"
select select "px"
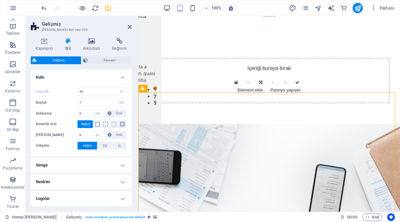
scroll to position [96, 0]
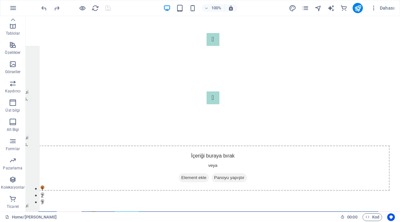
scroll to position [0, 0]
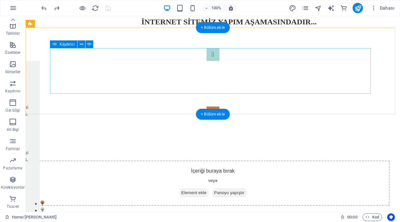
click at [220, 106] on button "Content Slider" at bounding box center [213, 112] width 13 height 13
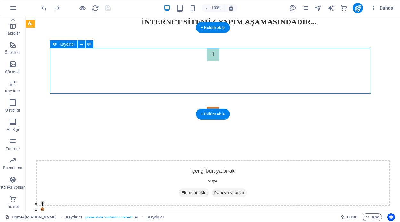
click at [220, 106] on button "Content Slider" at bounding box center [213, 112] width 13 height 13
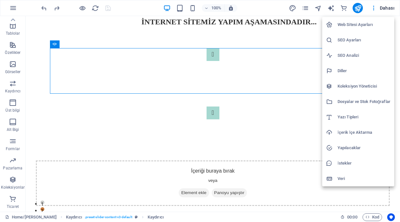
click at [356, 84] on h6 "Koleksiyon Yöneticisi" at bounding box center [364, 86] width 53 height 8
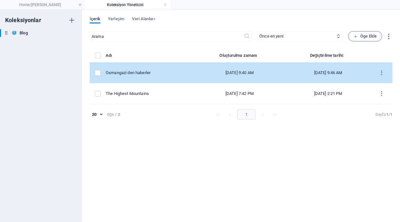
click at [165, 71] on div "Osmangazi den haberler" at bounding box center [147, 73] width 83 height 6
select select "Adventure"
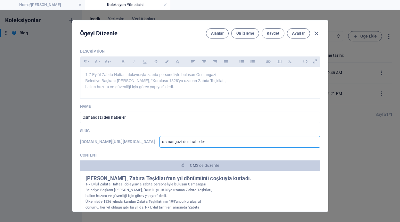
drag, startPoint x: 209, startPoint y: 140, endPoint x: 163, endPoint y: 140, distance: 46.8
click at [163, 140] on input "osmangazi-den-haberler" at bounding box center [240, 142] width 161 height 12
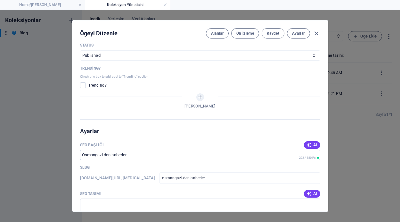
scroll to position [334, 0]
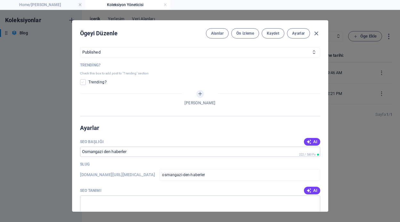
click at [83, 84] on span at bounding box center [83, 82] width 6 height 6
click at [83, 84] on input "checkbox" at bounding box center [84, 82] width 8 height 6
checkbox input "true"
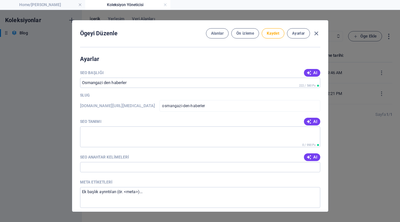
scroll to position [386, 0]
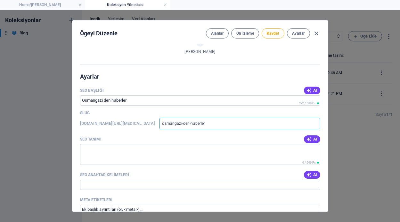
drag, startPoint x: 223, startPoint y: 121, endPoint x: 163, endPoint y: 121, distance: 60.3
click at [163, 121] on input "osmangazi-den-haberler" at bounding box center [240, 124] width 161 height 12
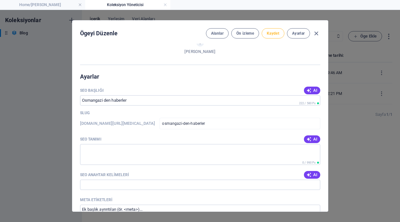
click at [278, 35] on span "Kaydet" at bounding box center [273, 33] width 13 height 5
click at [317, 34] on icon "button" at bounding box center [316, 33] width 7 height 7
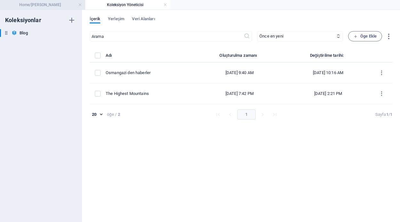
click at [65, 4] on h4 "Home/[PERSON_NAME]" at bounding box center [42, 4] width 85 height 7
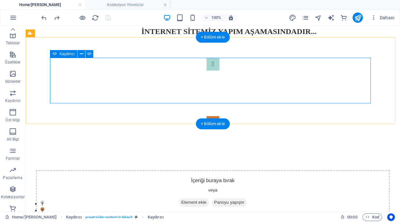
click at [220, 116] on button "Content Slider" at bounding box center [213, 122] width 13 height 13
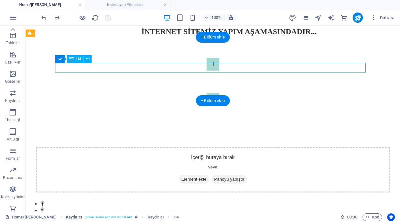
select select
select select "author"
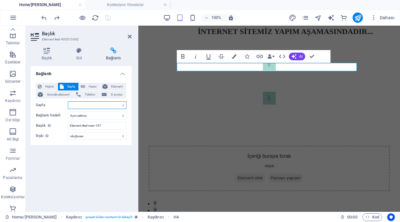
click at [79, 103] on select "Home/Ana Sayfa About the Author/Yazar Hakkında Contact/İletişim Company address…" at bounding box center [97, 105] width 59 height 8
click at [78, 105] on select "Home/Ana Sayfa About the Author/Yazar Hakkında Contact/İletişim Company address…" at bounding box center [97, 105] width 59 height 8
click at [77, 105] on select "Home/Ana Sayfa About the Author/Yazar Hakkında Contact/İletişim Company address…" at bounding box center [97, 105] width 59 height 8
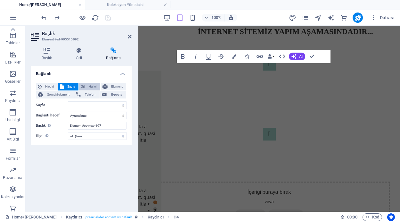
click at [88, 86] on span "Harici" at bounding box center [92, 87] width 11 height 8
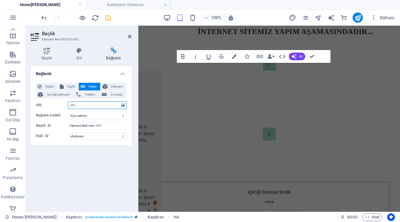
select select "blank"
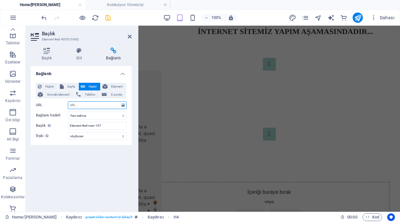
click at [81, 104] on input "URL" at bounding box center [97, 105] width 59 height 8
paste input "osmangazi-den-haberler"
type input "osmangazi-den-haberler"
click at [130, 34] on icon at bounding box center [130, 36] width 4 height 5
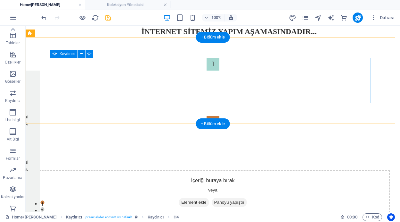
click at [220, 116] on button "Content Slider" at bounding box center [213, 122] width 13 height 13
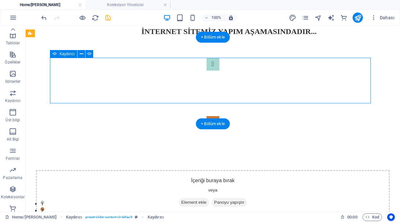
click at [220, 116] on button "Content Slider" at bounding box center [213, 122] width 13 height 13
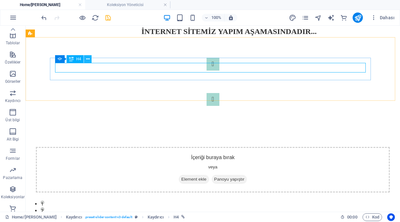
click at [89, 58] on icon at bounding box center [88, 59] width 4 height 7
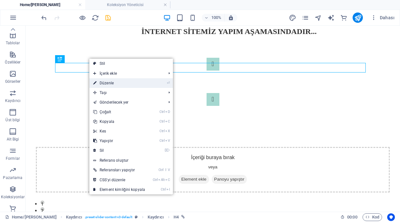
click at [107, 81] on link "⏎ Düzenle" at bounding box center [119, 83] width 60 height 10
select select "author"
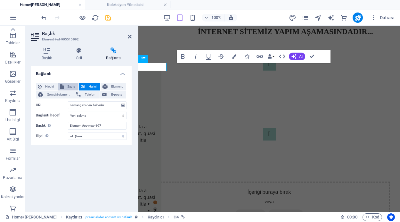
click at [72, 86] on span "Sayfa" at bounding box center [71, 87] width 11 height 8
select select
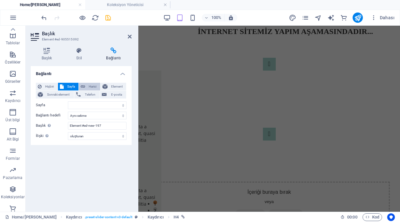
click at [89, 85] on span "Harici" at bounding box center [92, 87] width 11 height 8
select select "blank"
click at [130, 37] on icon at bounding box center [130, 36] width 4 height 5
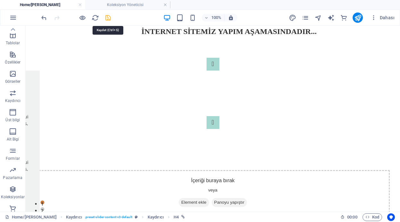
click at [109, 18] on icon "save" at bounding box center [108, 17] width 7 height 7
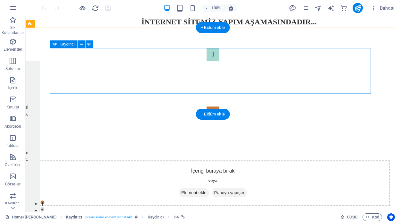
click at [220, 106] on button "Content Slider" at bounding box center [213, 112] width 13 height 13
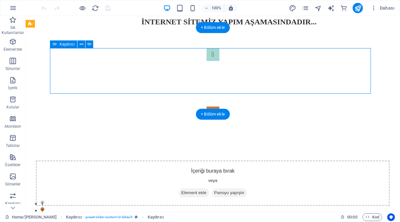
click at [220, 106] on button "Content Slider" at bounding box center [213, 112] width 13 height 13
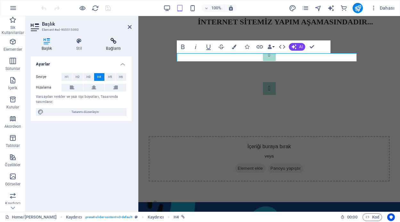
click at [113, 43] on icon at bounding box center [114, 41] width 36 height 6
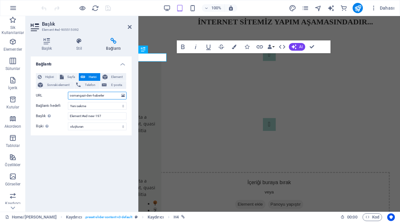
drag, startPoint x: 105, startPoint y: 96, endPoint x: 70, endPoint y: 94, distance: 35.0
click at [70, 94] on input "osmangazi-den-haberler" at bounding box center [97, 96] width 59 height 8
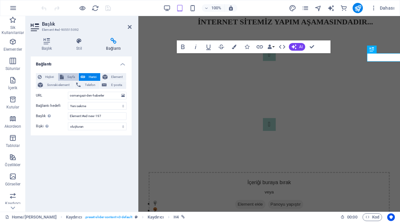
click at [69, 74] on span "Sayfa" at bounding box center [71, 77] width 11 height 8
select select
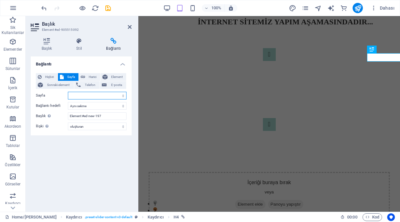
click at [81, 97] on select "Home/[PERSON_NAME] About the Author/Yazar Hakkında Contact/İletişim Company add…" at bounding box center [97, 96] width 59 height 8
click at [81, 96] on select "Home/[PERSON_NAME] About the Author/Yazar Hakkında Contact/İletişim Company add…" at bounding box center [97, 96] width 59 height 8
click at [121, 107] on select "Yeni sekme Aynı sekme Kaplama" at bounding box center [97, 106] width 59 height 8
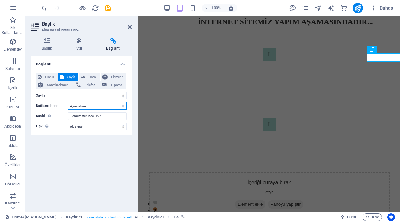
click at [121, 107] on select "Yeni sekme Aynı sekme Kaplama" at bounding box center [97, 106] width 59 height 8
click at [114, 118] on input "Element #ed-new-197" at bounding box center [97, 116] width 59 height 8
drag, startPoint x: 109, startPoint y: 117, endPoint x: 65, endPoint y: 117, distance: 44.2
click at [65, 117] on div "Başlık Ek bağlantı tanımının bağlantı metniyle aynı olmaması gerekir. Başlık, g…" at bounding box center [81, 116] width 91 height 8
select select
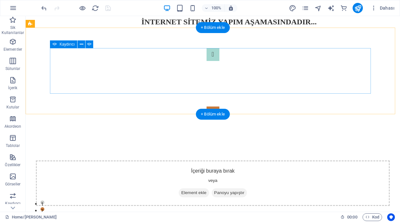
click at [220, 106] on button "Content Slider" at bounding box center [213, 112] width 13 height 13
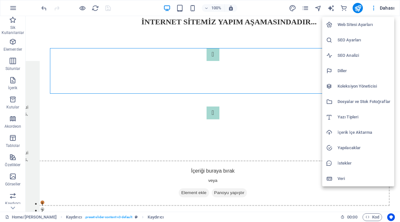
click at [359, 84] on h6 "Koleksiyon Yöneticisi" at bounding box center [364, 86] width 53 height 8
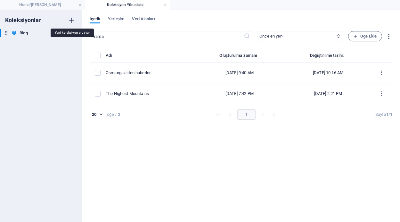
click at [74, 20] on icon "button" at bounding box center [72, 20] width 8 height 8
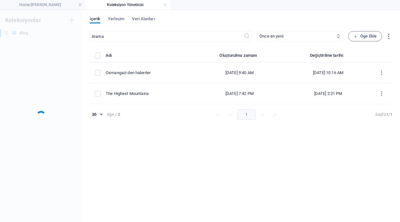
click at [44, 65] on div "Koleksiyonlar Blog Blog" at bounding box center [41, 116] width 82 height 212
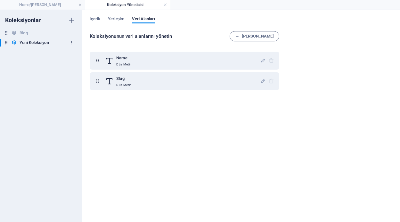
click at [70, 42] on icon "button" at bounding box center [72, 42] width 4 height 4
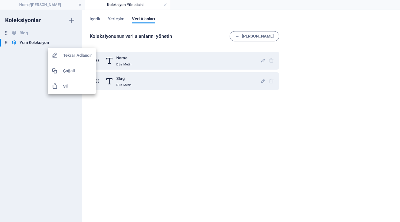
click at [71, 88] on h6 "Sil" at bounding box center [77, 86] width 29 height 8
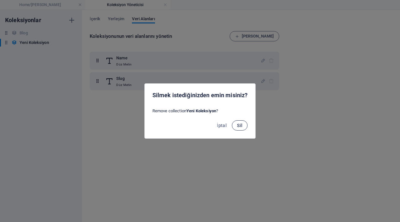
click at [243, 123] on button "Sil" at bounding box center [240, 125] width 16 height 10
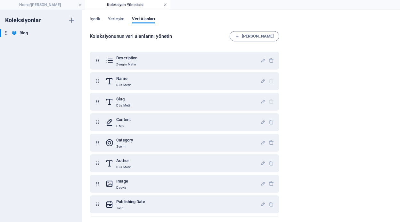
click at [164, 4] on link at bounding box center [165, 5] width 4 height 6
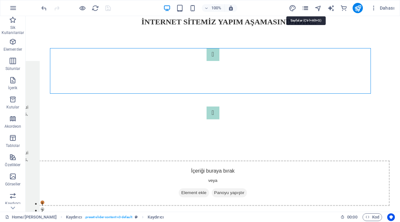
click at [308, 6] on icon "pages" at bounding box center [305, 7] width 7 height 7
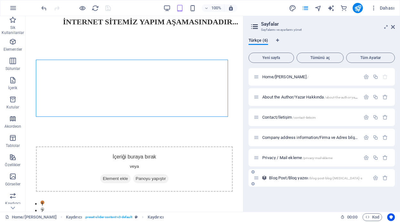
click at [256, 179] on icon at bounding box center [256, 177] width 5 height 5
click at [377, 178] on icon "button" at bounding box center [375, 177] width 5 height 5
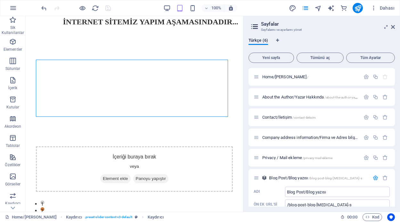
drag, startPoint x: 393, startPoint y: 107, endPoint x: 397, endPoint y: 127, distance: 20.5
click at [397, 127] on div "Türkçe (6) Yeni sayfa Tümünü aç Tüm Ayarlar Home/[PERSON_NAME] / About the Auth…" at bounding box center [322, 122] width 157 height 179
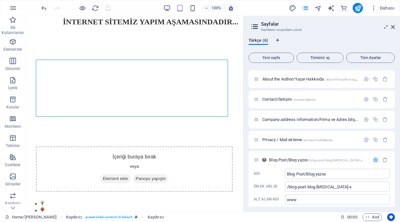
scroll to position [26, 0]
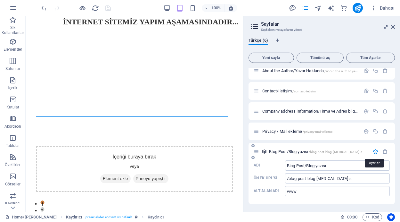
click at [376, 153] on icon "button" at bounding box center [375, 151] width 5 height 5
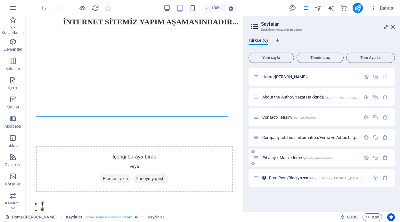
click at [288, 156] on span "Privacy / Mail ekleme /privacy-mail-ekleme" at bounding box center [298, 157] width 70 height 5
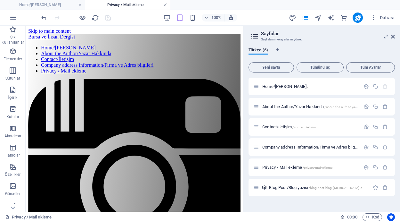
click at [164, 5] on link at bounding box center [165, 5] width 4 height 6
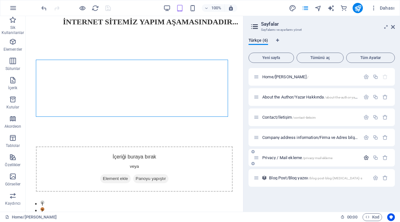
click at [367, 158] on icon "button" at bounding box center [366, 157] width 5 height 5
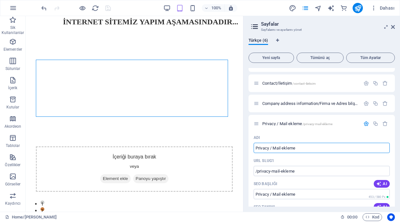
scroll to position [34, 0]
click at [366, 121] on icon "button" at bounding box center [366, 123] width 5 height 5
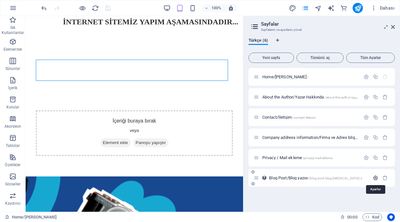
click at [376, 177] on icon "button" at bounding box center [375, 177] width 5 height 5
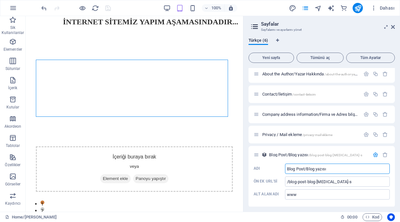
scroll to position [26, 0]
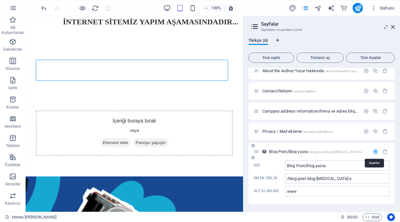
click at [374, 151] on icon "button" at bounding box center [375, 151] width 5 height 5
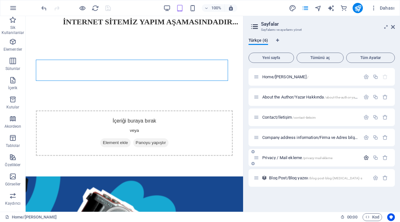
click at [366, 155] on icon "button" at bounding box center [366, 157] width 5 height 5
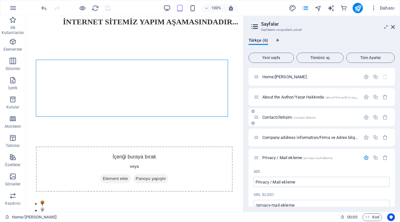
drag, startPoint x: 393, startPoint y: 101, endPoint x: 393, endPoint y: 114, distance: 13.1
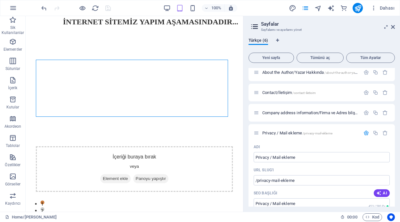
scroll to position [26, 0]
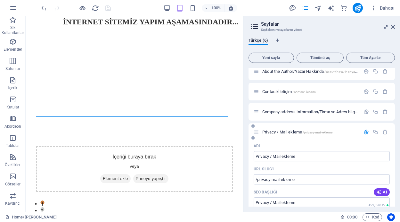
click at [364, 131] on icon "button" at bounding box center [366, 131] width 5 height 5
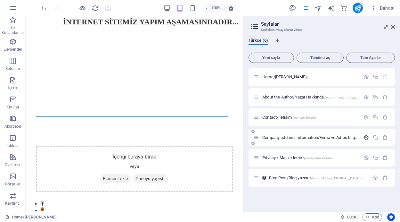
click at [364, 136] on icon "button" at bounding box center [366, 137] width 5 height 5
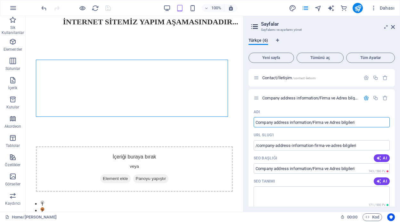
scroll to position [40, 0]
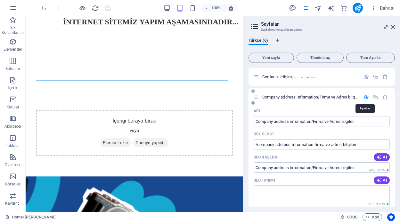
click at [364, 96] on icon "button" at bounding box center [366, 96] width 5 height 5
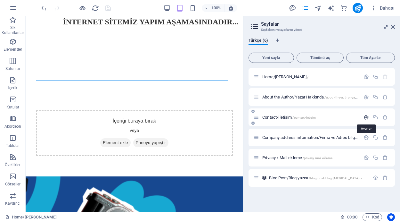
click at [364, 118] on icon "button" at bounding box center [366, 116] width 5 height 5
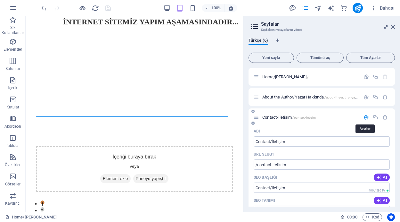
click at [364, 117] on icon "button" at bounding box center [366, 116] width 5 height 5
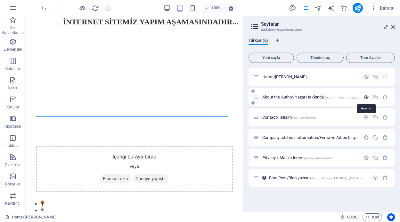
click at [366, 95] on icon "button" at bounding box center [366, 96] width 5 height 5
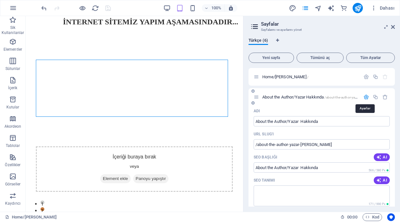
click at [366, 97] on icon "button" at bounding box center [366, 96] width 5 height 5
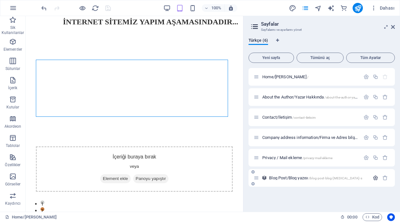
click at [374, 179] on icon "button" at bounding box center [375, 177] width 5 height 5
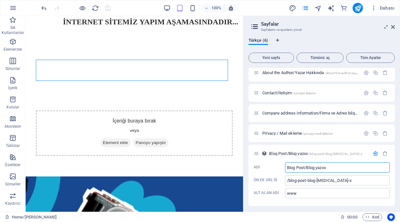
scroll to position [26, 0]
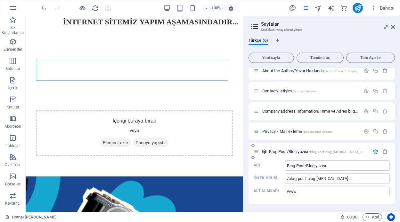
click at [373, 151] on icon "button" at bounding box center [375, 151] width 5 height 5
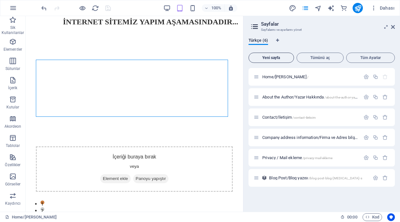
click at [274, 58] on span "Yeni sayfa" at bounding box center [272, 58] width 40 height 4
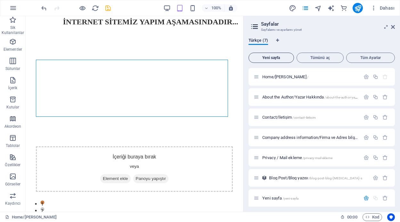
scroll to position [85, 0]
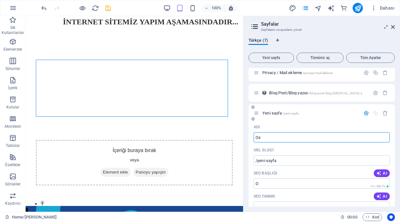
type input "Osm"
type input "/o"
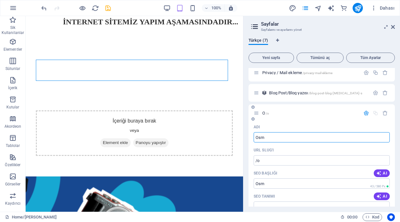
type input "Osma"
type input "/osm"
type input "Osma"
type input "/osma"
type input "Osmang"
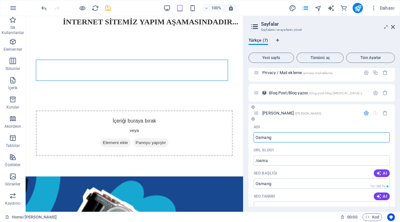
type input "/[PERSON_NAME]"
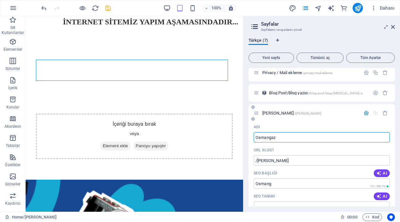
type input "Osmangazi"
type input "/osmang"
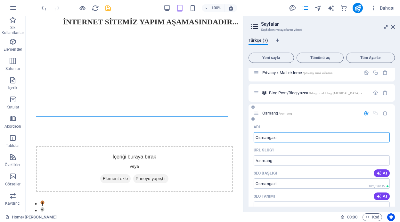
type input "Osmangazi"
type input "/osmangazi"
type input "Osmangazi de"
type input "/osmangazi-d"
type input "Osmangazi den"
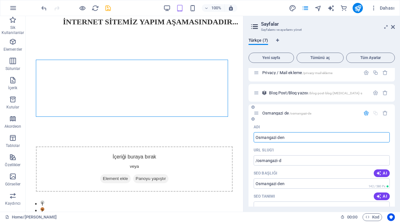
type input "/osmangazi-de"
type input "Osmangazi den"
type input "/osmangazi-den"
type input "Osmangazi den ha"
type input "/osmangazi-den-h"
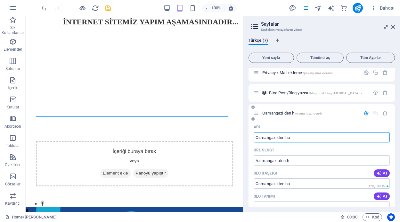
type input "Osmangazi den hab"
type input "/osmangazi-den-ha"
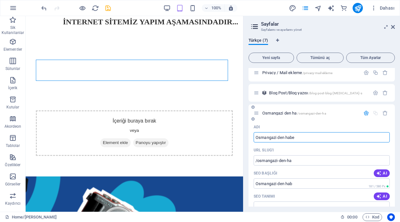
type input "Osmangazi den haber"
type input "/osmangazi-den-hab"
type input "Osmangazi den haberl"
type input "/osmangazi-den-haber"
type input "Osmangazi den haberler"
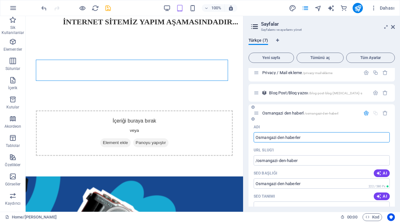
type input "/osmangazi-den-haberl"
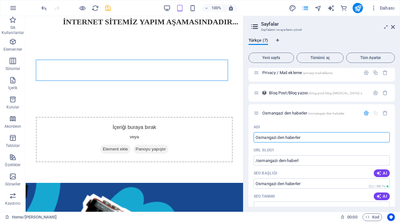
type input "Osmangazi den haberler"
type input "/osmangazi-den-haberler"
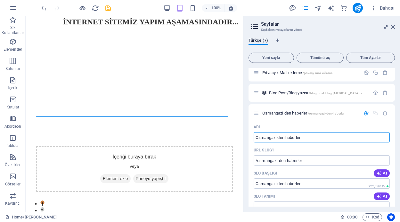
type input "Osmangazi den haberler"
drag, startPoint x: 395, startPoint y: 114, endPoint x: 400, endPoint y: 136, distance: 22.4
click at [400, 136] on html "Ardıç Tanıtım ve Yayıncılık Hizmetleri Home/Ana Sayfa Sik Kullanilanlar Element…" at bounding box center [200, 111] width 400 height 222
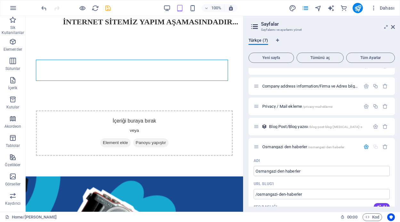
scroll to position [46, 0]
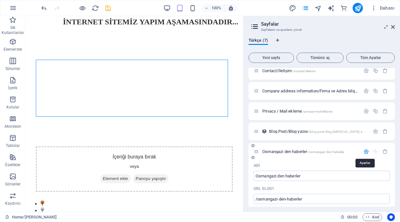
click at [365, 150] on icon "button" at bounding box center [366, 151] width 5 height 5
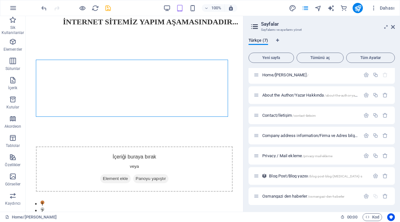
scroll to position [3, 0]
drag, startPoint x: 394, startPoint y: 132, endPoint x: 396, endPoint y: 138, distance: 5.8
click at [396, 138] on div "Türkçe (7) Yeni sayfa Tümünü aç Tüm Ayarlar Home/Ana Sayfa / About the Author/Y…" at bounding box center [322, 122] width 157 height 179
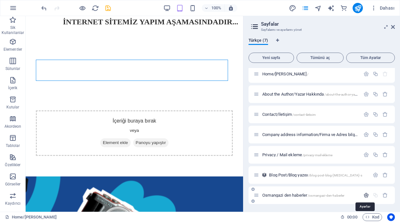
click at [364, 196] on icon "button" at bounding box center [366, 194] width 5 height 5
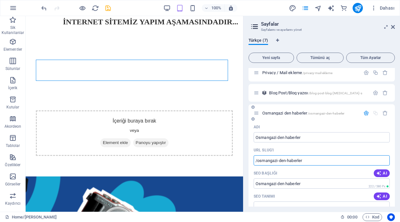
drag, startPoint x: 310, startPoint y: 159, endPoint x: 253, endPoint y: 161, distance: 57.4
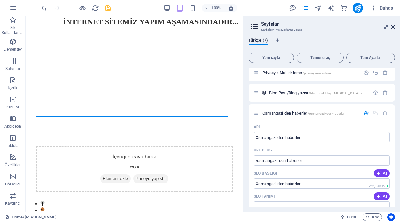
click at [393, 27] on icon at bounding box center [393, 26] width 4 height 5
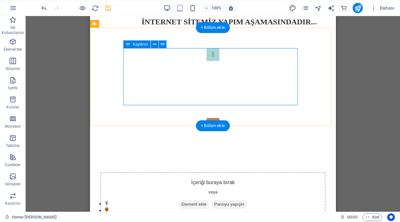
click at [219, 118] on button "Content Slider" at bounding box center [212, 124] width 13 height 13
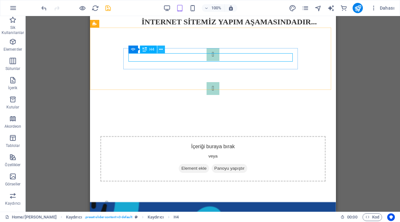
click at [163, 50] on icon at bounding box center [161, 49] width 4 height 7
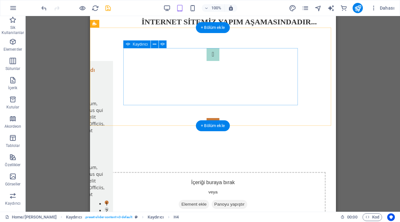
click at [219, 118] on button "Content Slider" at bounding box center [212, 124] width 13 height 13
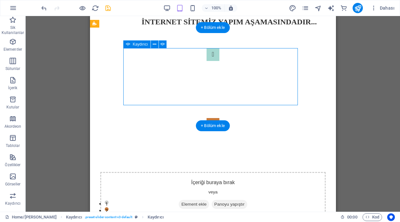
click at [219, 118] on button "Content Slider" at bounding box center [212, 124] width 13 height 13
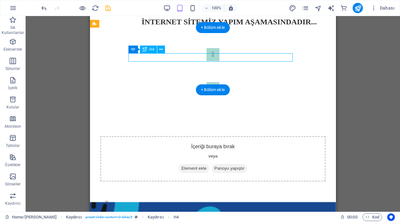
select select
select select "author"
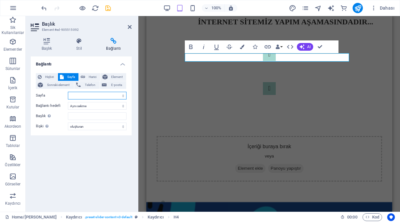
click at [84, 96] on select "Home/[PERSON_NAME] About the Author/Yazar Hakkında Contact/İletişim Company add…" at bounding box center [97, 96] width 59 height 8
select select "5"
click at [68, 92] on select "Home/[PERSON_NAME] About the Author/Yazar Hakkında Contact/İletişim Company add…" at bounding box center [97, 96] width 59 height 8
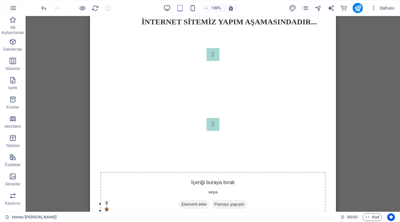
click at [107, 10] on div at bounding box center [76, 8] width 72 height 10
click at [107, 9] on div at bounding box center [76, 8] width 72 height 10
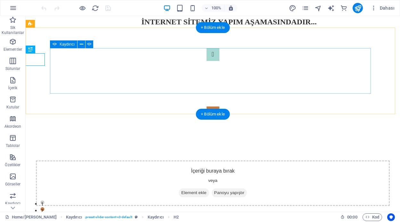
click at [220, 106] on button "Content Slider" at bounding box center [213, 112] width 13 height 13
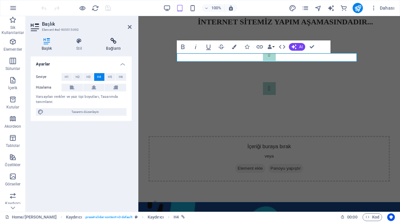
click at [116, 45] on h4 "Bağlantı" at bounding box center [114, 44] width 36 height 13
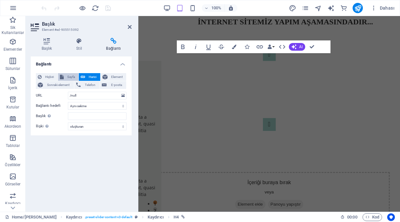
click at [72, 78] on span "Sayfa" at bounding box center [71, 77] width 11 height 8
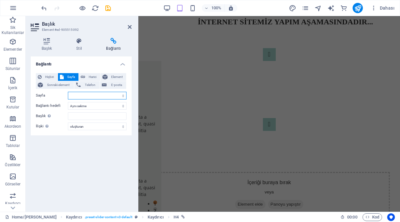
click at [102, 96] on select "Home/[PERSON_NAME] About the Author/Yazar Hakkında Contact/İletişim Company add…" at bounding box center [97, 96] width 59 height 8
select select "5"
click at [68, 92] on select "Home/[PERSON_NAME] About the Author/Yazar Hakkında Contact/İletişim Company add…" at bounding box center [97, 96] width 59 height 8
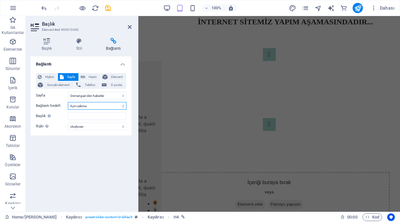
click at [120, 106] on select "Yeni sekme Aynı sekme Kaplama" at bounding box center [97, 106] width 59 height 8
select select "blank"
click at [68, 102] on select "Yeni sekme Aynı sekme Kaplama" at bounding box center [97, 106] width 59 height 8
click at [85, 116] on input "Başlık Ek bağlantı tanımının bağlantı metniyle aynı olmaması gerekir. Başlık, g…" at bounding box center [97, 116] width 59 height 8
click at [105, 126] on select "alternate oluşturan bookmark harici yardım lisans ileri nofollow noreferrer noo…" at bounding box center [97, 126] width 59 height 8
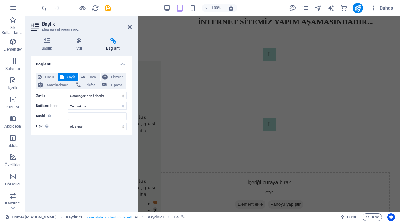
click at [96, 152] on div "Bağlantı Hiçbiri Sayfa Harici Element Sonraki element Telefon E-posta Sayfa Hom…" at bounding box center [81, 131] width 101 height 150
click at [109, 9] on icon "save" at bounding box center [108, 7] width 7 height 7
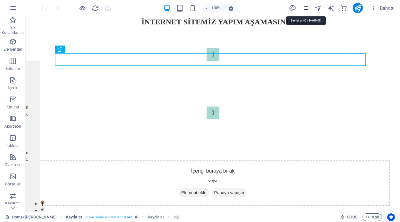
click at [307, 7] on icon "pages" at bounding box center [305, 7] width 7 height 7
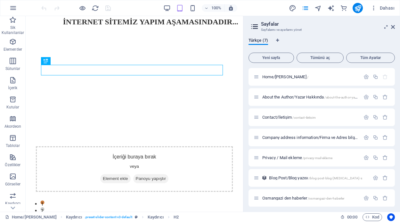
scroll to position [3, 0]
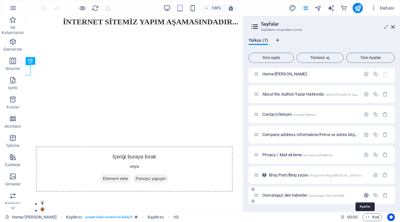
click at [364, 193] on icon "button" at bounding box center [366, 194] width 5 height 5
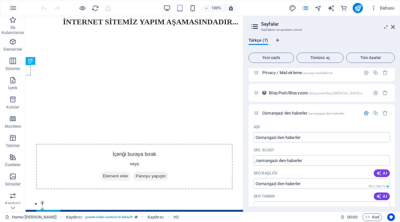
drag, startPoint x: 394, startPoint y: 116, endPoint x: 395, endPoint y: 123, distance: 7.1
click at [395, 123] on div "Home/[PERSON_NAME] / About the Author/Yazar Hakkında /about-the-author-yazar-ha…" at bounding box center [322, 137] width 146 height 138
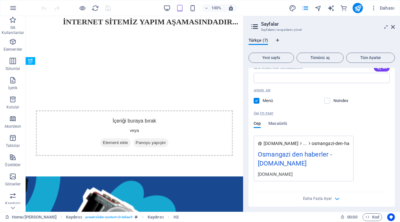
scroll to position [251, 0]
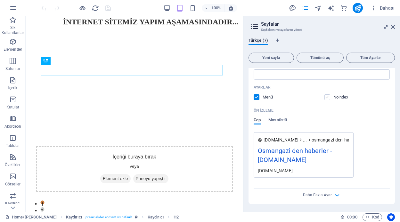
click at [329, 96] on label at bounding box center [328, 97] width 6 height 6
click at [0, 0] on input "checkbox" at bounding box center [0, 0] width 0 height 0
click at [255, 96] on label at bounding box center [257, 97] width 6 height 6
click at [0, 0] on input "checkbox" at bounding box center [0, 0] width 0 height 0
click at [275, 118] on span "Masaüstü" at bounding box center [278, 120] width 19 height 9
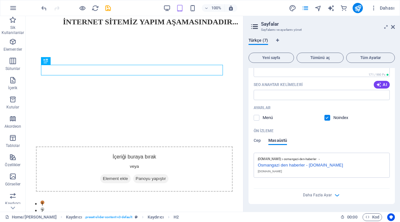
scroll to position [230, 0]
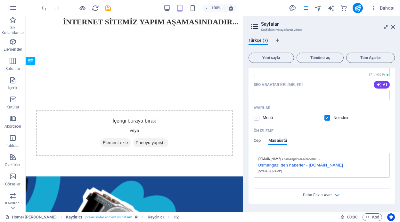
click at [254, 117] on label at bounding box center [257, 118] width 6 height 6
click at [0, 0] on input "checkbox" at bounding box center [0, 0] width 0 height 0
click at [327, 117] on label at bounding box center [328, 118] width 6 height 6
click at [0, 0] on input "checkbox" at bounding box center [0, 0] width 0 height 0
click at [258, 139] on span "Cep" at bounding box center [257, 141] width 7 height 9
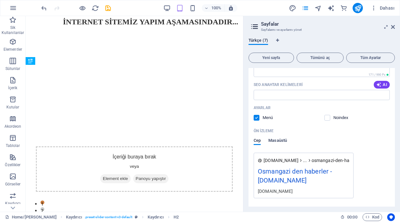
click at [283, 139] on span "Masaüstü" at bounding box center [278, 141] width 19 height 9
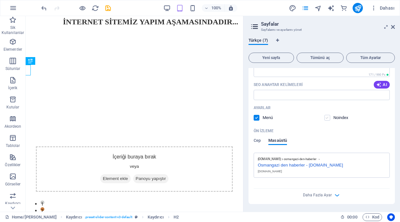
click at [328, 116] on label at bounding box center [328, 118] width 6 height 6
click at [0, 0] on input "checkbox" at bounding box center [0, 0] width 0 height 0
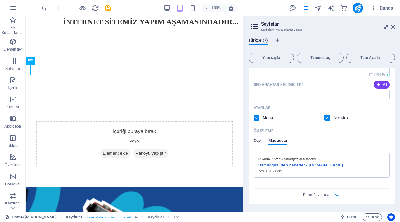
click at [258, 141] on span "Cep" at bounding box center [257, 141] width 7 height 9
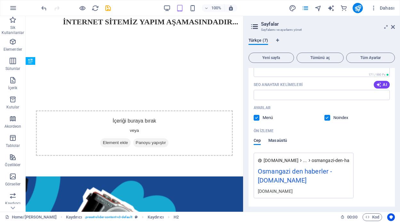
click at [278, 138] on span "Masaüstü" at bounding box center [278, 141] width 19 height 9
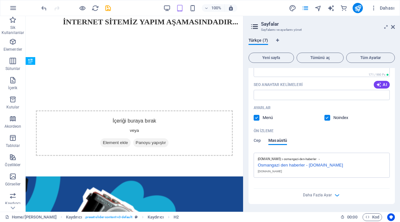
click at [394, 168] on div "Home/[PERSON_NAME] / About the Author/Yazar Hakkında /about-the-author-yazar-ha…" at bounding box center [322, 137] width 146 height 138
click at [335, 196] on icon "button" at bounding box center [337, 194] width 7 height 7
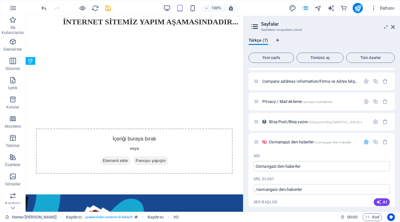
scroll to position [49, 0]
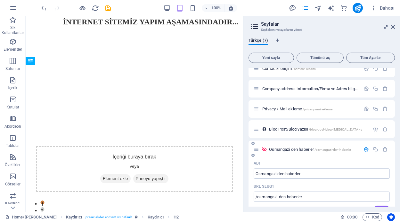
click at [265, 150] on icon at bounding box center [264, 148] width 5 height 5
click at [365, 149] on icon "button" at bounding box center [366, 148] width 5 height 5
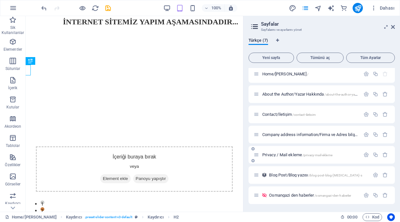
scroll to position [3, 0]
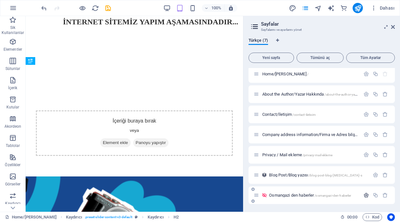
click at [364, 196] on icon "button" at bounding box center [366, 194] width 5 height 5
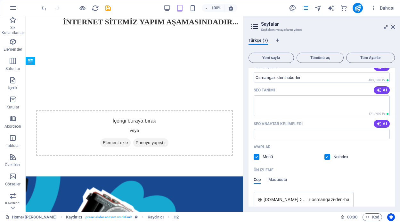
scroll to position [223, 0]
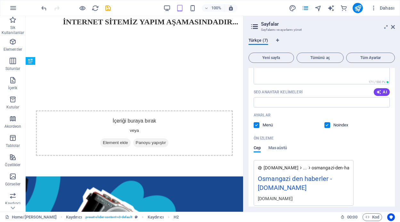
click at [327, 123] on label at bounding box center [328, 125] width 6 height 6
click at [0, 0] on input "checkbox" at bounding box center [0, 0] width 0 height 0
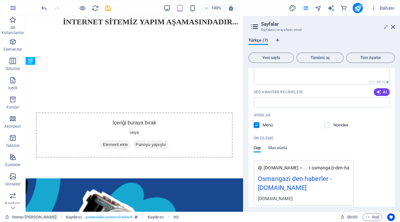
click at [256, 124] on label at bounding box center [257, 125] width 6 height 6
click at [0, 0] on input "checkbox" at bounding box center [0, 0] width 0 height 0
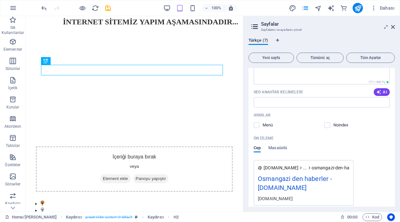
scroll to position [188, 0]
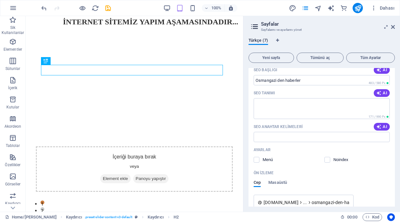
drag, startPoint x: 393, startPoint y: 171, endPoint x: 396, endPoint y: 151, distance: 20.3
click at [396, 151] on div "Türkçe (7) Yeni sayfa Tümünü aç Tüm Ayarlar Home/[PERSON_NAME] / About the Auth…" at bounding box center [322, 122] width 157 height 179
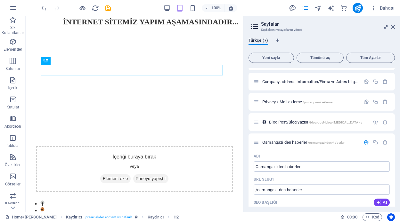
scroll to position [45, 0]
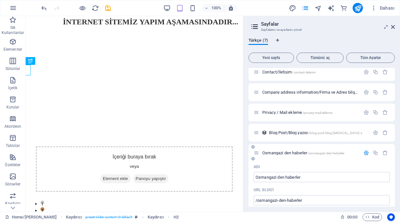
click at [366, 153] on icon "button" at bounding box center [366, 152] width 5 height 5
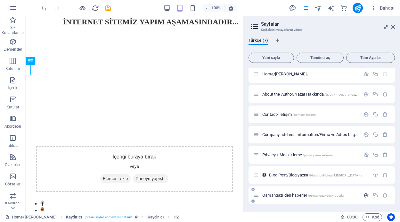
click at [364, 196] on icon "button" at bounding box center [366, 194] width 5 height 5
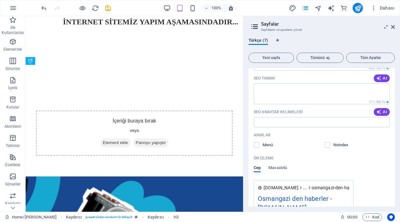
scroll to position [251, 0]
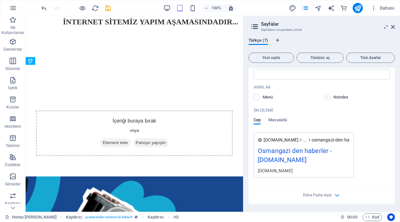
click at [325, 98] on label at bounding box center [328, 97] width 6 height 6
click at [0, 0] on input "checkbox" at bounding box center [0, 0] width 0 height 0
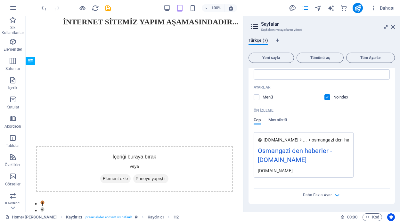
click at [326, 96] on label at bounding box center [328, 97] width 6 height 6
click at [0, 0] on input "checkbox" at bounding box center [0, 0] width 0 height 0
click at [273, 119] on span "Masaüstü" at bounding box center [278, 120] width 19 height 9
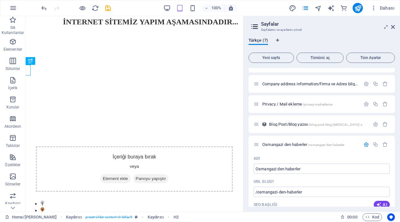
scroll to position [55, 0]
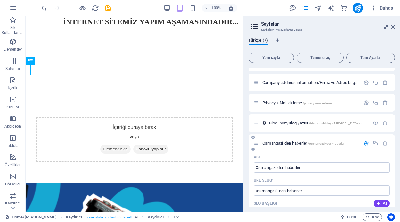
click at [364, 142] on icon "button" at bounding box center [366, 142] width 5 height 5
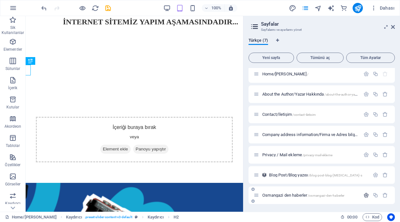
scroll to position [3, 0]
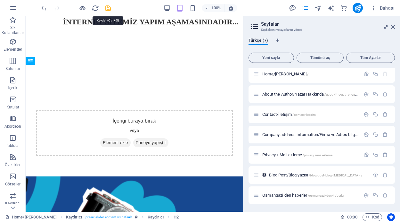
click at [0, 0] on icon "save" at bounding box center [0, 0] width 0 height 0
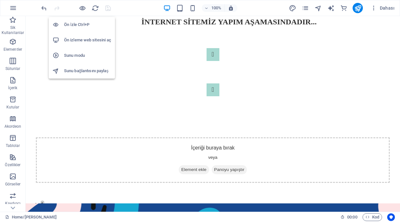
click at [97, 41] on h6 "Ön izleme web sitesini aç" at bounding box center [87, 40] width 47 height 8
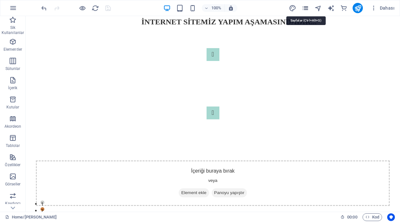
click at [308, 8] on icon "pages" at bounding box center [305, 7] width 7 height 7
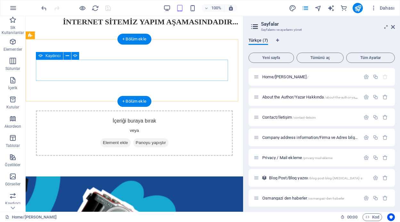
click at [159, 69] on div "[PERSON_NAME], Zabıta Teşkilatı’nın yıl dönümünü kutladı Slide 1 Lorem ipsum do…" at bounding box center [134, 58] width 197 height 21
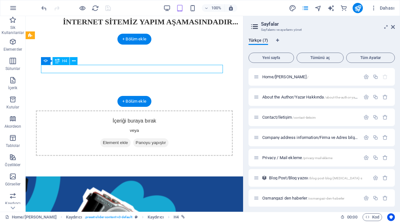
select select "5"
select select "author"
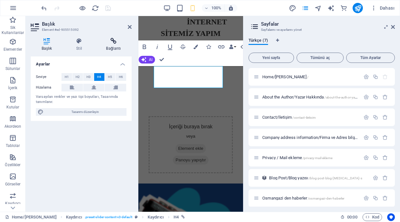
click at [113, 42] on icon at bounding box center [114, 41] width 36 height 6
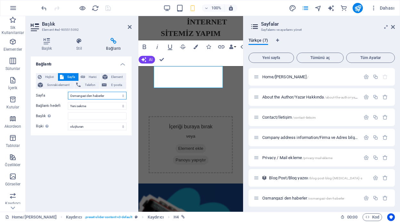
click at [106, 94] on select "Home/[PERSON_NAME] About the Author/Yazar Hakkında Contact/İletişim Company add…" at bounding box center [97, 96] width 59 height 8
click at [341, 181] on div "Blog Post/Blog yazısı /blog-post-blog-[MEDICAL_DATA]-s" at bounding box center [312, 177] width 116 height 7
click at [383, 177] on icon "button" at bounding box center [385, 177] width 5 height 5
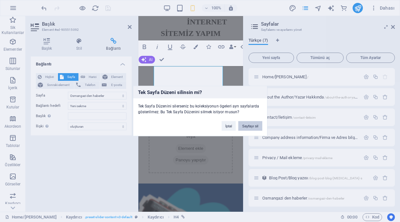
click at [252, 125] on button "Sayfayı sil" at bounding box center [250, 126] width 24 height 10
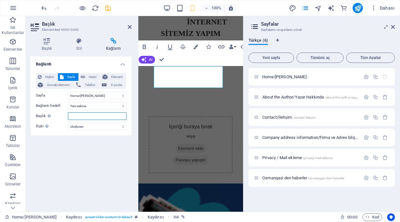
click at [93, 117] on input "Başlık Ek bağlantı tanımının bağlantı metniyle aynı olmaması gerekir. Başlık, g…" at bounding box center [97, 116] width 59 height 8
click at [368, 176] on icon "button" at bounding box center [366, 177] width 5 height 5
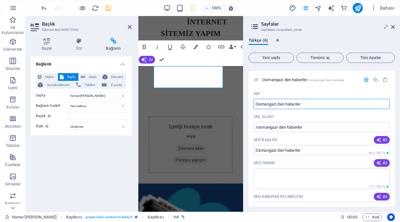
scroll to position [104, 0]
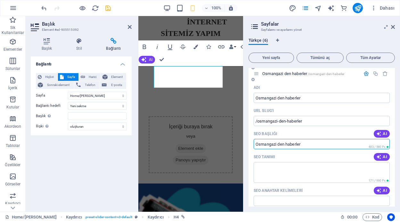
drag, startPoint x: 311, startPoint y: 143, endPoint x: 261, endPoint y: 142, distance: 49.7
click at [261, 142] on input "SEO Başlığı" at bounding box center [322, 144] width 136 height 10
drag, startPoint x: 308, startPoint y: 143, endPoint x: 287, endPoint y: 143, distance: 21.8
click at [287, 143] on input "SEO Başlığı" at bounding box center [322, 144] width 136 height 10
drag, startPoint x: 256, startPoint y: 143, endPoint x: 317, endPoint y: 145, distance: 60.9
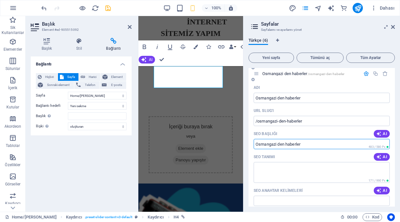
click at [317, 145] on input "SEO Başlığı" at bounding box center [322, 144] width 136 height 10
click at [319, 143] on input "SEO Başlığı" at bounding box center [322, 144] width 136 height 10
click at [309, 142] on input "SEO Başlığı" at bounding box center [322, 144] width 136 height 10
drag, startPoint x: 308, startPoint y: 142, endPoint x: 261, endPoint y: 141, distance: 47.8
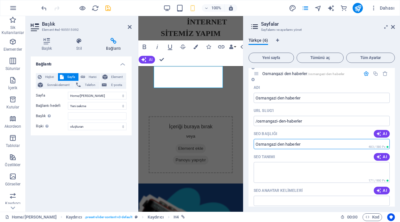
click at [261, 141] on input "SEO Başlığı" at bounding box center [322, 144] width 136 height 10
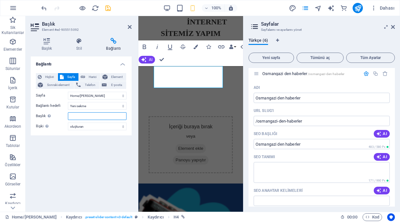
click at [87, 114] on input "Başlık Ek bağlantı tanımının bağlantı metniyle aynı olmaması gerekir. Başlık, g…" at bounding box center [97, 116] width 59 height 8
type input "Osmangazi den haberler"
click at [94, 125] on select "alternate oluşturan bookmark harici yardım lisans ileri nofollow noreferrer noo…" at bounding box center [97, 126] width 59 height 8
click at [93, 146] on div "Bağlantı Hiçbiri Sayfa Harici Element Sonraki element Telefon E-posta Sayfa Hom…" at bounding box center [81, 131] width 101 height 150
drag, startPoint x: 395, startPoint y: 120, endPoint x: 399, endPoint y: 140, distance: 20.9
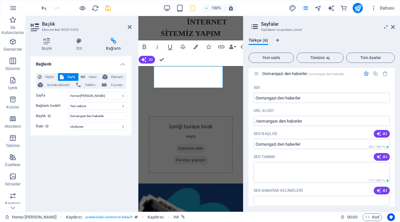
click at [399, 140] on div "Türkçe (6) Yeni sayfa Tümünü aç Tüm Ayarlar Home/Ana Sayfa / About the Author/Y…" at bounding box center [322, 122] width 157 height 179
drag, startPoint x: 394, startPoint y: 129, endPoint x: 395, endPoint y: 144, distance: 14.8
click at [395, 144] on div "Türkçe (6) Yeni sayfa Tümünü aç Tüm Ayarlar Home/Ana Sayfa / About the Author/Y…" at bounding box center [322, 122] width 157 height 179
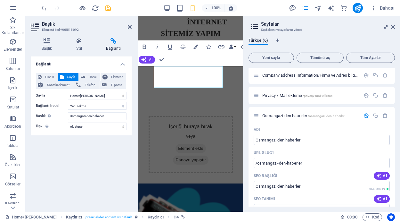
scroll to position [0, 0]
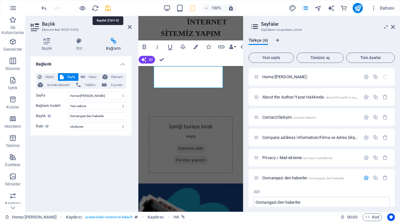
click at [107, 7] on icon "save" at bounding box center [108, 7] width 7 height 7
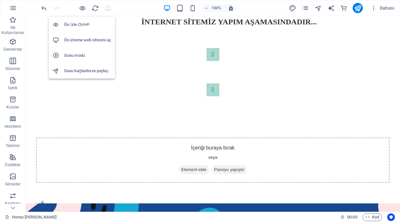
click at [89, 38] on h6 "Ön izleme web sitesini aç" at bounding box center [87, 40] width 47 height 8
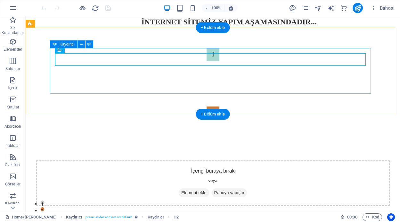
click at [220, 106] on button "Content Slider" at bounding box center [213, 112] width 13 height 13
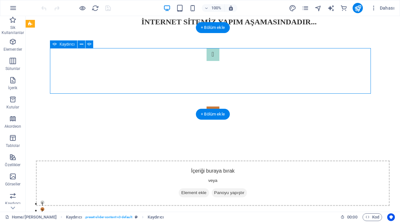
click at [220, 106] on button "Content Slider" at bounding box center [213, 112] width 13 height 13
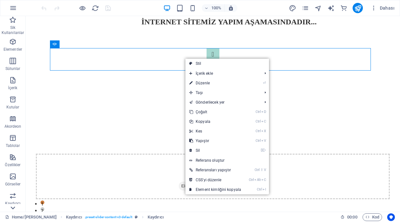
click at [13, 208] on icon at bounding box center [13, 207] width 4 height 3
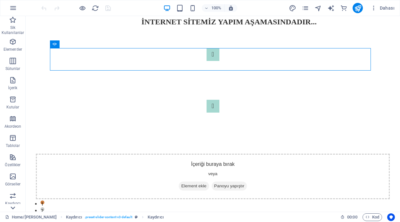
scroll to position [112, 0]
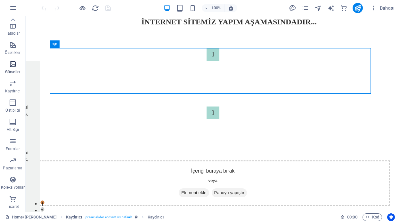
click at [13, 67] on icon "button" at bounding box center [13, 64] width 8 height 8
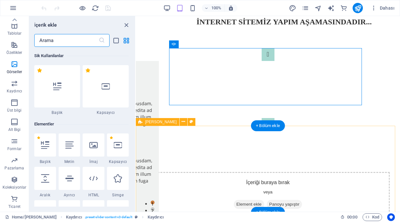
scroll to position [3250, 0]
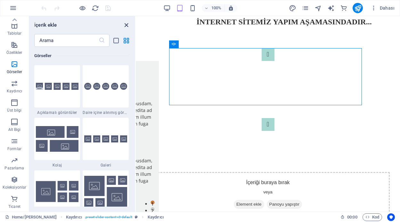
click at [127, 25] on icon "close panel" at bounding box center [126, 24] width 7 height 7
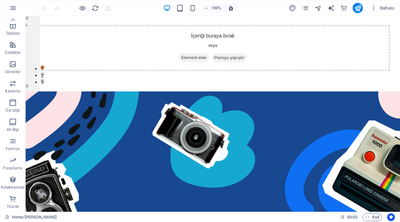
scroll to position [119, 0]
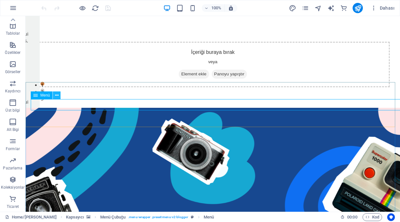
click at [57, 95] on icon at bounding box center [57, 95] width 4 height 7
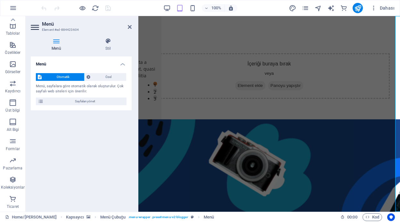
scroll to position [130, 0]
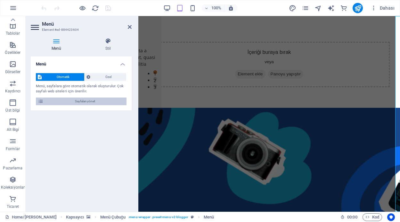
click at [110, 102] on span "Sayfaları yönet" at bounding box center [85, 101] width 79 height 8
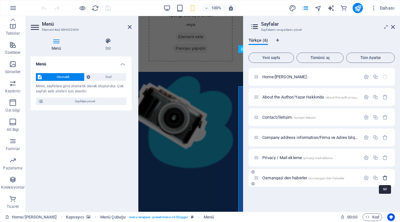
scroll to position [108, 0]
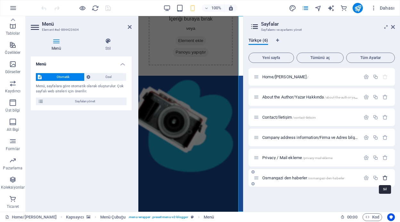
click at [387, 177] on icon "button" at bounding box center [385, 177] width 5 height 5
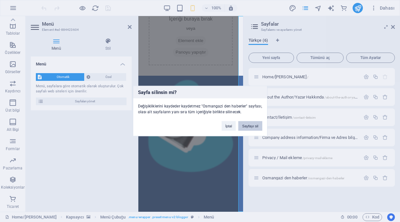
click at [249, 125] on button "Sayfayı sil" at bounding box center [250, 126] width 24 height 10
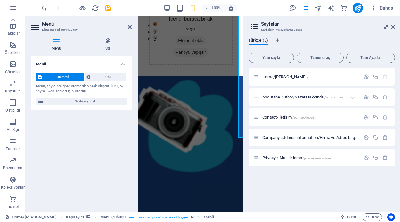
scroll to position [182, 0]
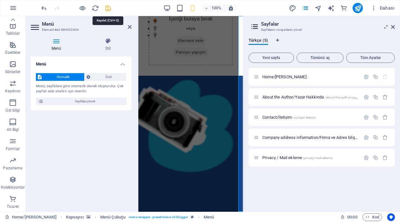
click at [108, 8] on icon "save" at bounding box center [108, 7] width 7 height 7
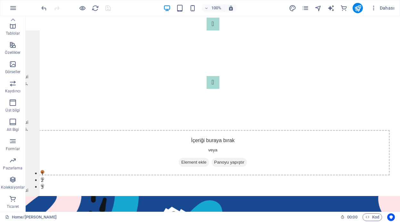
scroll to position [0, 0]
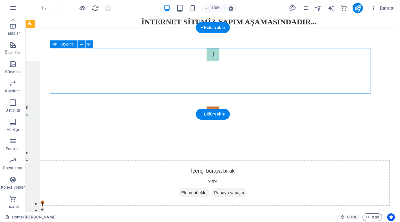
click at [220, 106] on button "Content Slider" at bounding box center [213, 112] width 13 height 13
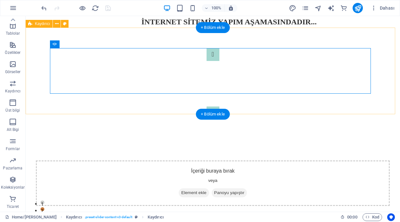
click at [132, 40] on div "[PERSON_NAME], Zabıta Teşkilatı’nın yıl dönümünü kutladı Slide 1 Lorem ipsum do…" at bounding box center [213, 84] width 375 height 112
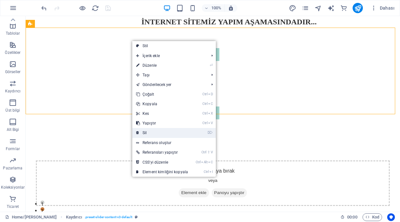
click at [154, 130] on link "⌦ Sil" at bounding box center [162, 133] width 60 height 10
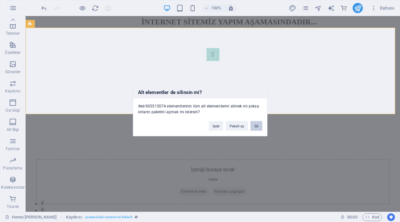
click at [257, 127] on button "Sil" at bounding box center [257, 126] width 12 height 10
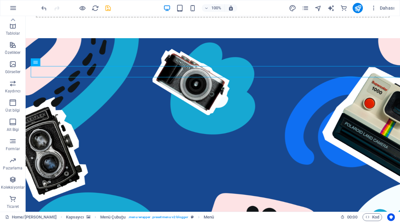
scroll to position [156, 0]
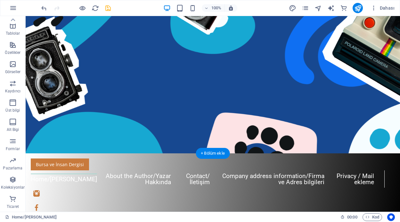
click at [247, 136] on figure at bounding box center [213, 56] width 375 height 196
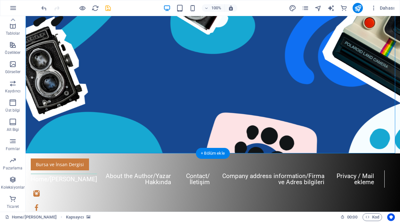
click at [247, 136] on figure at bounding box center [213, 56] width 375 height 196
select select "vh"
select select "header"
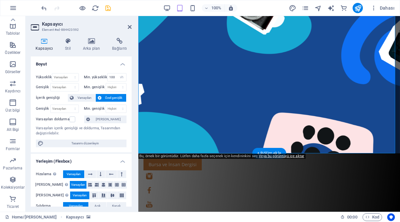
click at [261, 115] on figure at bounding box center [269, 56] width 262 height 196
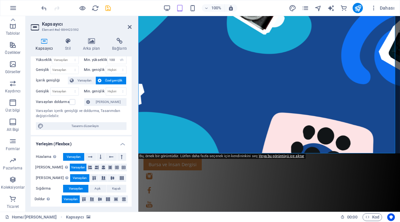
scroll to position [0, 0]
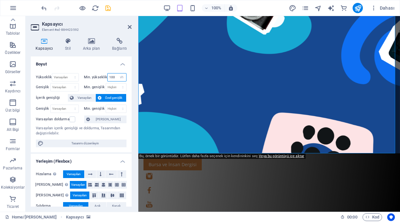
click at [113, 77] on input "100" at bounding box center [117, 77] width 19 height 8
click at [119, 77] on select "Hiçbiri px rem % vh vw" at bounding box center [121, 77] width 9 height 8
click at [67, 43] on icon at bounding box center [67, 41] width 15 height 6
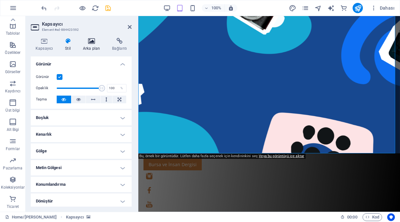
click at [92, 41] on icon at bounding box center [91, 41] width 27 height 6
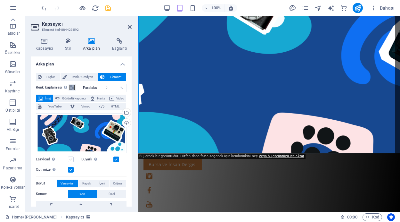
click at [72, 159] on label at bounding box center [71, 159] width 6 height 6
click at [0, 0] on input "Lazyload Sayfa yüklendikten sonra görüntülerin yüklenmesi, sayfa hızını artırır." at bounding box center [0, 0] width 0 height 0
click at [72, 159] on label at bounding box center [71, 159] width 6 height 6
click at [0, 0] on input "Lazyload Sayfa yüklendikten sonra görüntülerin yüklenmesi, sayfa hızını artırır." at bounding box center [0, 0] width 0 height 0
click at [125, 122] on div "Yükle" at bounding box center [126, 124] width 10 height 10
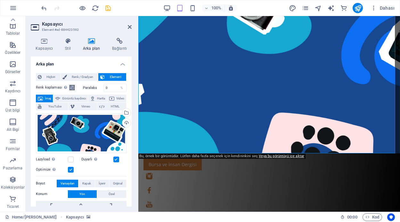
drag, startPoint x: 130, startPoint y: 124, endPoint x: 132, endPoint y: 144, distance: 20.3
click at [132, 144] on div "Kapsayıcı Stil Arka plan Bağlantı Boyut Yükseklik Varsayılan px rem % vh vw Min…" at bounding box center [81, 122] width 111 height 179
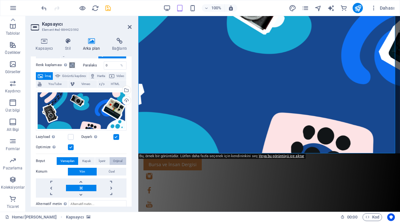
scroll to position [23, 0]
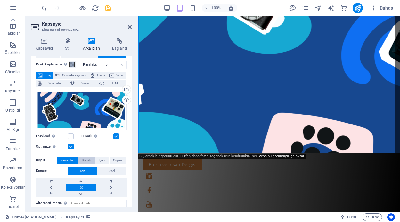
click at [87, 159] on span "Kapak" at bounding box center [86, 160] width 9 height 8
click at [71, 158] on span "Varsayılan" at bounding box center [68, 160] width 14 height 8
click at [119, 159] on span "Orijinal" at bounding box center [117, 160] width 9 height 8
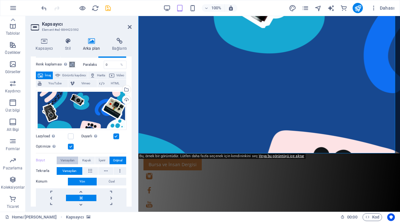
click at [72, 160] on span "Varsayılan" at bounding box center [68, 160] width 14 height 8
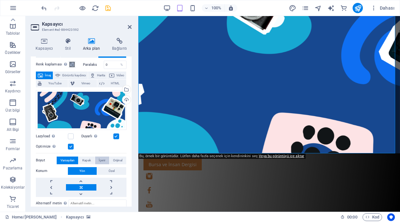
click at [104, 160] on span "İçerir" at bounding box center [102, 160] width 7 height 8
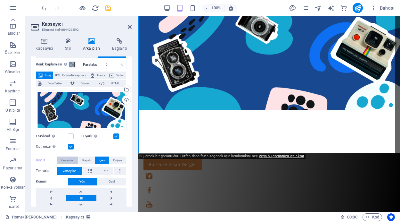
click at [71, 160] on span "Varsayılan" at bounding box center [68, 160] width 14 height 8
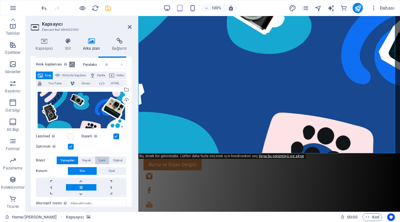
click at [103, 161] on span "İçerir" at bounding box center [102, 160] width 7 height 8
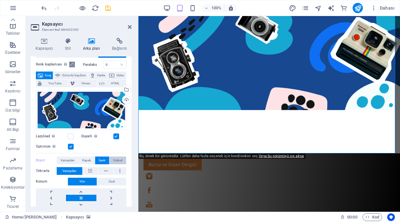
click at [115, 160] on span "Orijinal" at bounding box center [117, 160] width 9 height 8
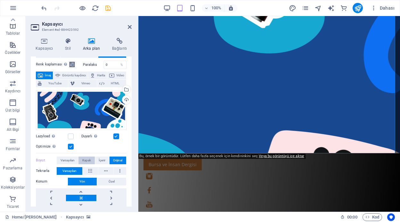
click at [87, 161] on span "Kapak" at bounding box center [86, 160] width 9 height 8
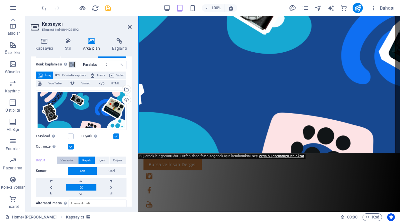
click at [68, 161] on span "Varsayılan" at bounding box center [68, 160] width 14 height 8
click at [102, 161] on span "İçerir" at bounding box center [102, 160] width 7 height 8
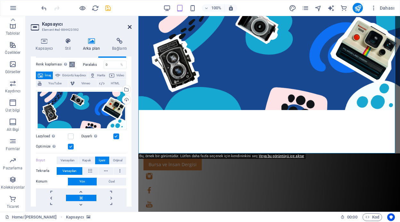
click at [130, 27] on icon at bounding box center [130, 26] width 4 height 5
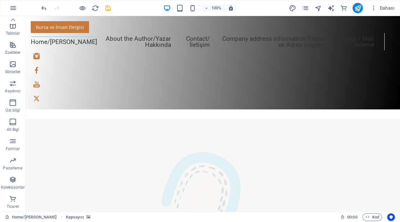
scroll to position [713, 0]
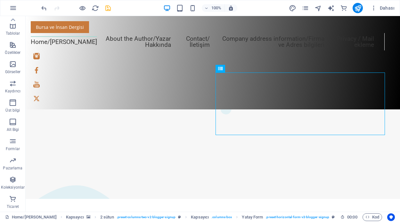
scroll to position [735, 0]
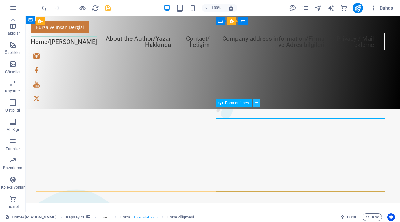
click at [256, 103] on icon at bounding box center [257, 103] width 4 height 7
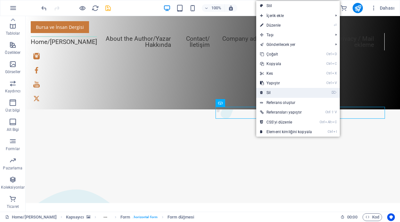
click at [268, 93] on link "⌦ Sil" at bounding box center [286, 93] width 60 height 10
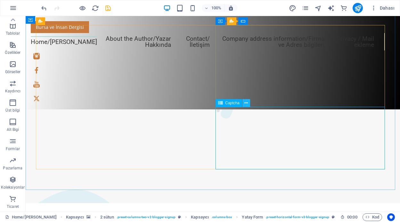
click at [248, 102] on icon at bounding box center [247, 103] width 4 height 7
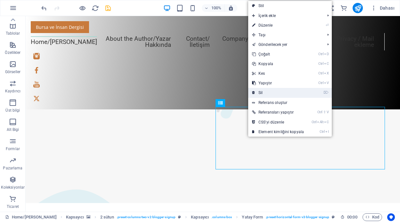
click at [269, 94] on link "⌦ Sil" at bounding box center [278, 93] width 60 height 10
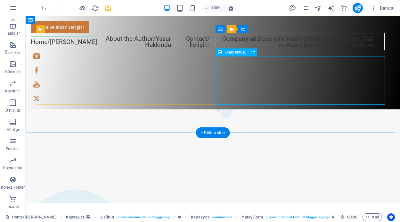
click at [223, 51] on div "Onay kutusu" at bounding box center [232, 52] width 33 height 8
click at [256, 51] on button at bounding box center [253, 52] width 8 height 8
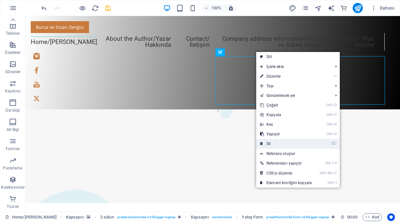
click at [272, 145] on link "⌦ Sil" at bounding box center [286, 144] width 60 height 10
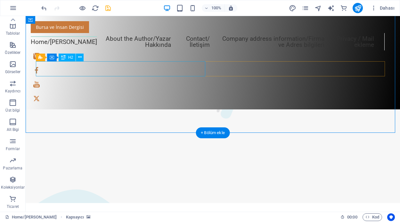
click at [180, 68] on div "En son güncellemeler için kaydolun" at bounding box center [238, 130] width 375 height 196
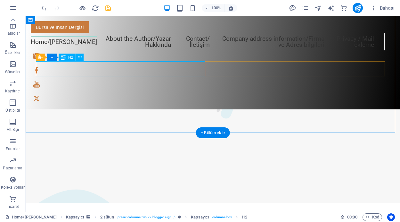
click at [79, 67] on div "En son güncellemeler için kaydolun" at bounding box center [238, 130] width 375 height 196
click at [80, 57] on icon at bounding box center [80, 57] width 4 height 7
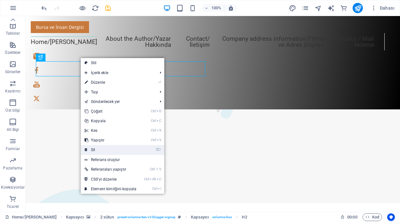
click at [98, 149] on link "⌦ Sil" at bounding box center [111, 150] width 60 height 10
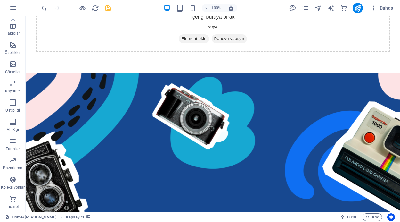
scroll to position [0, 0]
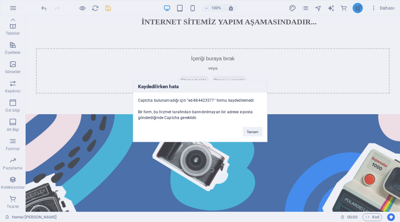
scroll to position [776, 0]
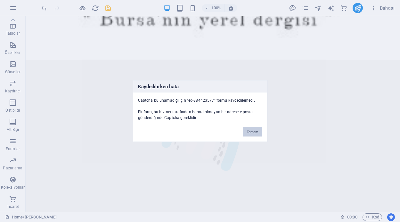
click at [255, 132] on button "Tamam" at bounding box center [252, 132] width 19 height 10
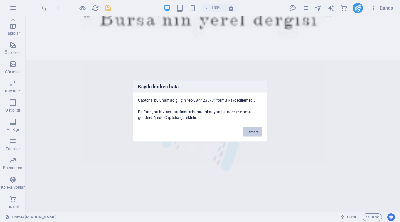
click at [259, 133] on button "Tamam" at bounding box center [252, 132] width 19 height 10
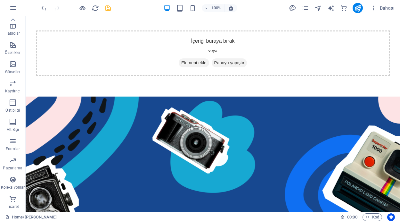
scroll to position [0, 0]
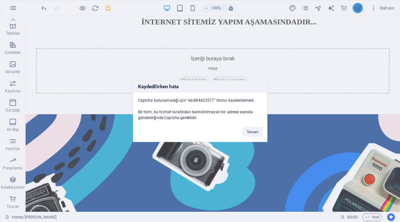
scroll to position [776, 0]
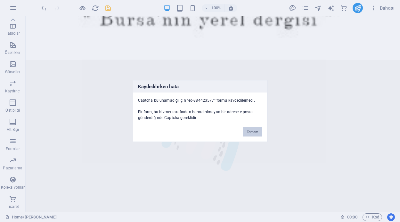
click at [253, 129] on button "Tamam" at bounding box center [252, 132] width 19 height 10
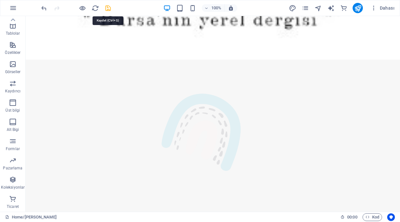
click at [107, 7] on icon "save" at bounding box center [108, 7] width 7 height 7
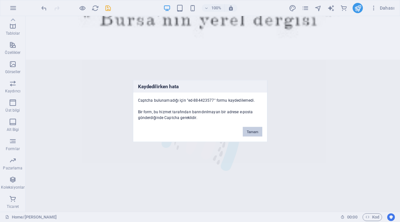
click at [251, 134] on button "Tamam" at bounding box center [252, 132] width 19 height 10
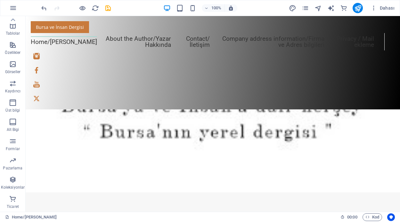
scroll to position [644, 0]
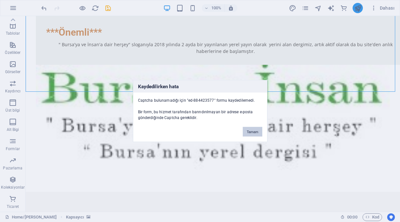
scroll to position [776, 0]
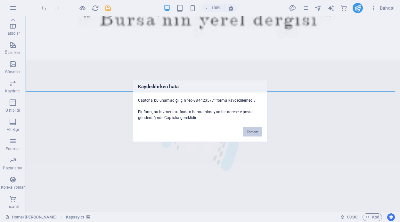
click at [251, 132] on button "Tamam" at bounding box center [252, 132] width 19 height 10
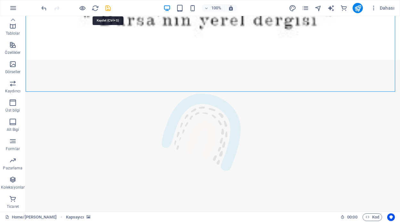
click at [107, 5] on icon "save" at bounding box center [108, 7] width 7 height 7
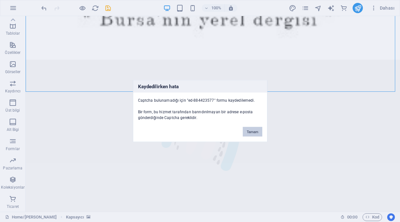
click at [249, 134] on button "Tamam" at bounding box center [252, 132] width 19 height 10
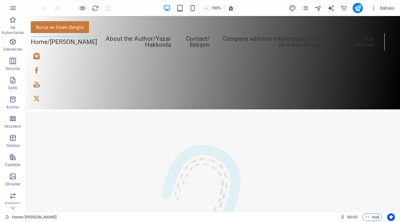
scroll to position [810, 0]
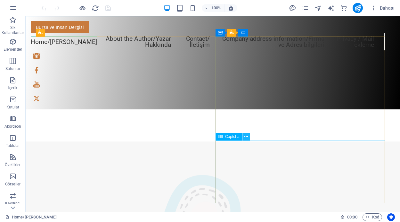
click at [247, 138] on icon at bounding box center [247, 136] width 4 height 7
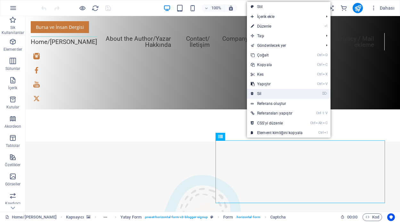
click at [268, 92] on link "⌦ Sil" at bounding box center [277, 94] width 60 height 10
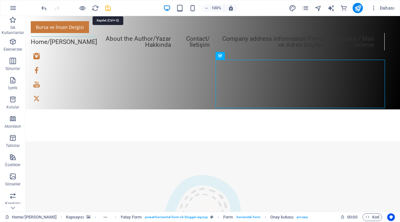
click at [108, 7] on icon "save" at bounding box center [108, 7] width 7 height 7
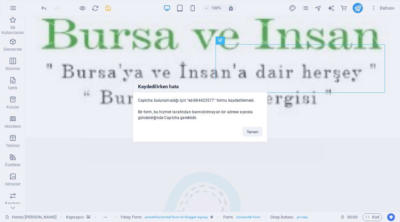
scroll to position [825, 0]
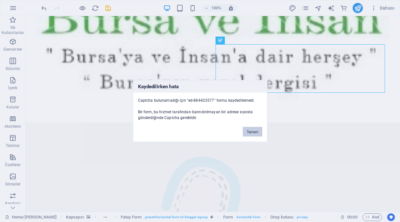
click at [249, 132] on button "Tamam" at bounding box center [252, 132] width 19 height 10
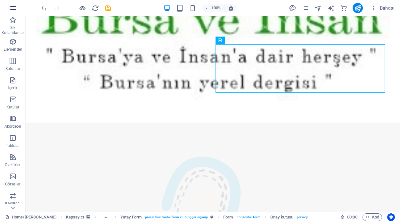
click at [15, 7] on icon "button" at bounding box center [13, 8] width 8 height 8
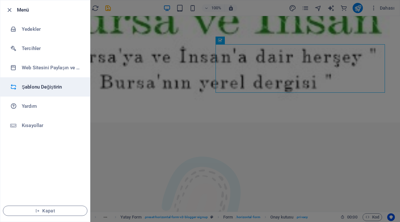
click at [63, 88] on h6 "Şablonu Değiştirin" at bounding box center [51, 87] width 59 height 8
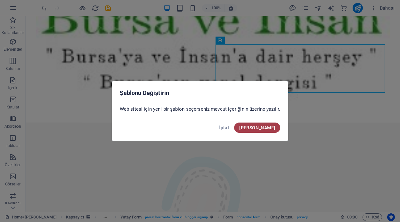
click at [270, 128] on span "[PERSON_NAME]" at bounding box center [257, 127] width 36 height 5
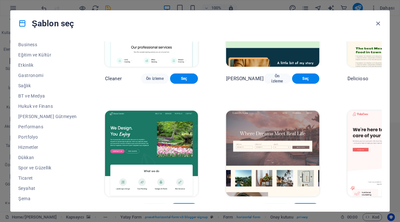
scroll to position [1151, 0]
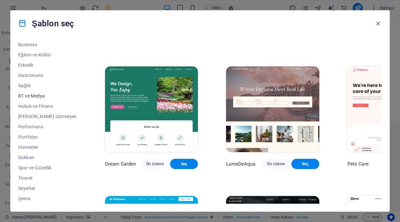
click at [40, 95] on span "BT ve Medya" at bounding box center [47, 95] width 59 height 5
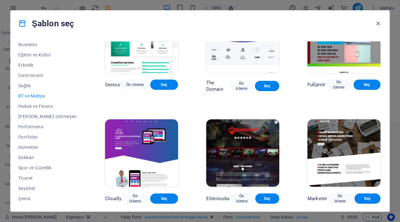
scroll to position [279, 0]
drag, startPoint x: 382, startPoint y: 167, endPoint x: 382, endPoint y: 140, distance: 27.2
click at [382, 140] on div "Tüm Şablonlar Şablonlarım Yeni Popüler Varış Sayfası Çok Sayfalı Tek Sayfalı Sa…" at bounding box center [200, 123] width 379 height 175
click at [35, 147] on span "Hizmetler" at bounding box center [47, 147] width 59 height 5
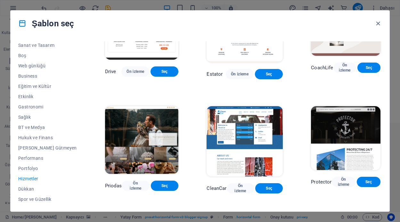
scroll to position [74, 0]
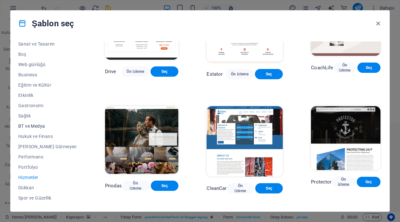
click at [32, 125] on span "BT ve Medya" at bounding box center [47, 125] width 59 height 5
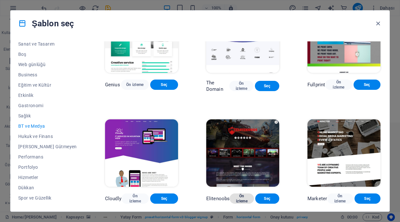
click at [235, 198] on span "Ön izleme" at bounding box center [242, 198] width 14 height 10
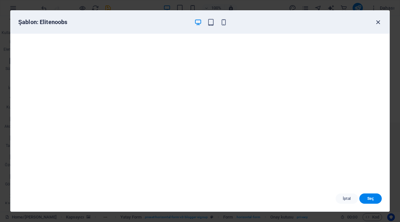
click at [380, 21] on icon "button" at bounding box center [378, 22] width 7 height 7
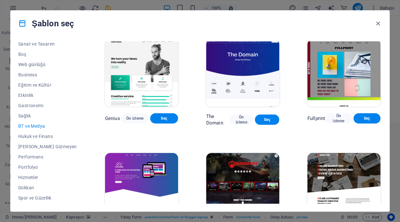
scroll to position [230, 0]
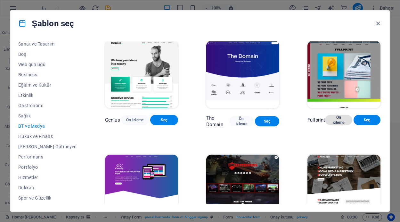
click at [339, 125] on span "Ön izleme" at bounding box center [338, 120] width 17 height 10
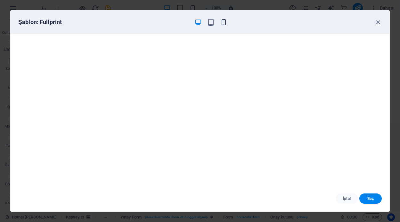
click at [222, 21] on icon "button" at bounding box center [223, 22] width 7 height 7
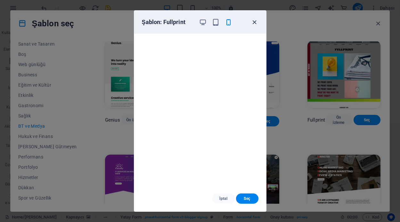
click at [254, 22] on icon "button" at bounding box center [254, 22] width 7 height 7
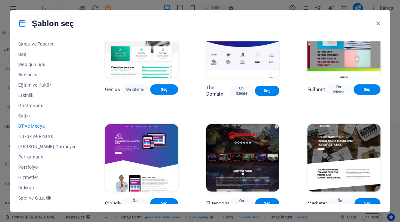
scroll to position [279, 0]
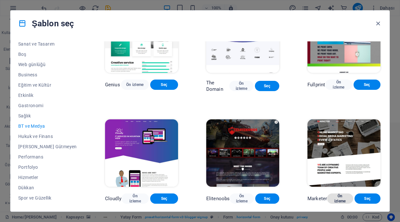
click at [338, 199] on span "Ön izleme" at bounding box center [340, 198] width 16 height 10
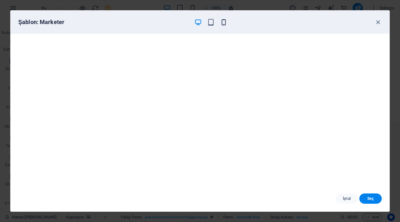
click at [225, 23] on icon "button" at bounding box center [223, 22] width 7 height 7
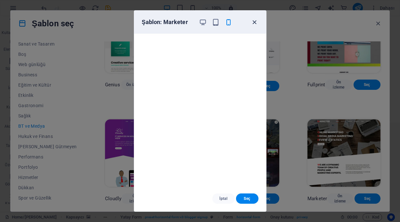
click at [255, 23] on icon "button" at bounding box center [254, 22] width 7 height 7
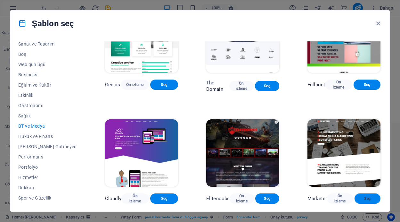
click at [366, 199] on span "Seç" at bounding box center [368, 198] width 16 height 5
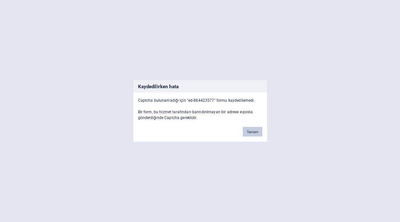
click at [252, 133] on button "Tamam" at bounding box center [252, 132] width 19 height 10
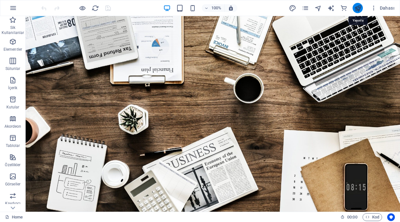
click at [0, 0] on icon "publish" at bounding box center [0, 0] width 0 height 0
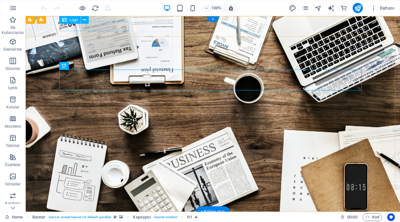
click at [97, 217] on div at bounding box center [213, 222] width 303 height 10
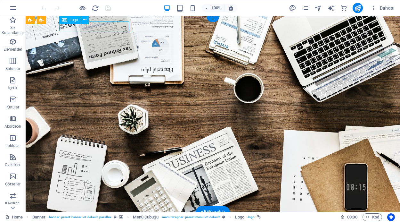
click at [97, 217] on div at bounding box center [213, 222] width 303 height 10
select select "px"
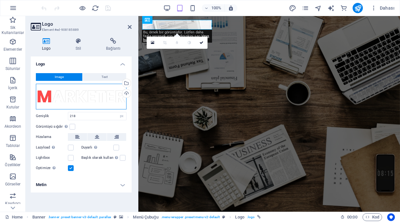
click at [70, 98] on div "Dosyaları buraya sürükleyin, dosyaları seçmek için tıklayın veya Dosyalardan ya…" at bounding box center [81, 97] width 91 height 26
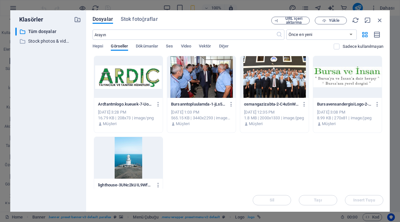
click at [335, 75] on div at bounding box center [348, 77] width 69 height 42
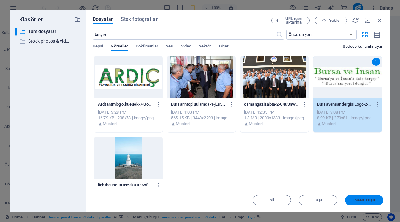
click at [363, 200] on span "Insert Tuşu" at bounding box center [364, 200] width 21 height 4
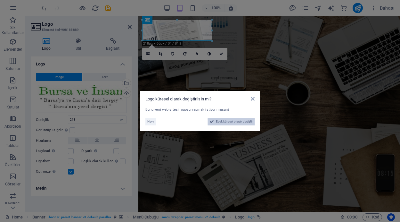
click at [238, 122] on span "Evet, küresel olarak değiştir" at bounding box center [234, 122] width 37 height 8
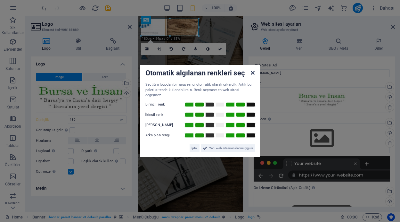
click at [252, 74] on icon at bounding box center [253, 72] width 4 height 5
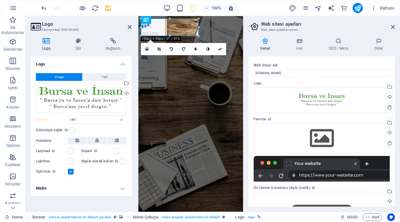
click at [395, 25] on aside "Web sitesi ayarları Web sitesi ayarlarını yönet Genel Veri SEO / Meta Diller We…" at bounding box center [321, 114] width 157 height 196
drag, startPoint x: 393, startPoint y: 26, endPoint x: 254, endPoint y: 10, distance: 139.7
click at [393, 26] on icon at bounding box center [393, 26] width 4 height 5
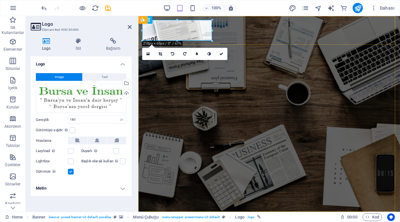
type input "218"
click at [109, 76] on button "Text" at bounding box center [105, 77] width 44 height 8
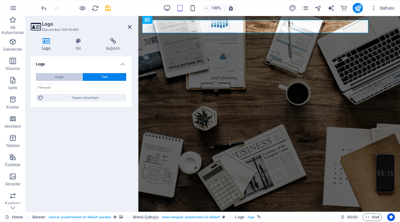
click at [64, 77] on button "Image" at bounding box center [59, 77] width 46 height 8
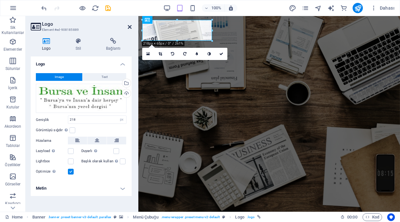
click at [130, 25] on icon at bounding box center [130, 26] width 4 height 5
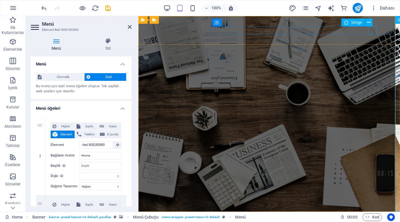
select select "xMidYMid"
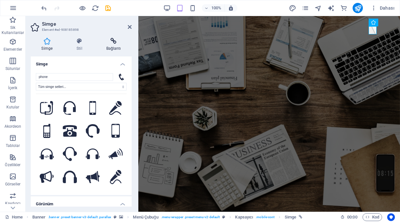
click at [114, 44] on icon at bounding box center [114, 41] width 36 height 6
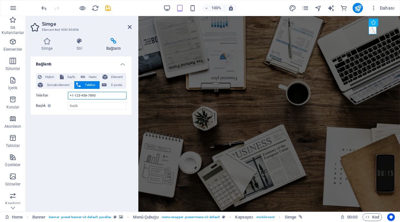
click at [101, 95] on input "+1-123-456-7890" at bounding box center [97, 96] width 59 height 8
type input "+"
type input "05364241922"
click at [81, 41] on icon at bounding box center [79, 41] width 27 height 6
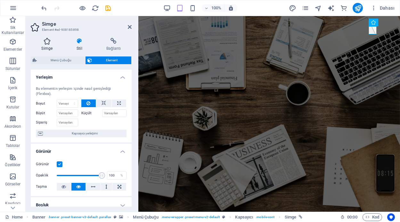
click at [49, 40] on icon at bounding box center [47, 41] width 33 height 6
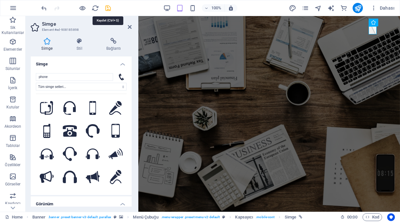
click at [109, 8] on icon "save" at bounding box center [108, 7] width 7 height 7
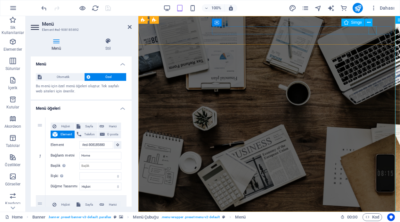
select select "xMidYMid"
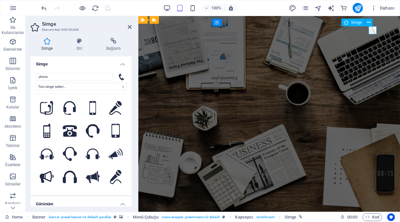
click at [115, 44] on h4 "Bağlantı" at bounding box center [114, 44] width 36 height 13
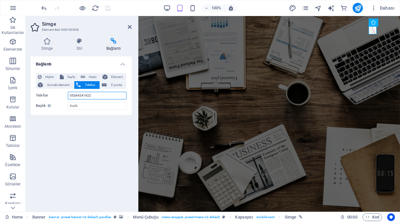
click at [90, 95] on input "05364241922" at bounding box center [97, 96] width 59 height 8
click at [81, 106] on input "Başlık Ek bağlantı tanımının bağlantı metniyle aynı olmaması gerekir. Başlık, g…" at bounding box center [97, 106] width 59 height 8
click at [66, 77] on span "Sayfa" at bounding box center [71, 77] width 11 height 8
select select
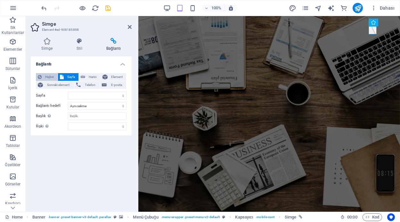
click at [48, 76] on span "Hiçbiri" at bounding box center [50, 77] width 12 height 8
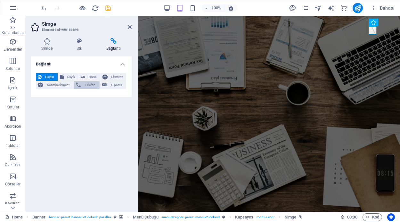
click at [91, 83] on span "Telefon" at bounding box center [90, 85] width 15 height 8
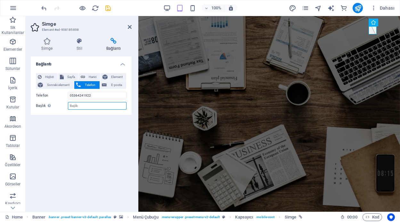
click at [85, 103] on input "Başlık Ek bağlantı tanımının bağlantı metniyle aynı olmaması gerekir. Başlık, g…" at bounding box center [97, 106] width 59 height 8
click at [71, 96] on input "05364241922" at bounding box center [97, 96] width 59 height 8
click at [78, 95] on input "0 5364241922" at bounding box center [97, 96] width 59 height 8
click at [84, 96] on input "0 536 4241922" at bounding box center [97, 96] width 59 height 8
click at [88, 96] on input "0 536 424 1922" at bounding box center [97, 96] width 59 height 8
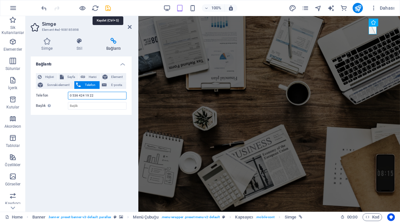
type input "0 536 424 19 22"
click at [107, 10] on icon "save" at bounding box center [108, 7] width 7 height 7
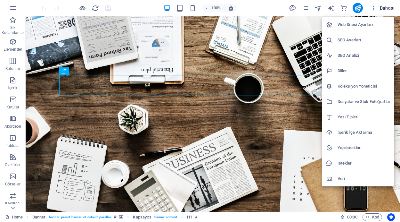
click at [356, 83] on h6 "Koleksiyon Yöneticisi" at bounding box center [364, 86] width 53 height 8
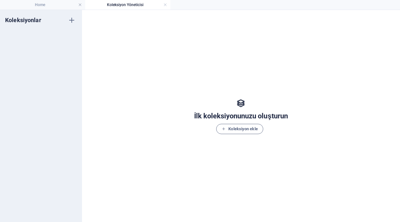
click at [163, 4] on h4 "Koleksiyon Yöneticisi" at bounding box center [127, 4] width 85 height 7
click at [165, 5] on link at bounding box center [165, 5] width 4 height 6
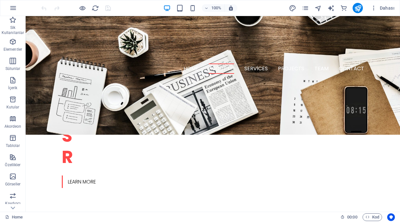
scroll to position [261, 0]
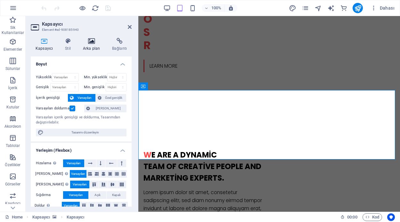
click at [92, 40] on icon at bounding box center [91, 41] width 27 height 6
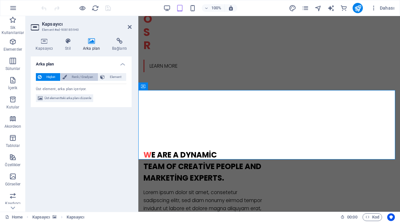
click at [82, 78] on span "Renk / Gradyan" at bounding box center [83, 77] width 28 height 8
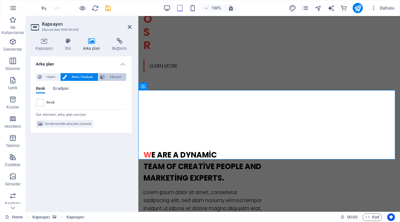
click at [113, 76] on span "Element" at bounding box center [116, 77] width 18 height 8
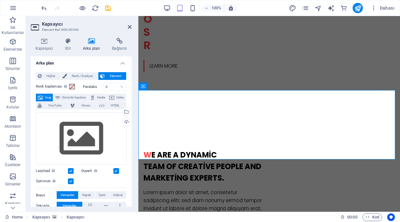
scroll to position [0, 0]
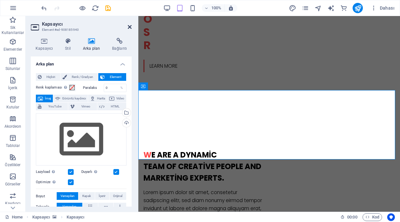
click at [129, 27] on icon at bounding box center [130, 26] width 4 height 5
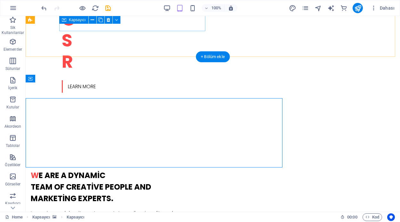
scroll to position [261, 0]
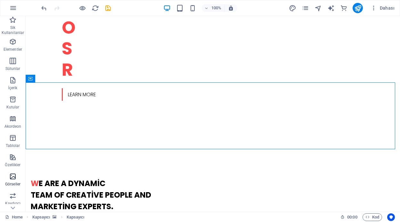
click at [13, 177] on icon "button" at bounding box center [13, 176] width 8 height 8
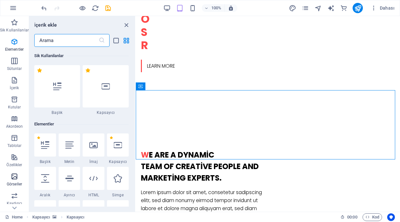
scroll to position [3250, 0]
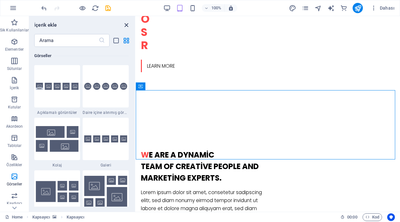
click at [128, 24] on icon "close panel" at bounding box center [126, 24] width 7 height 7
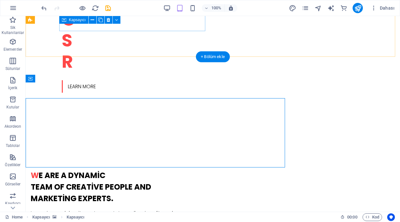
scroll to position [261, 0]
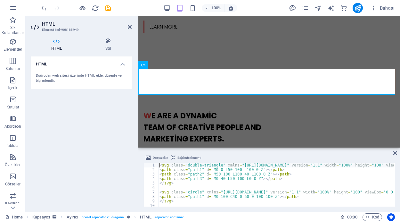
scroll to position [329, 0]
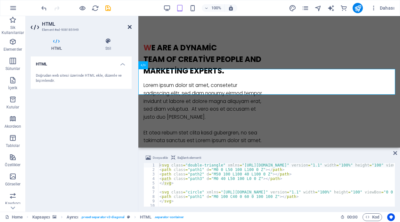
click at [130, 26] on icon at bounding box center [130, 26] width 4 height 5
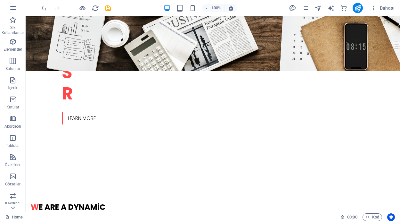
scroll to position [238, 0]
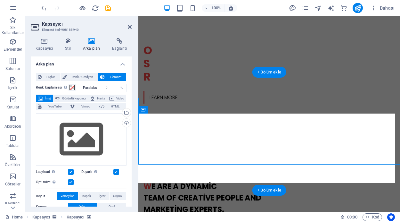
scroll to position [246, 0]
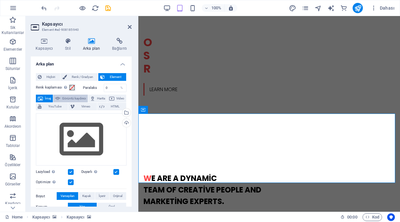
click at [86, 97] on span "Görüntü kaydırıcı" at bounding box center [74, 99] width 24 height 8
select select "ms"
select select "s"
select select "progressive"
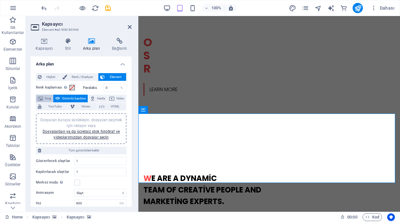
click at [48, 99] on span "İmaj" at bounding box center [48, 99] width 6 height 8
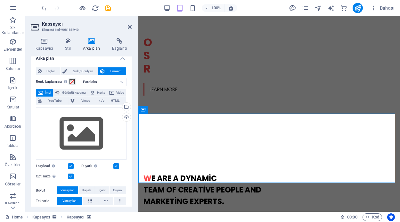
scroll to position [0, 0]
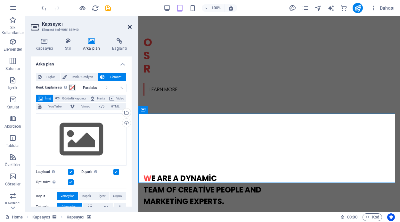
drag, startPoint x: 130, startPoint y: 26, endPoint x: 105, endPoint y: 11, distance: 29.3
click at [130, 26] on icon at bounding box center [130, 26] width 4 height 5
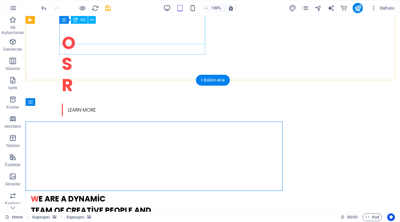
scroll to position [238, 0]
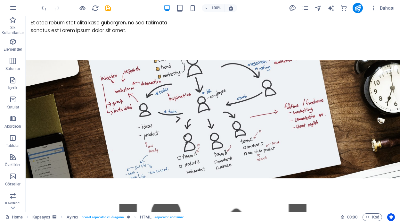
scroll to position [503, 0]
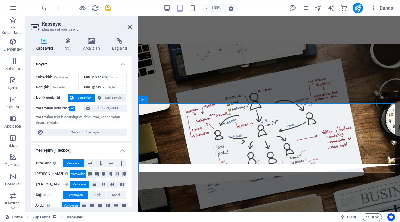
scroll to position [521, 0]
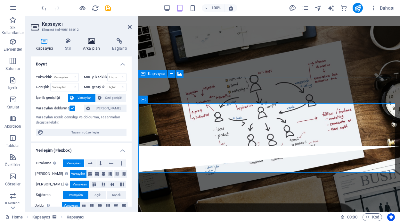
click at [91, 40] on icon at bounding box center [91, 41] width 27 height 6
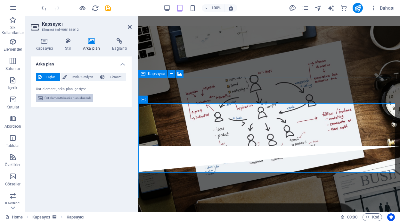
click at [80, 97] on span "Üst elementteki arka planı düzenle" at bounding box center [68, 98] width 47 height 8
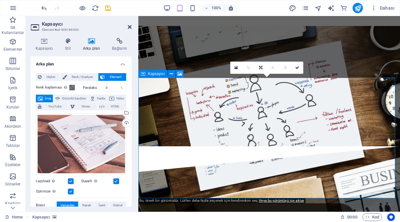
click at [129, 26] on icon at bounding box center [130, 26] width 4 height 5
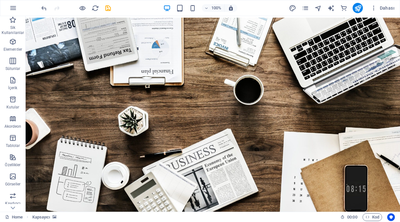
scroll to position [0, 0]
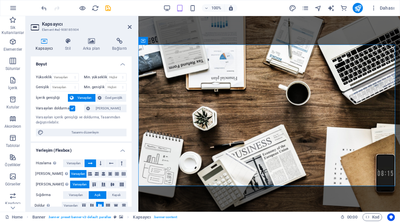
drag, startPoint x: 130, startPoint y: 81, endPoint x: 132, endPoint y: 102, distance: 20.9
click at [132, 102] on div "Kapsayıcı Stil Arka plan Bağlantı Boyut Yükseklik Varsayılan px rem % vh vw Min…" at bounding box center [81, 122] width 111 height 179
click at [68, 42] on icon at bounding box center [67, 41] width 15 height 6
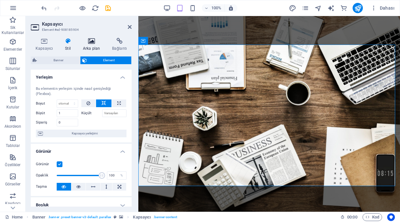
click at [87, 41] on icon at bounding box center [91, 41] width 27 height 6
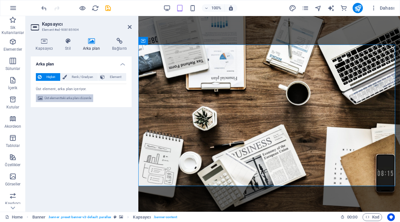
click at [79, 99] on span "Üst elementteki arka planı düzenle" at bounding box center [68, 98] width 47 height 8
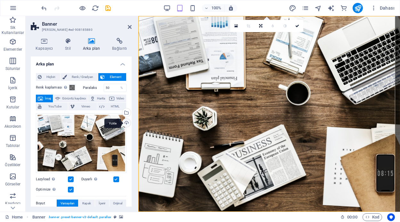
click at [125, 123] on div "Yükle" at bounding box center [126, 124] width 10 height 10
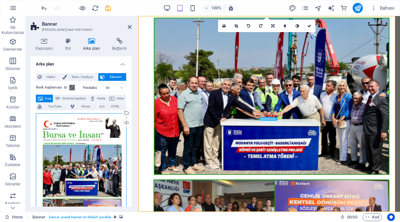
drag, startPoint x: 106, startPoint y: 171, endPoint x: 110, endPoint y: 162, distance: 9.8
click at [110, 162] on div "Dosyaları buraya sürükleyin, dosyaları seçmek için tıklayın veya Dosyalardan ya…" at bounding box center [81, 176] width 91 height 127
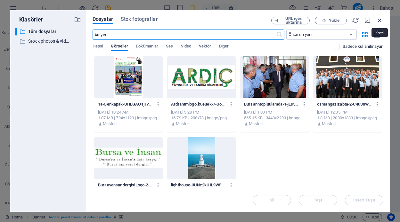
click at [380, 19] on icon "button" at bounding box center [380, 20] width 7 height 7
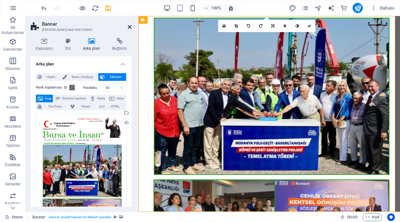
click at [130, 27] on icon at bounding box center [130, 26] width 4 height 5
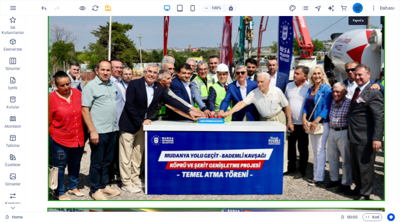
click at [360, 6] on icon "publish" at bounding box center [358, 7] width 7 height 7
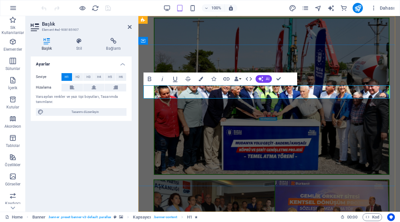
drag, startPoint x: 153, startPoint y: 92, endPoint x: 146, endPoint y: 92, distance: 6.7
click at [80, 44] on icon at bounding box center [78, 41] width 27 height 6
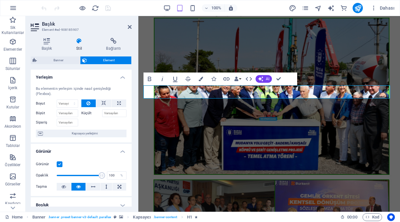
drag, startPoint x: 130, startPoint y: 92, endPoint x: 130, endPoint y: 100, distance: 8.3
click at [130, 100] on div "Bu elementin yerleşim içinde nasıl genişlediği (Flexbox). Boyut Varsayılan otom…" at bounding box center [81, 111] width 101 height 61
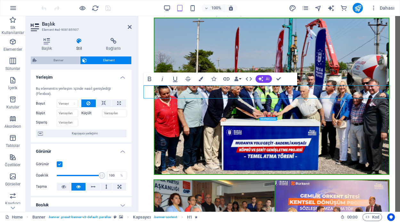
click at [65, 60] on span "Banner" at bounding box center [58, 60] width 39 height 8
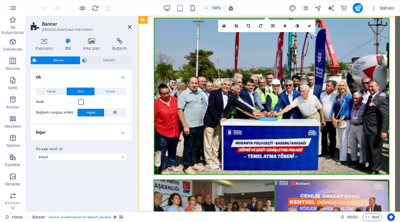
click at [121, 131] on h4 "Diğer" at bounding box center [81, 132] width 101 height 15
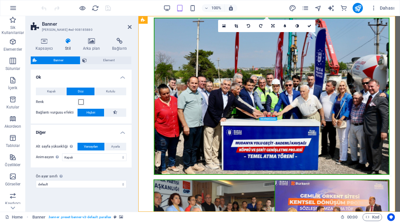
click at [121, 131] on h4 "Diğer" at bounding box center [81, 131] width 101 height 12
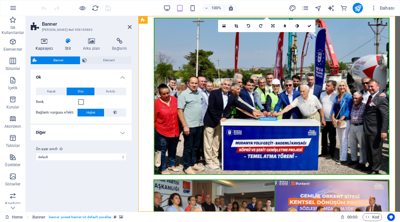
click at [46, 41] on icon at bounding box center [44, 41] width 27 height 6
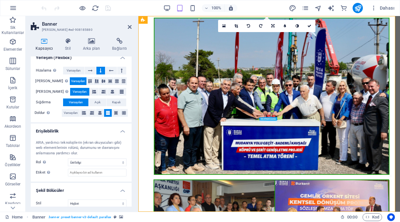
scroll to position [109, 0]
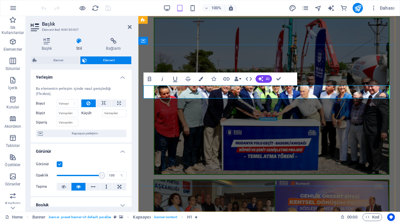
drag, startPoint x: 152, startPoint y: 90, endPoint x: 146, endPoint y: 90, distance: 5.8
drag, startPoint x: 256, startPoint y: 91, endPoint x: 147, endPoint y: 91, distance: 109.0
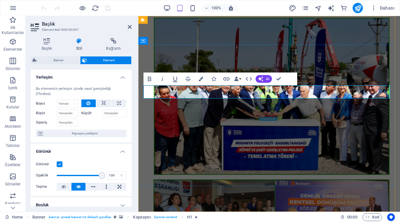
click at [112, 42] on icon at bounding box center [114, 41] width 36 height 6
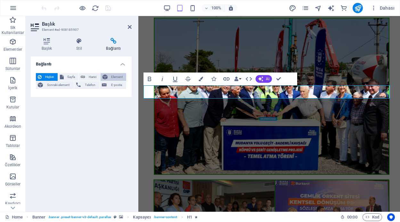
click at [113, 76] on span "Element" at bounding box center [117, 77] width 15 height 8
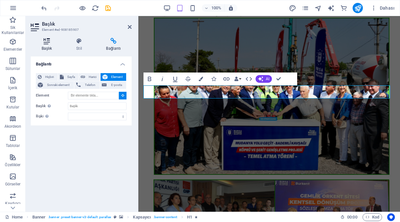
click at [47, 42] on icon at bounding box center [47, 41] width 32 height 6
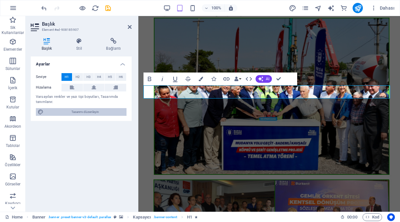
click at [84, 110] on span "Tasarımı düzenleyin" at bounding box center [85, 112] width 79 height 8
select select "rem"
select select "300"
select select "px"
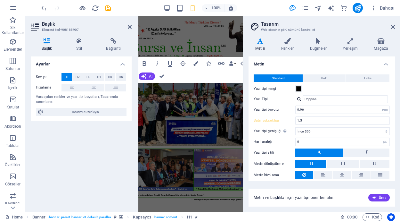
scroll to position [22, 0]
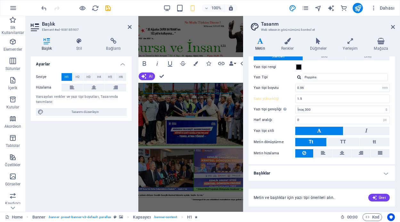
click at [383, 175] on h4 "Başlıklar" at bounding box center [322, 172] width 146 height 15
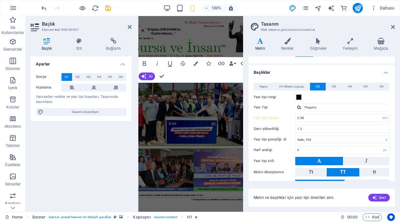
scroll to position [116, 0]
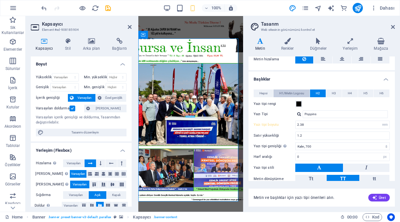
click at [287, 91] on span "H1/Metin Logosu" at bounding box center [292, 93] width 25 height 8
click at [260, 94] on span "Hepsi" at bounding box center [264, 93] width 8 height 8
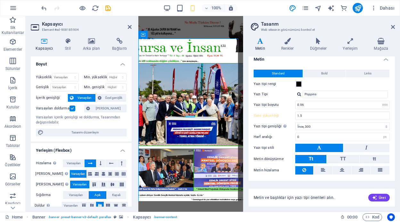
scroll to position [0, 0]
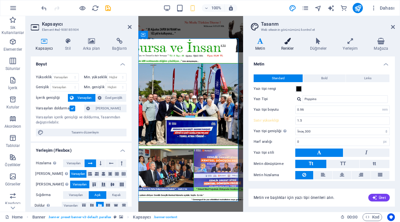
click at [285, 43] on icon at bounding box center [288, 41] width 26 height 6
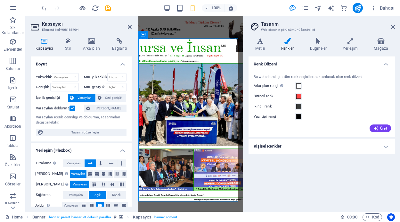
click at [387, 146] on h4 "Kişisel Renkler" at bounding box center [322, 145] width 146 height 15
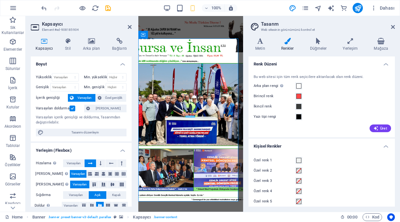
click at [387, 146] on h4 "Kişisel Renkler" at bounding box center [322, 144] width 146 height 12
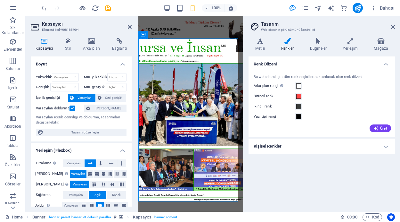
click at [386, 63] on h4 "Renk Düzeni" at bounding box center [322, 62] width 146 height 12
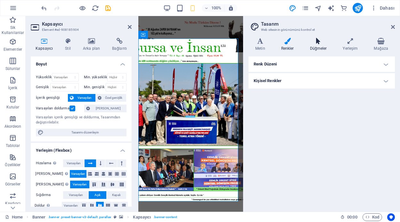
click at [318, 42] on icon at bounding box center [319, 41] width 30 height 6
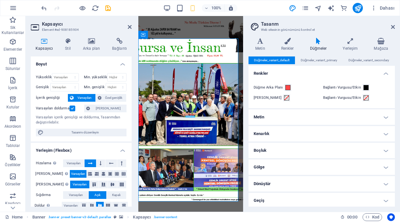
click at [383, 120] on h4 "Metin" at bounding box center [322, 116] width 146 height 15
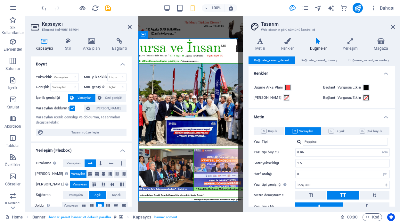
click at [383, 72] on h4 "Renkler" at bounding box center [322, 72] width 146 height 12
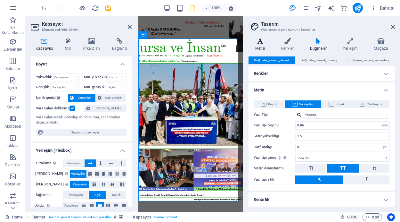
click at [259, 43] on icon at bounding box center [260, 41] width 23 height 6
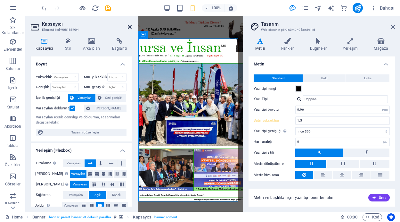
click at [129, 26] on icon at bounding box center [130, 26] width 4 height 5
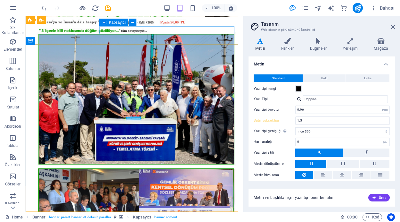
type input "1.6"
click at [394, 26] on icon at bounding box center [393, 26] width 4 height 5
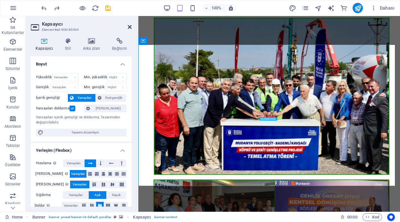
click at [129, 26] on icon at bounding box center [130, 26] width 4 height 5
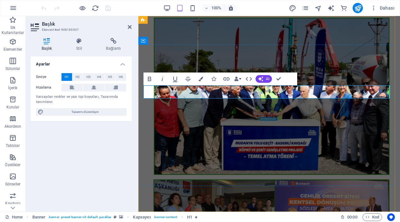
drag, startPoint x: 179, startPoint y: 92, endPoint x: 152, endPoint y: 91, distance: 26.6
click at [197, 79] on button "Colors" at bounding box center [201, 78] width 12 height 13
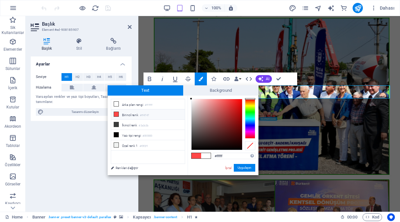
type input "#b51515"
click at [236, 113] on div at bounding box center [217, 124] width 51 height 51
click at [241, 167] on button "Uygulayın" at bounding box center [244, 168] width 21 height 8
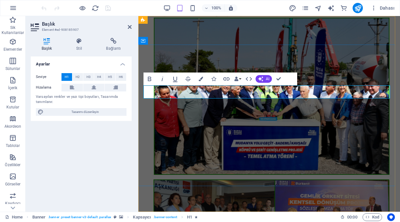
drag, startPoint x: 181, startPoint y: 92, endPoint x: 154, endPoint y: 92, distance: 27.6
drag, startPoint x: 152, startPoint y: 90, endPoint x: 146, endPoint y: 92, distance: 5.8
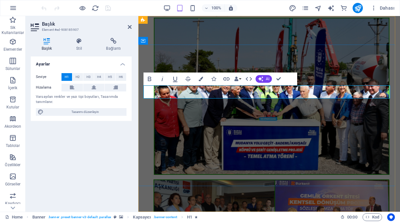
drag, startPoint x: 151, startPoint y: 89, endPoint x: 143, endPoint y: 90, distance: 7.8
click at [201, 77] on icon "button" at bounding box center [201, 79] width 4 height 4
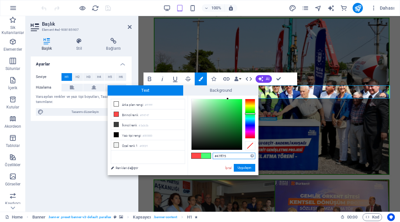
click at [249, 113] on div at bounding box center [250, 119] width 10 height 40
click at [236, 110] on div at bounding box center [217, 124] width 51 height 51
click at [246, 168] on button "Uygulayın" at bounding box center [244, 168] width 21 height 8
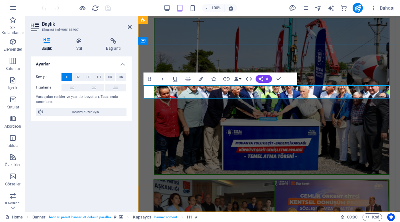
drag, startPoint x: 177, startPoint y: 92, endPoint x: 153, endPoint y: 92, distance: 23.4
drag, startPoint x: 281, startPoint y: 88, endPoint x: 154, endPoint y: 87, distance: 127.3
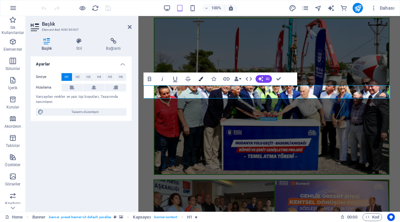
click at [201, 78] on icon "button" at bounding box center [201, 79] width 4 height 4
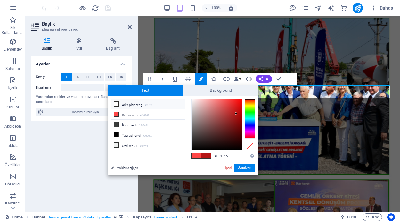
click at [115, 104] on icon at bounding box center [116, 104] width 4 height 4
type input "#ffffff"
click at [247, 170] on button "Uygulayın" at bounding box center [244, 168] width 21 height 8
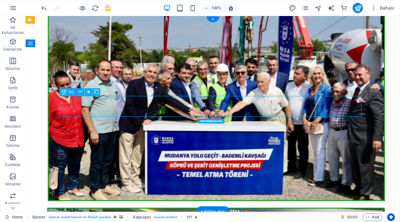
drag, startPoint x: 67, startPoint y: 106, endPoint x: 91, endPoint y: 122, distance: 29.1
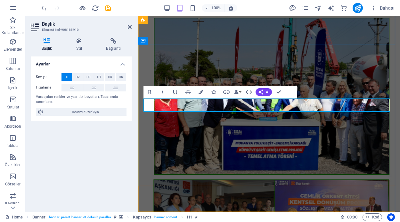
drag, startPoint x: 287, startPoint y: 105, endPoint x: 154, endPoint y: 103, distance: 132.7
drag, startPoint x: 157, startPoint y: 105, endPoint x: 153, endPoint y: 105, distance: 3.9
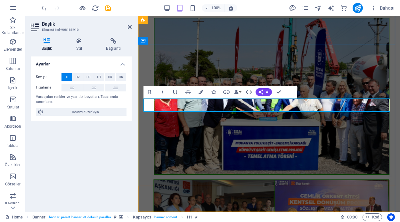
click at [202, 90] on icon "button" at bounding box center [201, 92] width 4 height 4
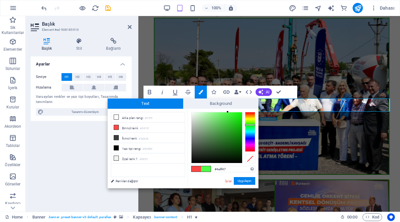
click at [251, 125] on div at bounding box center [250, 132] width 10 height 40
click at [247, 180] on button "Uygulayın" at bounding box center [244, 181] width 21 height 8
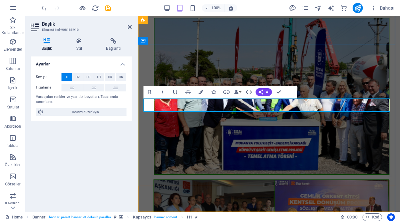
drag, startPoint x: 159, startPoint y: 103, endPoint x: 340, endPoint y: 98, distance: 181.2
click at [199, 90] on icon "button" at bounding box center [201, 92] width 4 height 4
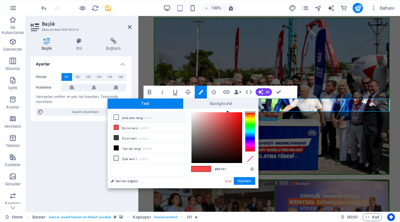
click at [116, 116] on icon at bounding box center [116, 117] width 4 height 4
type input "#ffffff"
click at [242, 181] on button "Uygulayın" at bounding box center [244, 181] width 21 height 8
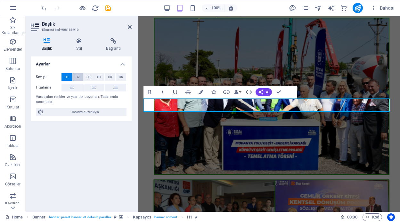
click at [76, 77] on span "H2" at bounding box center [78, 77] width 4 height 8
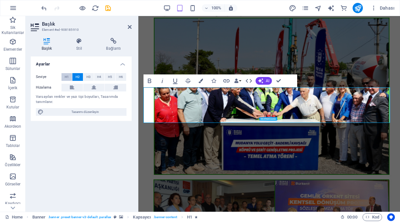
click at [65, 78] on span "H1" at bounding box center [67, 77] width 4 height 8
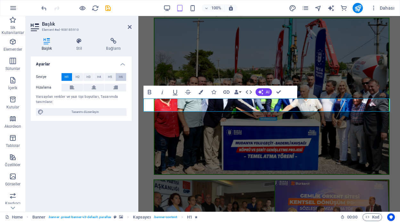
click at [123, 75] on button "H6" at bounding box center [121, 77] width 11 height 8
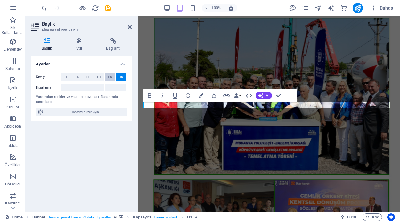
click at [110, 76] on span "H5" at bounding box center [110, 77] width 4 height 8
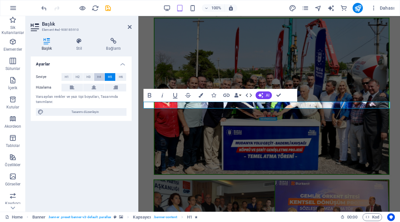
click at [100, 76] on span "H4" at bounding box center [99, 77] width 4 height 8
click at [199, 96] on icon "button" at bounding box center [201, 95] width 4 height 4
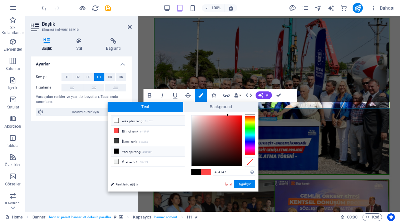
click at [114, 118] on icon at bounding box center [116, 120] width 4 height 4
click at [243, 183] on button "Uygulayın" at bounding box center [244, 184] width 21 height 8
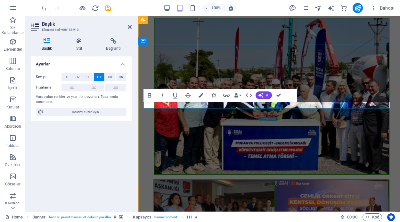
drag, startPoint x: 251, startPoint y: 105, endPoint x: 247, endPoint y: 106, distance: 4.6
click at [203, 94] on icon "button" at bounding box center [201, 95] width 4 height 4
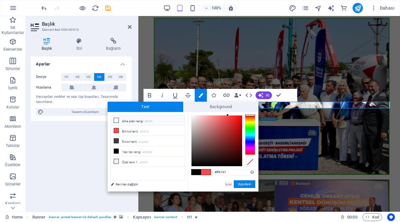
click at [116, 119] on icon at bounding box center [116, 120] width 4 height 4
type input "#ffffff"
click at [247, 185] on button "Uygulayın" at bounding box center [244, 184] width 21 height 8
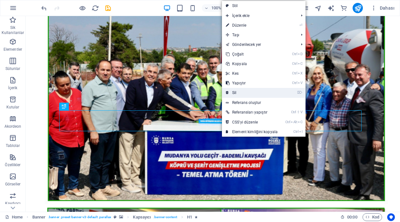
click at [234, 93] on link "⌦ Sil" at bounding box center [252, 93] width 60 height 10
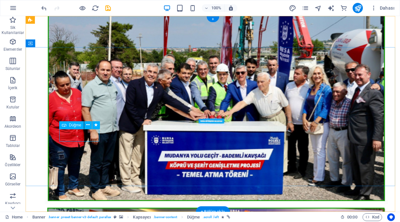
drag, startPoint x: 79, startPoint y: 135, endPoint x: 105, endPoint y: 151, distance: 30.4
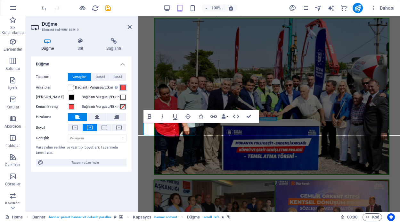
click at [126, 88] on span at bounding box center [123, 87] width 5 height 5
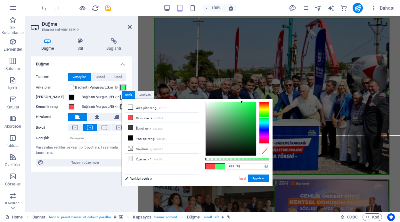
click at [265, 117] on div at bounding box center [264, 123] width 10 height 42
type input "#33d05d"
click at [244, 112] on div at bounding box center [231, 128] width 51 height 53
click at [258, 178] on button "Uygulayın" at bounding box center [258, 178] width 21 height 8
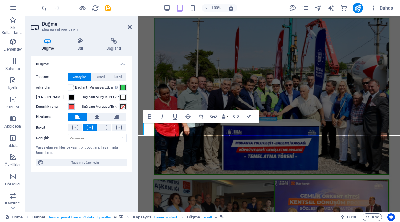
click at [71, 107] on span at bounding box center [71, 106] width 5 height 5
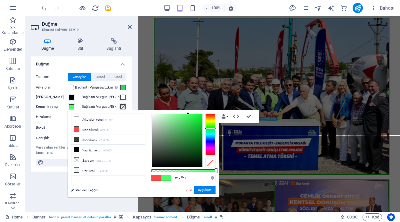
click at [211, 128] on div at bounding box center [210, 134] width 10 height 42
type input "#19b534"
click at [195, 129] on div at bounding box center [177, 140] width 51 height 53
click at [204, 190] on button "Uygulayın" at bounding box center [204, 190] width 21 height 8
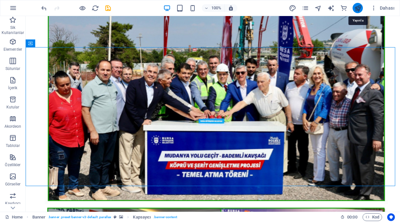
click at [0, 0] on icon "publish" at bounding box center [0, 0] width 0 height 0
